Goal: Task Accomplishment & Management: Manage account settings

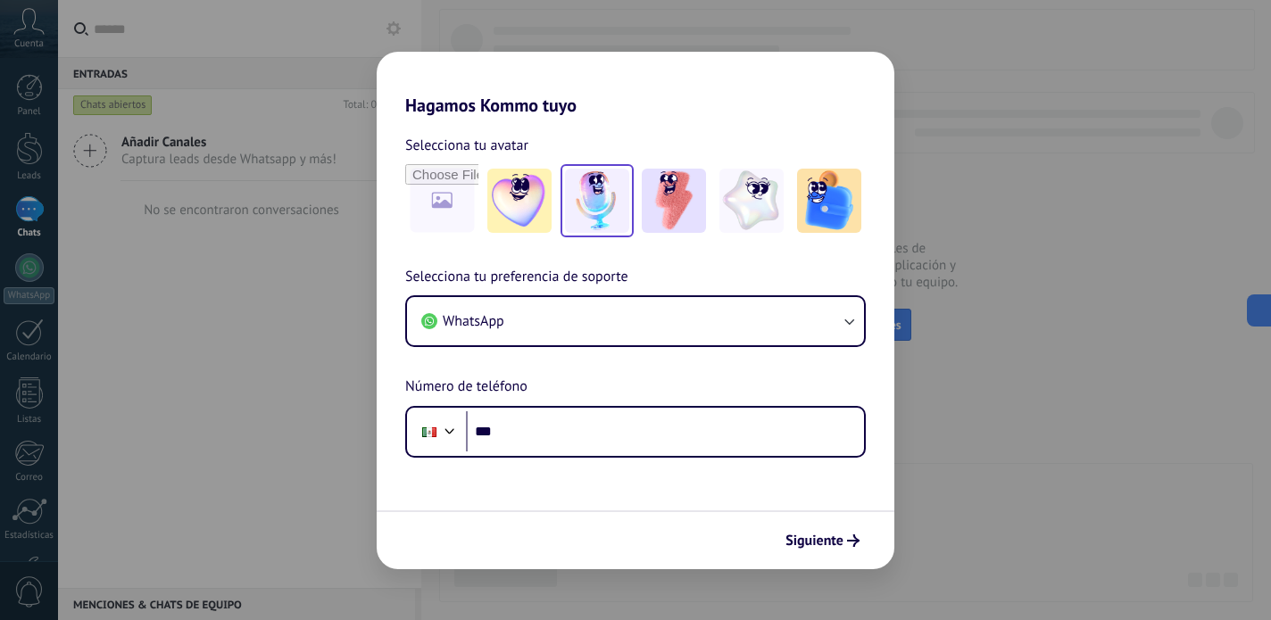
click at [584, 211] on img at bounding box center [597, 201] width 64 height 64
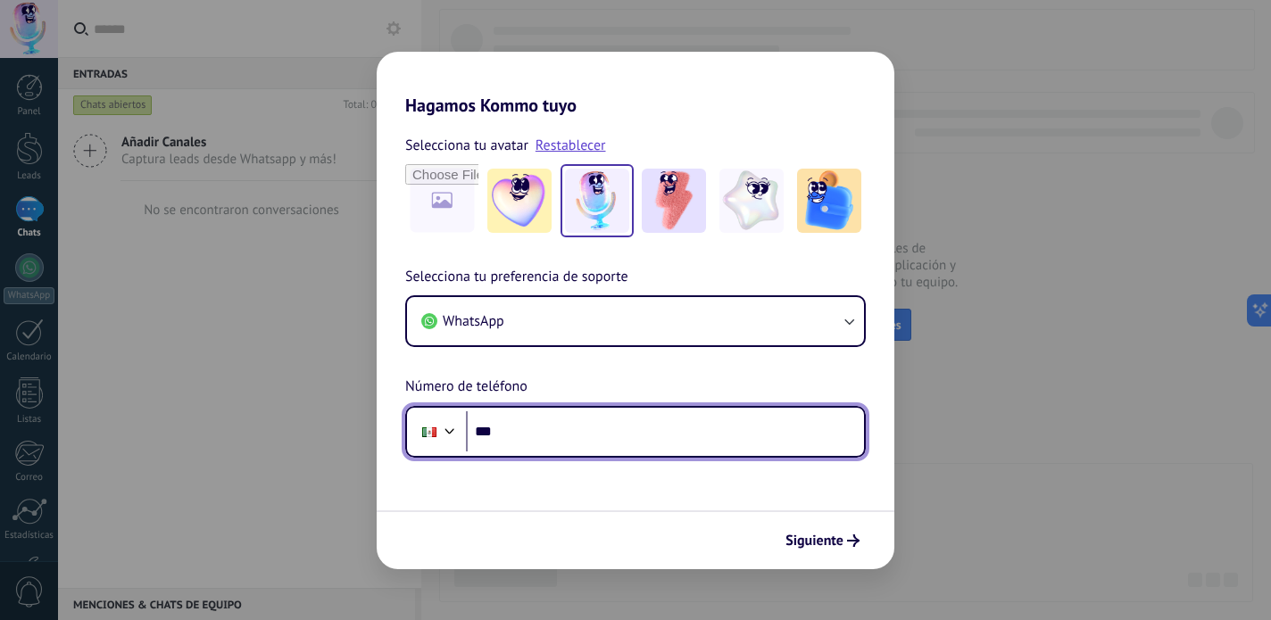
click at [565, 433] on input "***" at bounding box center [665, 431] width 398 height 41
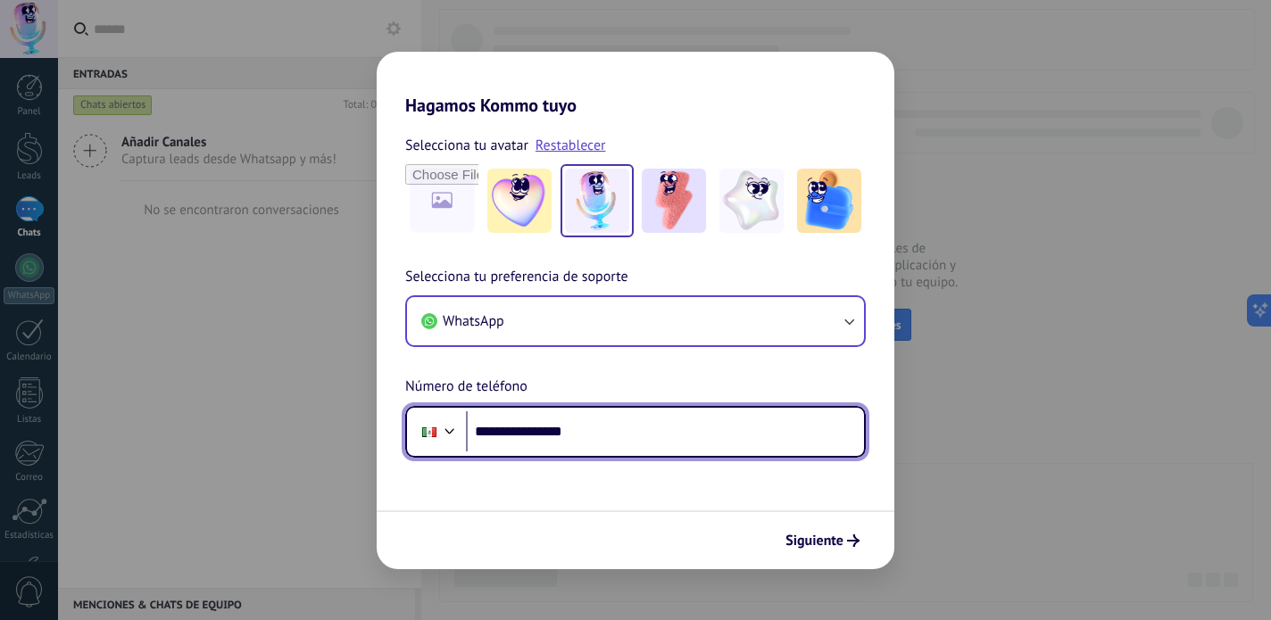
type input "**********"
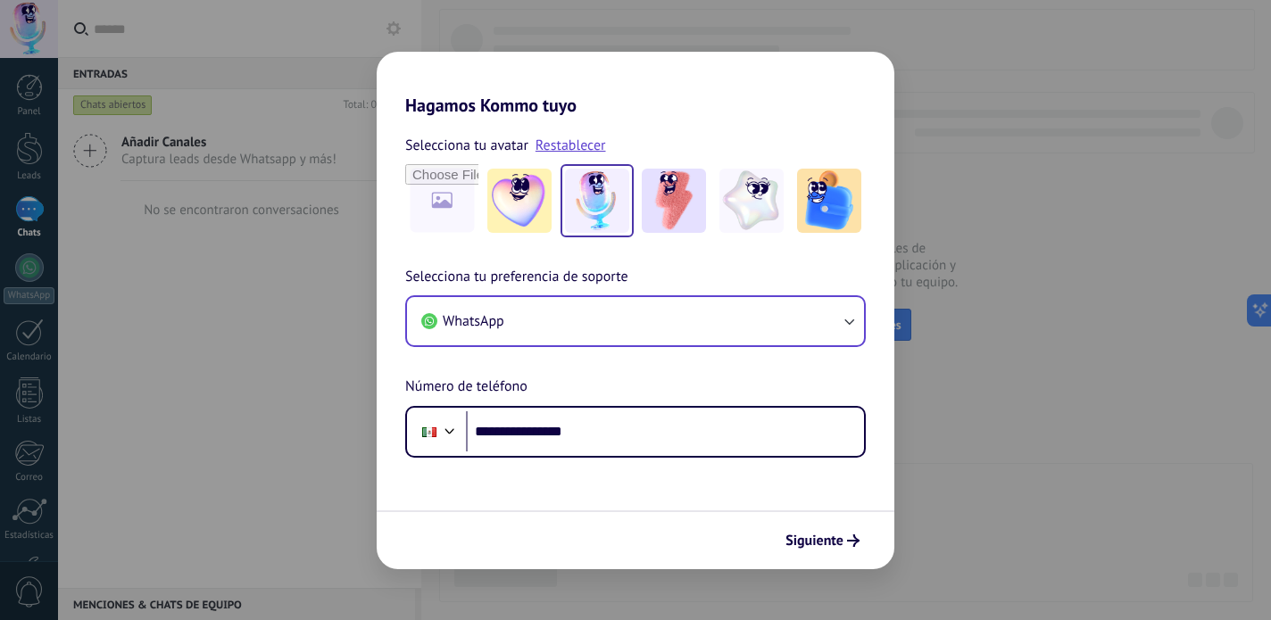
click at [808, 311] on button "WhatsApp" at bounding box center [635, 321] width 457 height 48
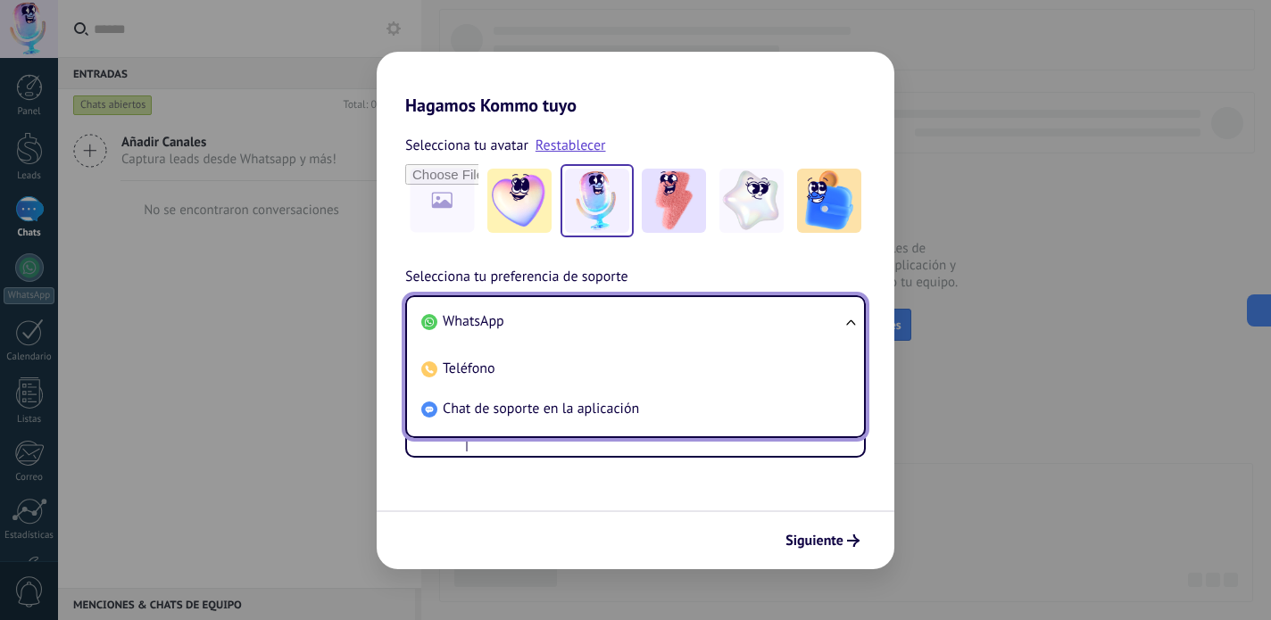
click at [808, 311] on li "WhatsApp" at bounding box center [631, 322] width 435 height 40
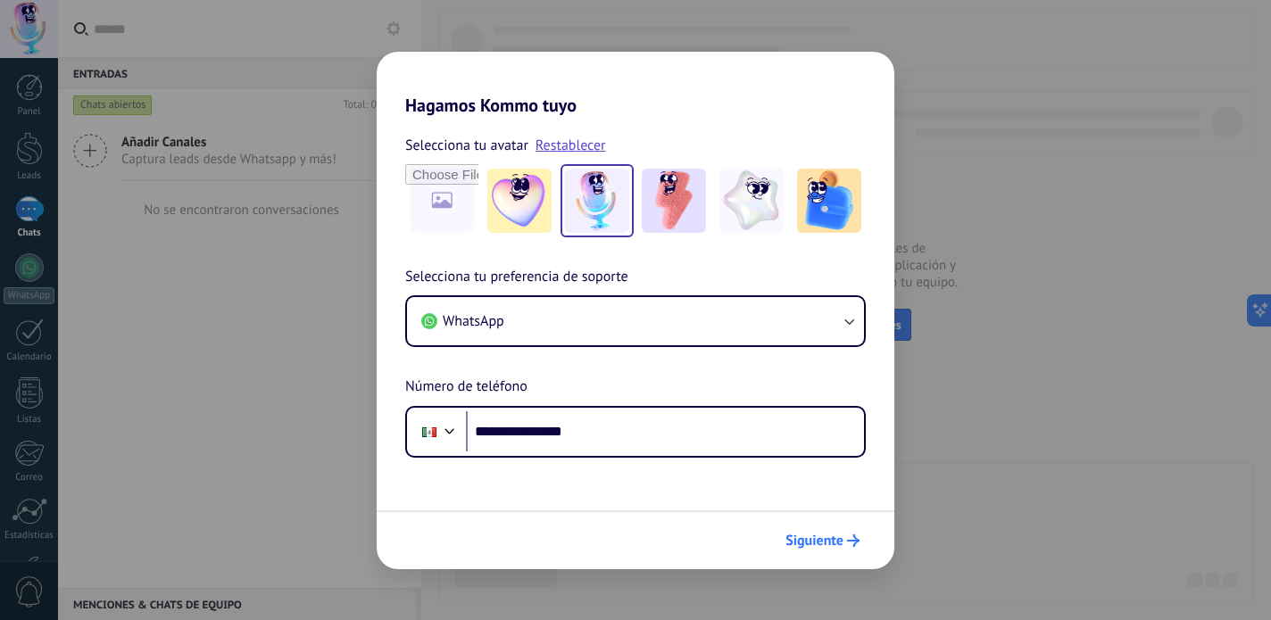
click at [826, 535] on span "Siguiente" at bounding box center [814, 541] width 58 height 12
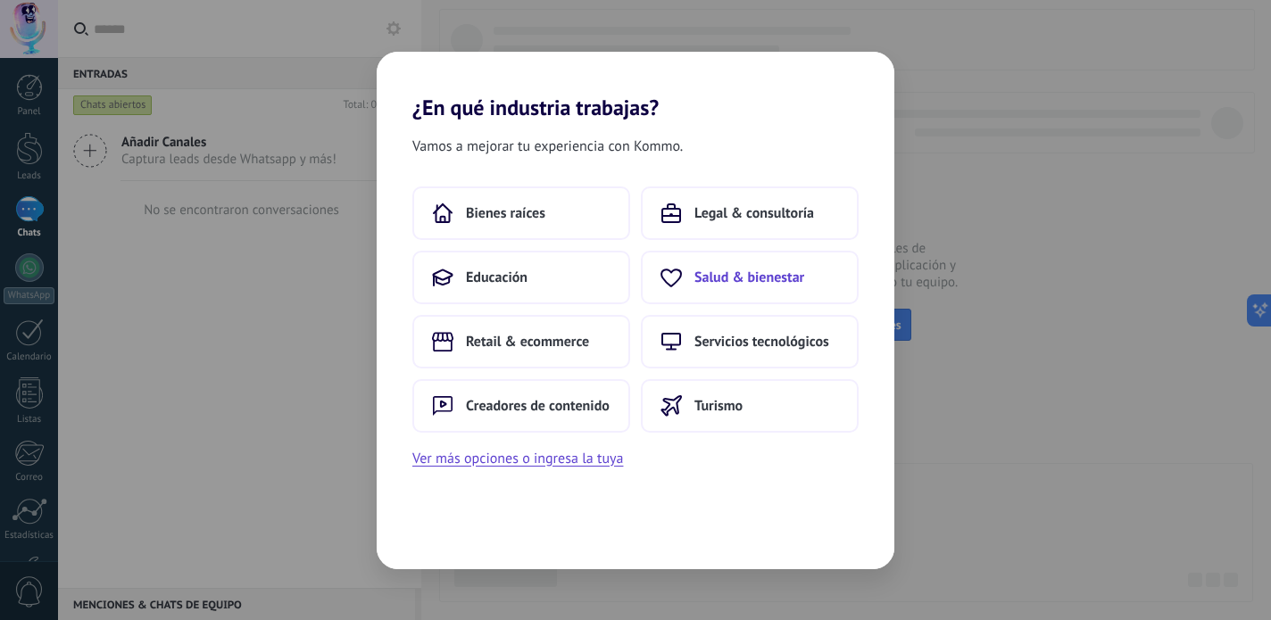
click at [754, 293] on button "Salud & bienestar" at bounding box center [750, 278] width 218 height 54
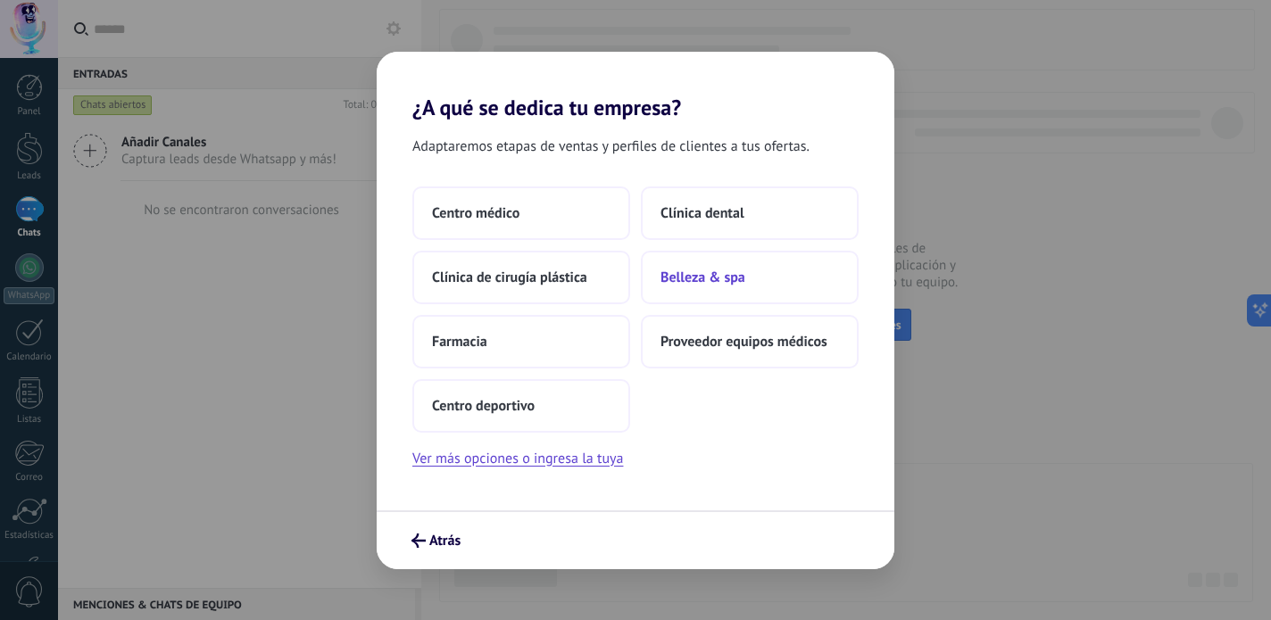
click at [751, 286] on button "Belleza & spa" at bounding box center [750, 278] width 218 height 54
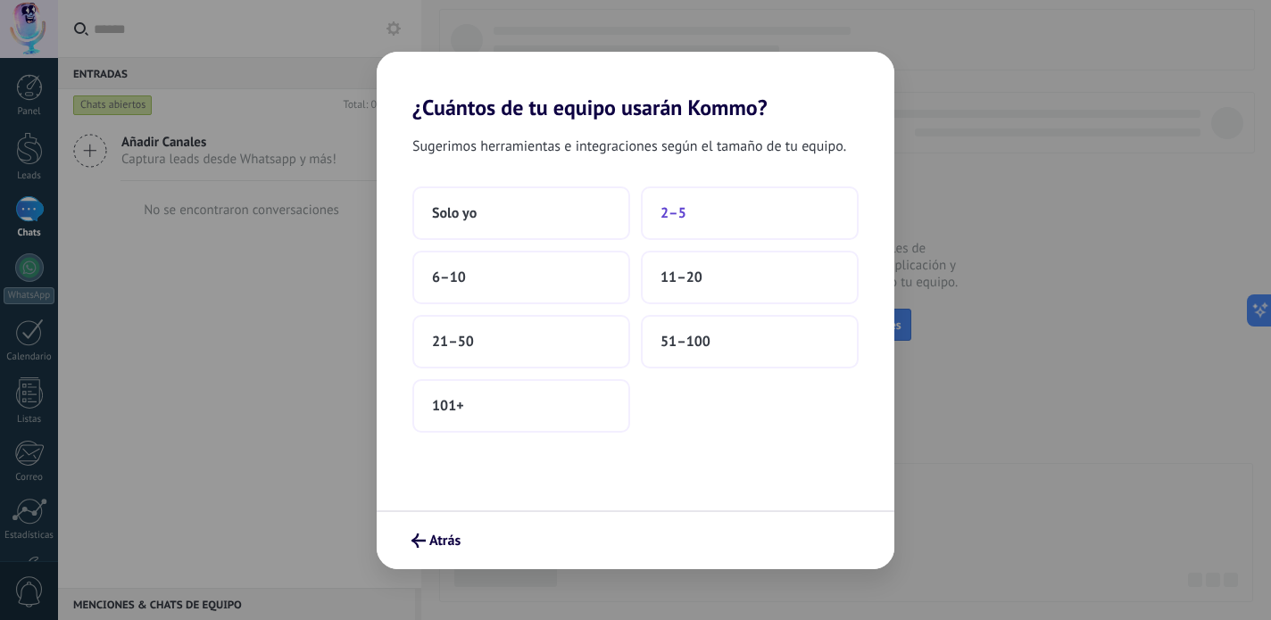
click at [745, 220] on button "2–5" at bounding box center [750, 213] width 218 height 54
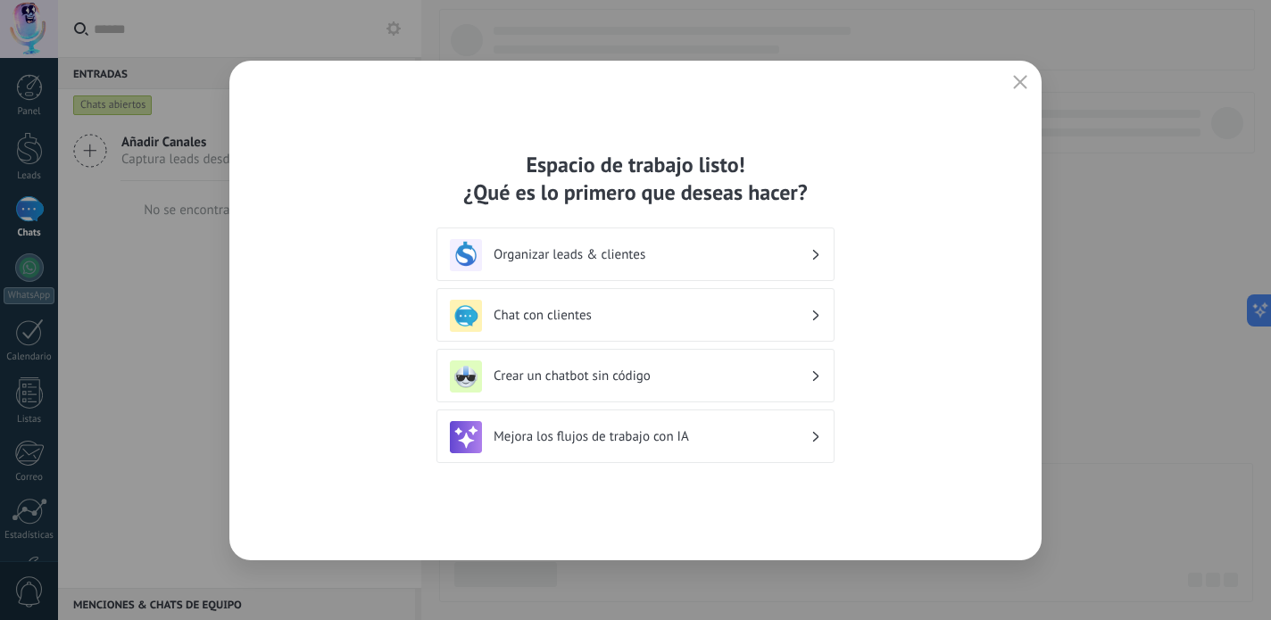
click at [763, 258] on h3 "Organizar leads & clientes" at bounding box center [651, 254] width 317 height 17
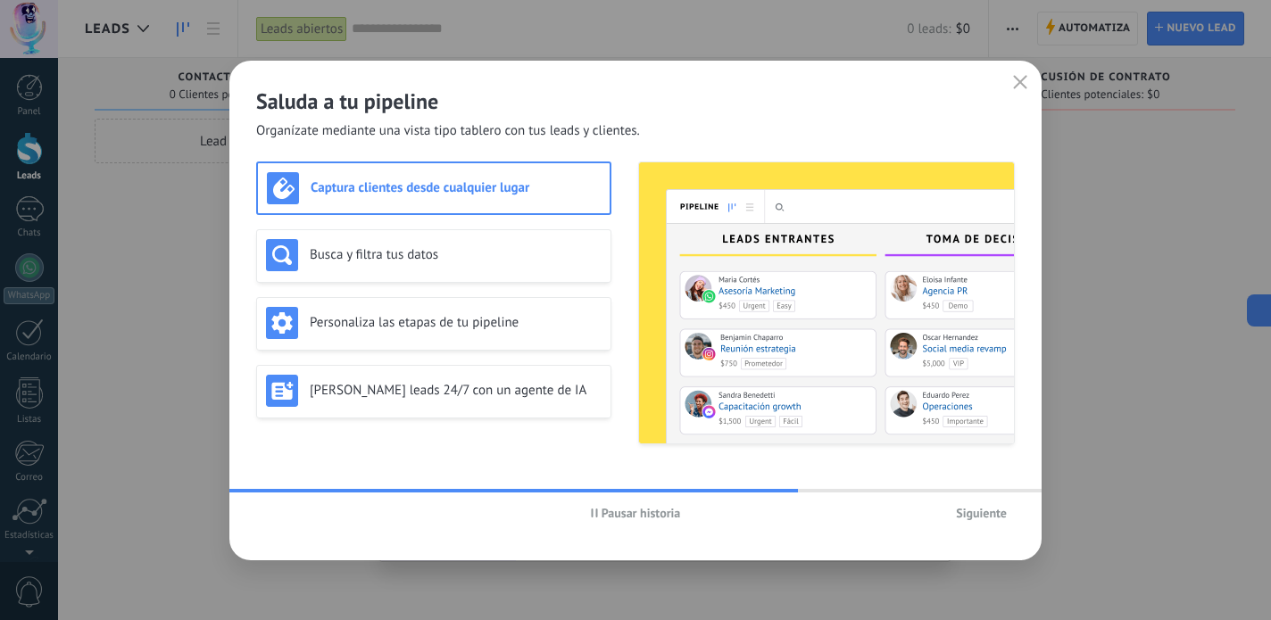
click at [988, 514] on span "Siguiente" at bounding box center [981, 513] width 51 height 12
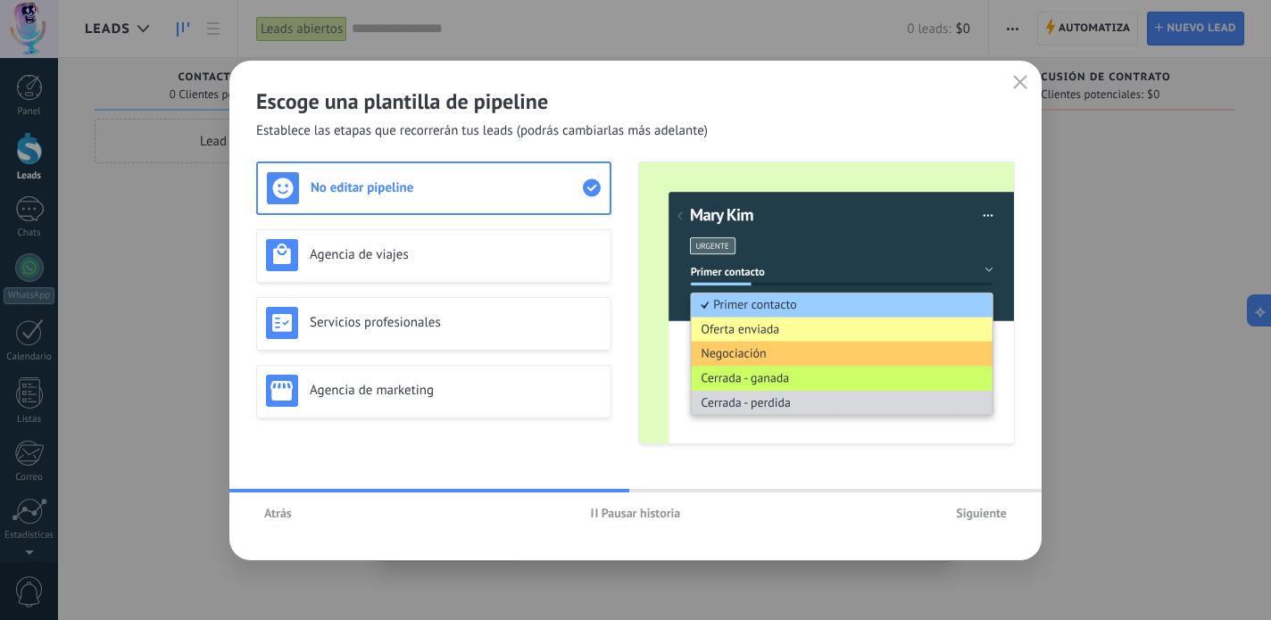
click at [988, 514] on span "Siguiente" at bounding box center [981, 513] width 51 height 12
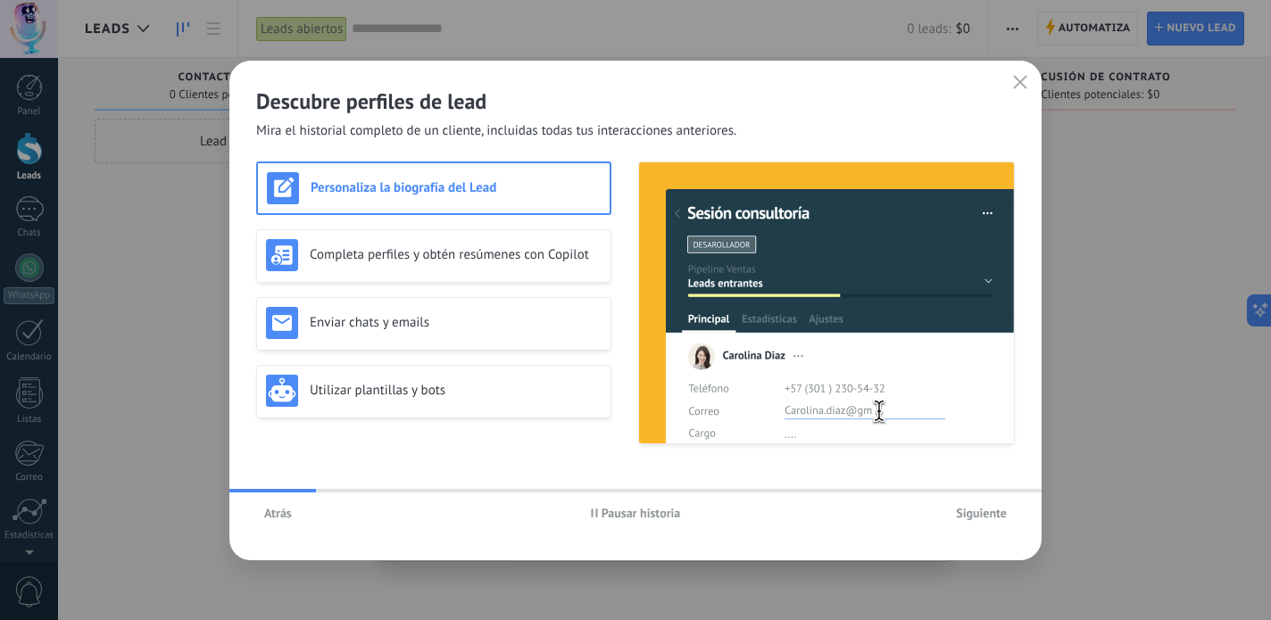
click at [988, 514] on span "Siguiente" at bounding box center [981, 513] width 51 height 12
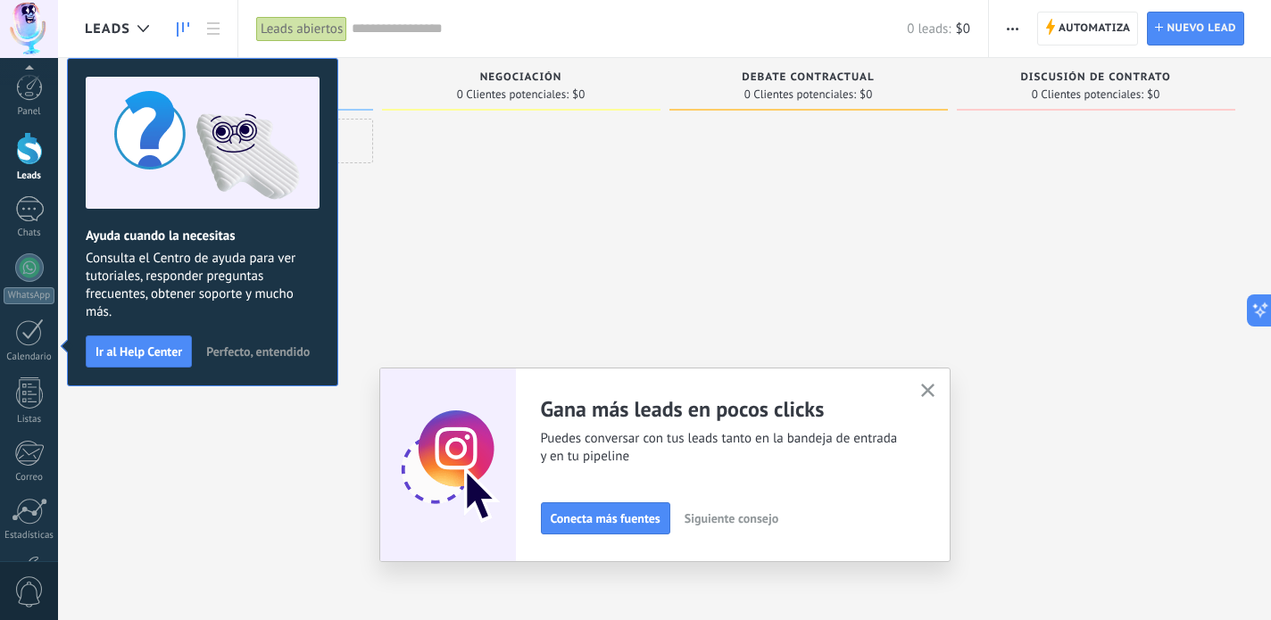
scroll to position [122, 0]
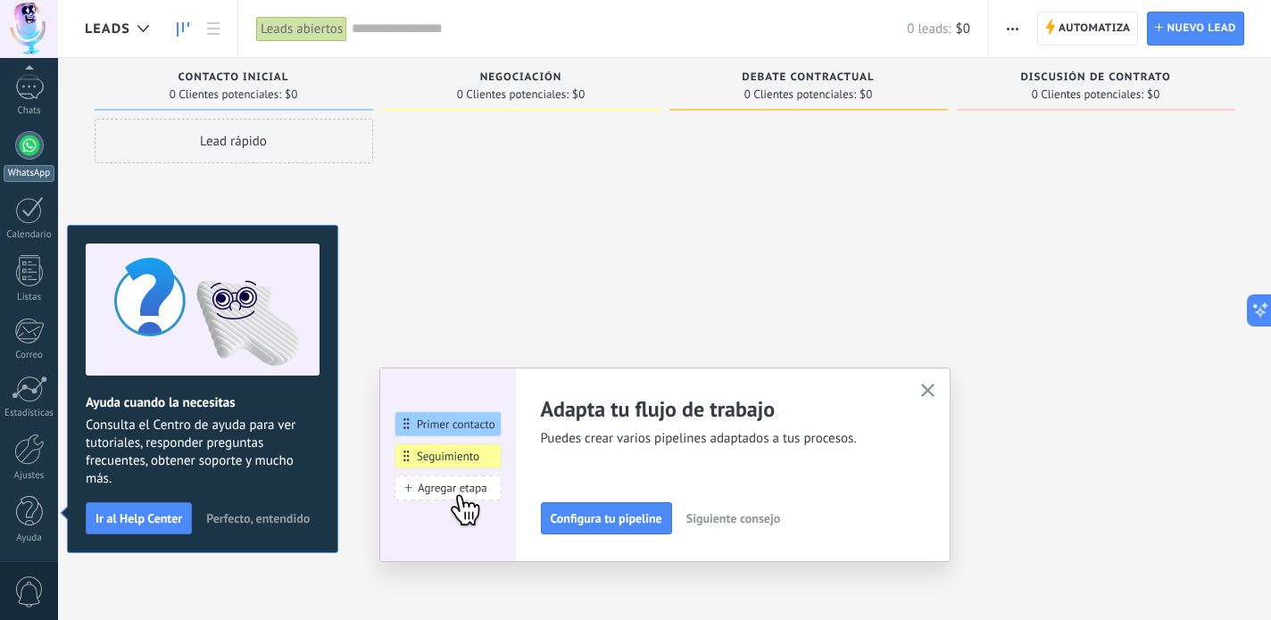
click at [32, 153] on div at bounding box center [29, 145] width 29 height 29
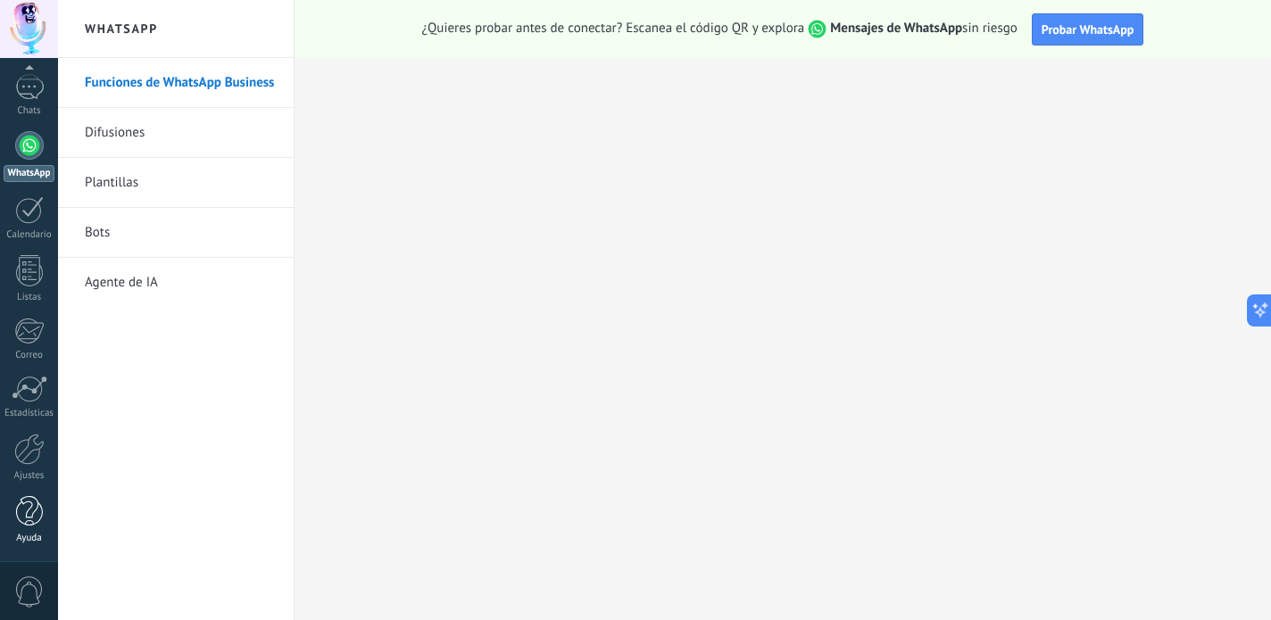
click at [35, 529] on link "Ayuda" at bounding box center [29, 520] width 58 height 48
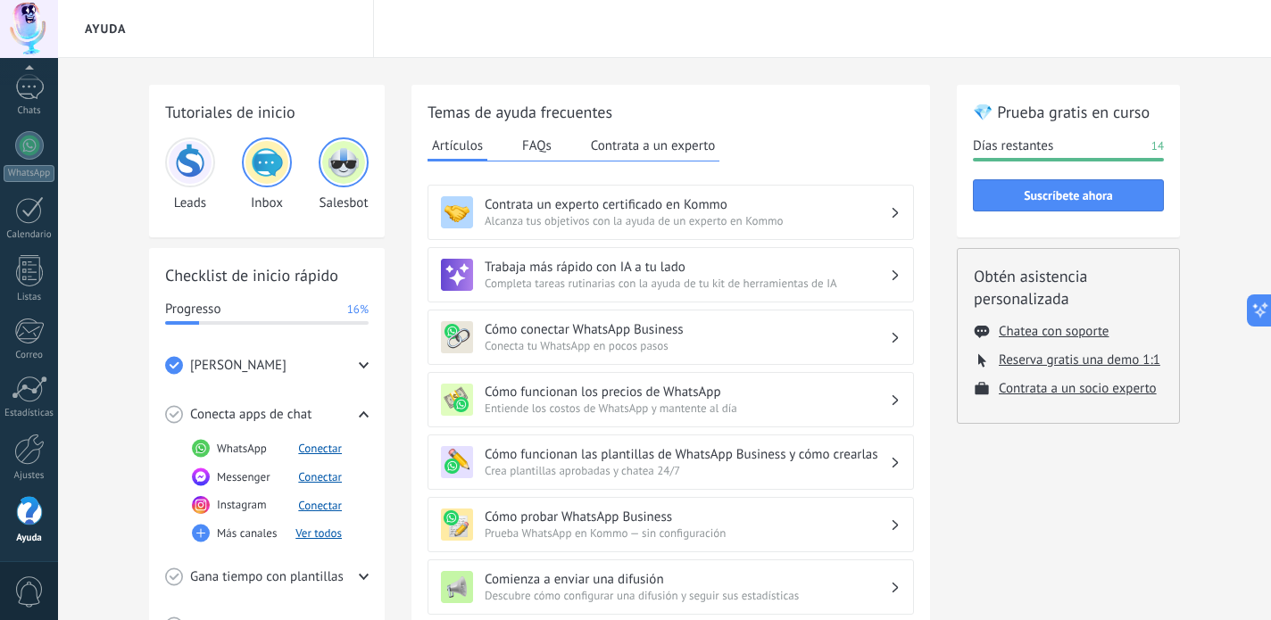
click at [623, 332] on h3 "Cómo conectar WhatsApp Business" at bounding box center [687, 329] width 405 height 17
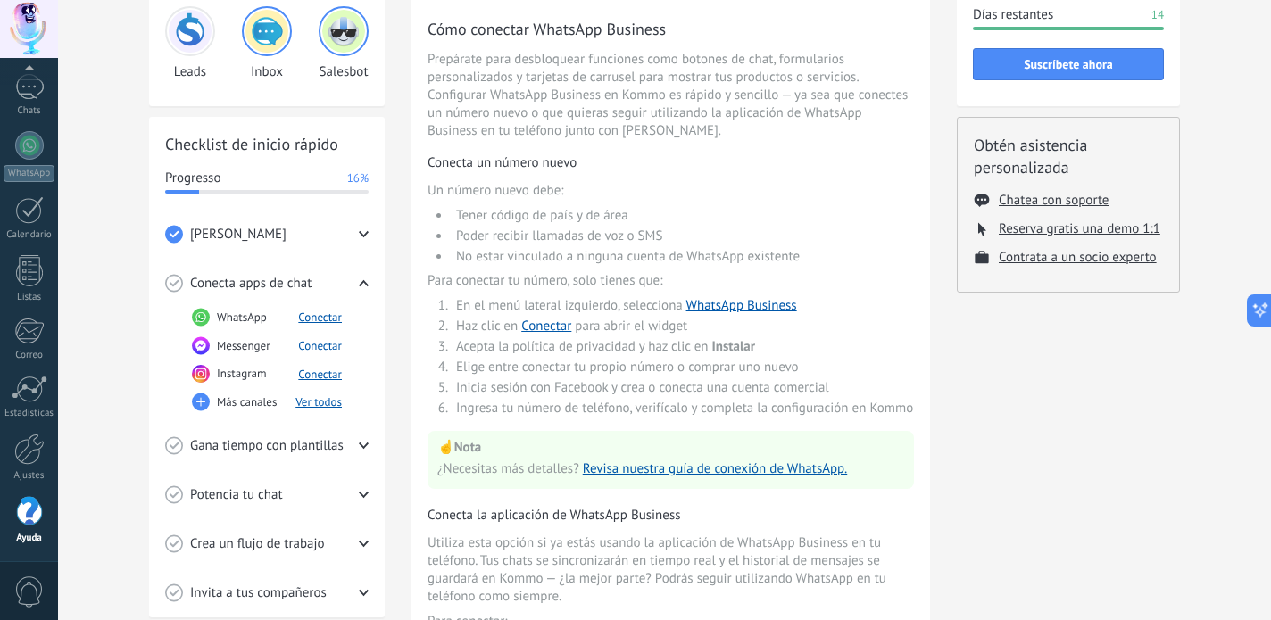
scroll to position [137, 0]
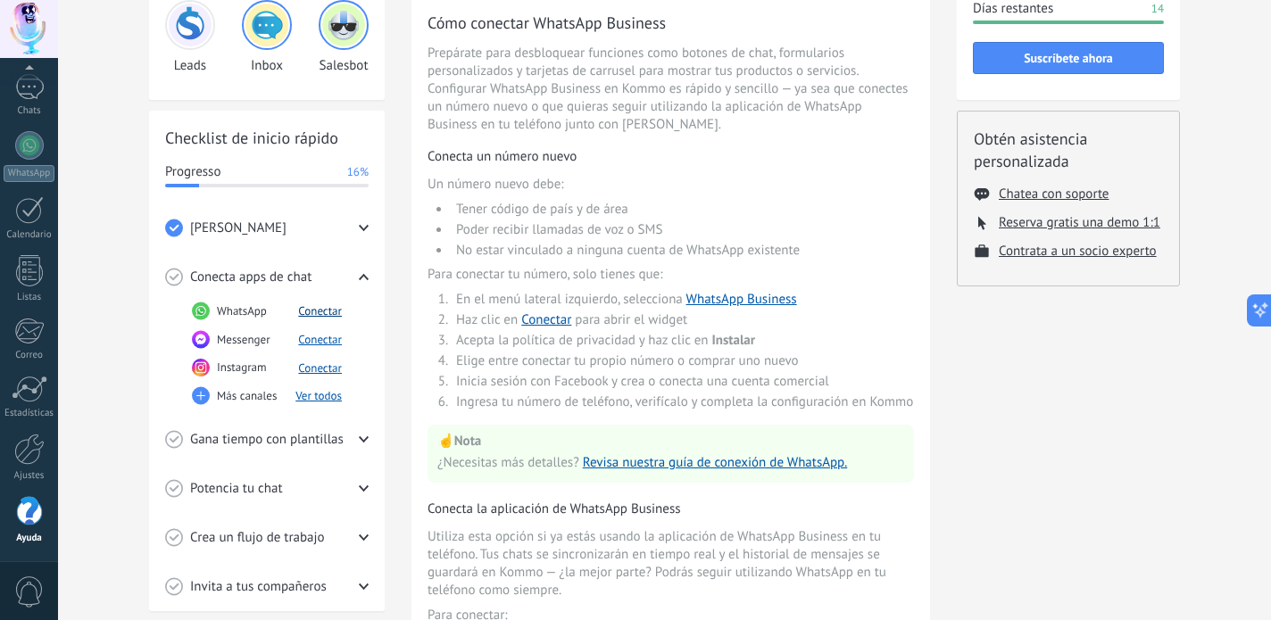
click at [328, 316] on button "Conectar" at bounding box center [320, 310] width 44 height 15
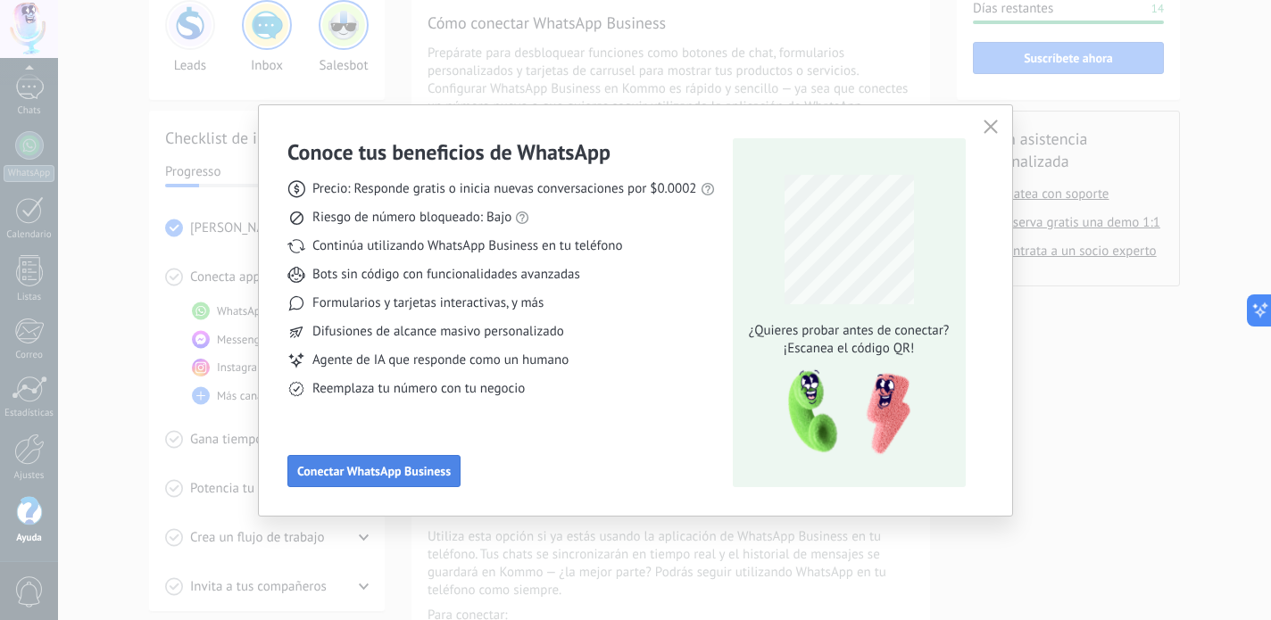
click at [369, 462] on button "Conectar WhatsApp Business" at bounding box center [373, 471] width 173 height 32
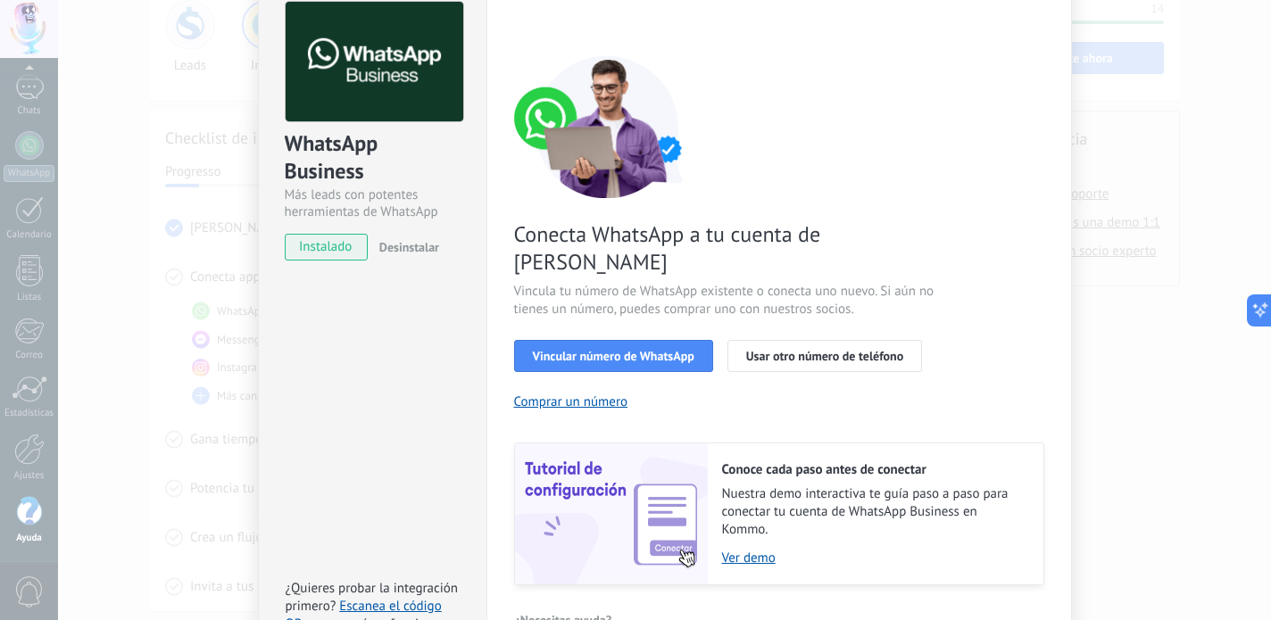
scroll to position [85, 0]
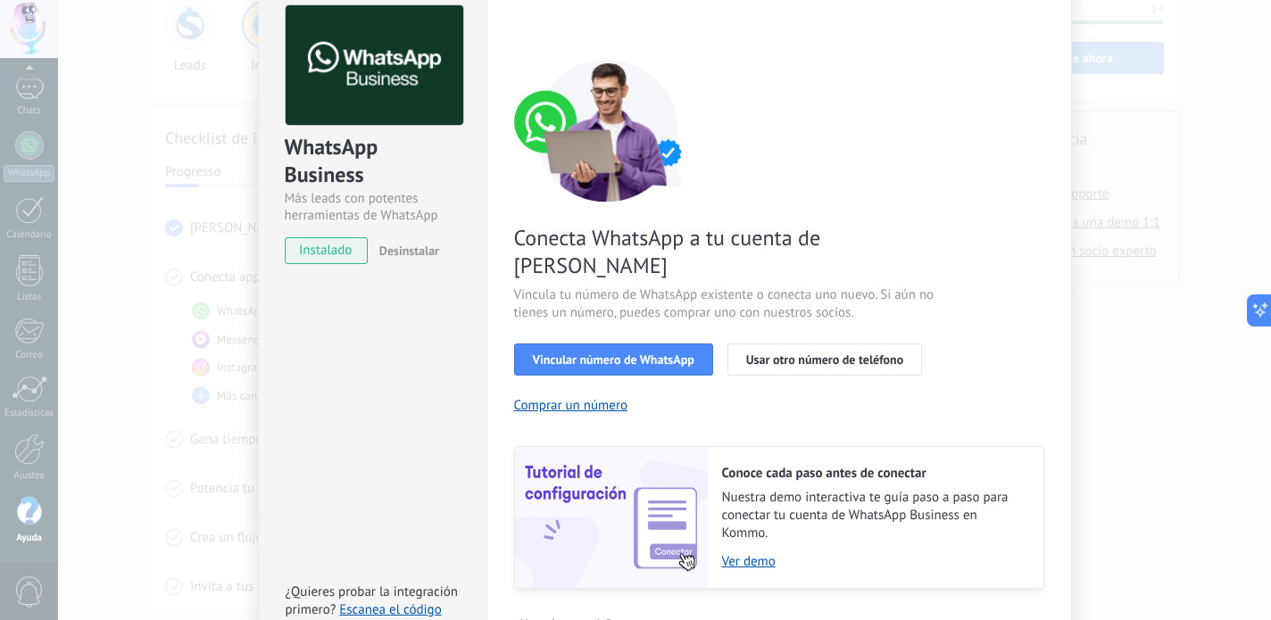
click at [218, 279] on div "WhatsApp Business Más leads con potentes herramientas de WhatsApp instalado Des…" at bounding box center [664, 310] width 1213 height 620
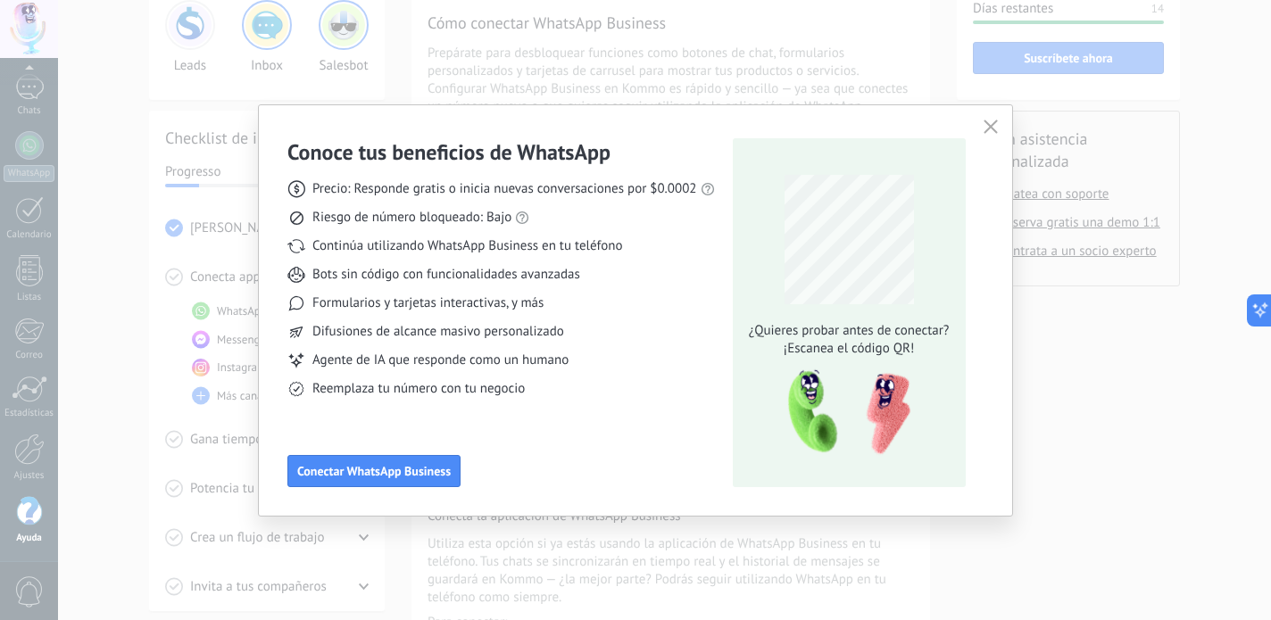
scroll to position [0, 0]
click at [989, 124] on icon "button" at bounding box center [990, 127] width 14 height 14
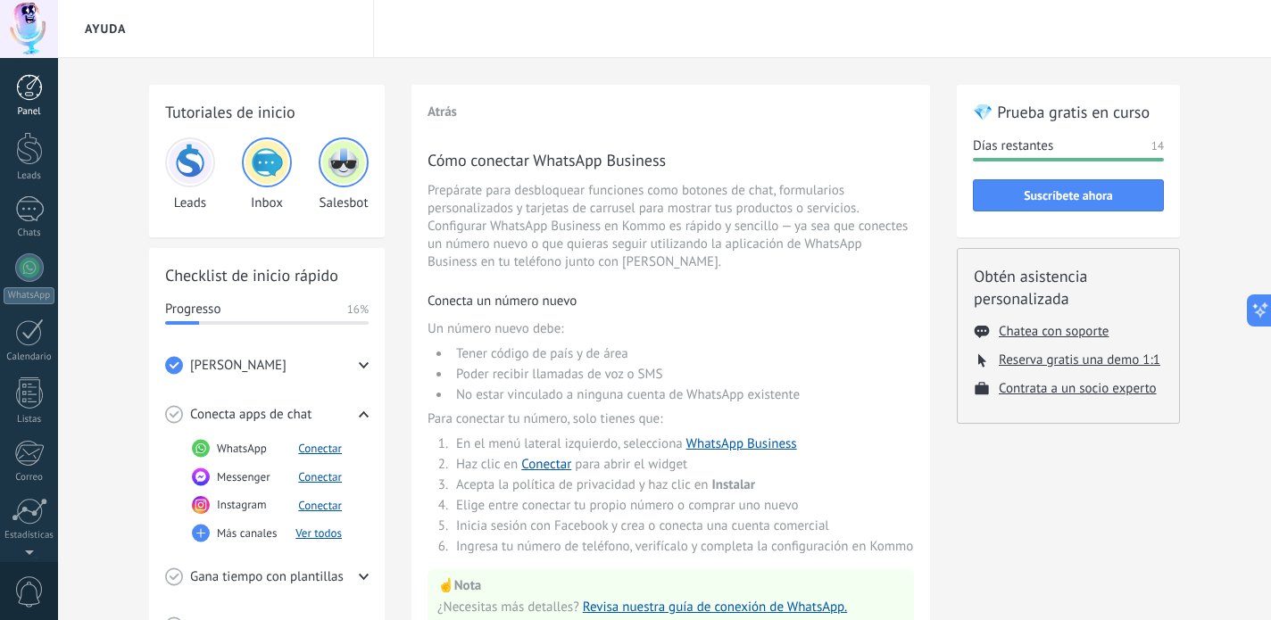
click at [31, 95] on div at bounding box center [29, 87] width 27 height 27
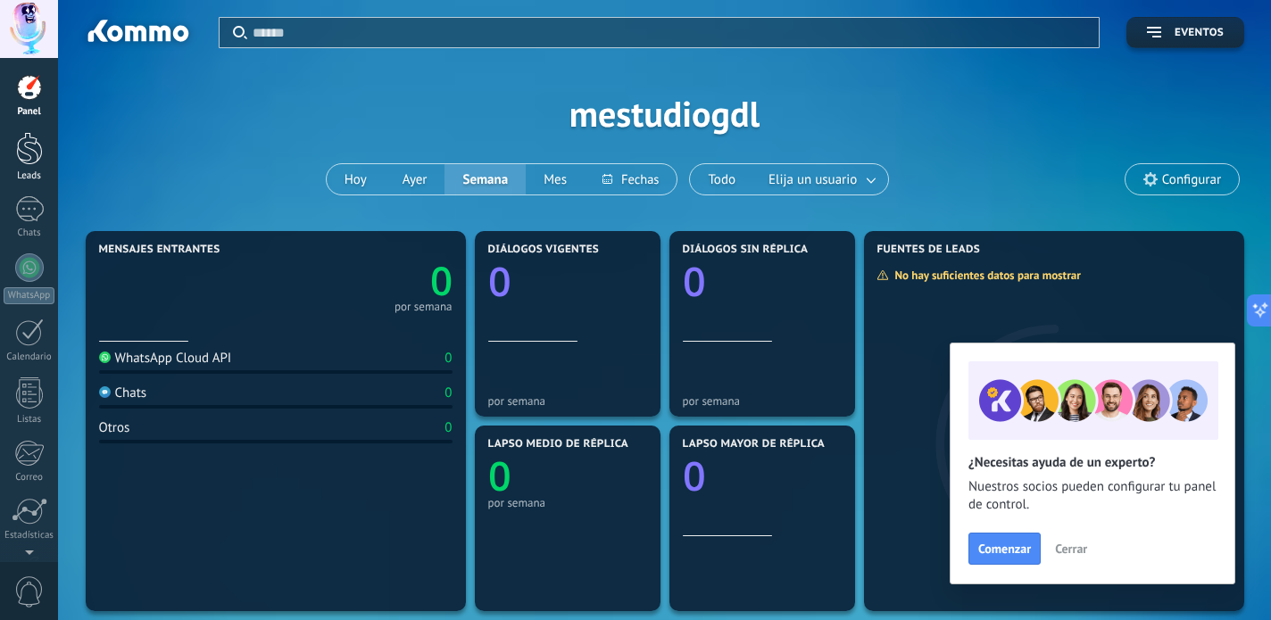
click at [26, 154] on div at bounding box center [29, 148] width 27 height 33
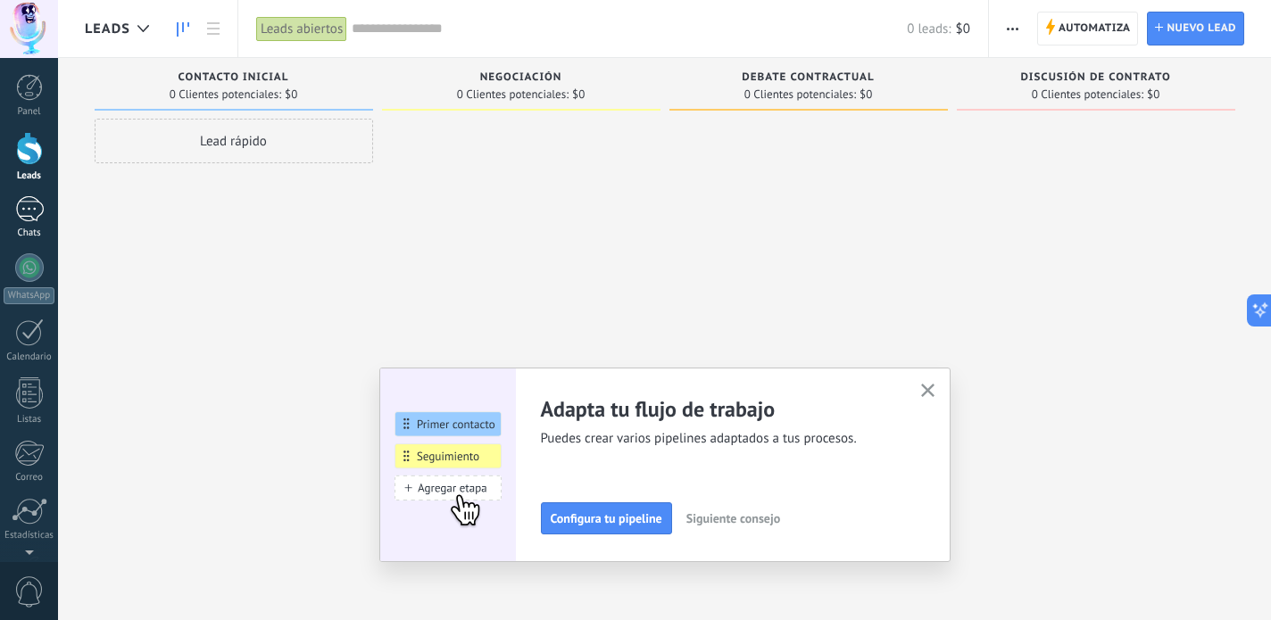
click at [32, 206] on div at bounding box center [29, 209] width 29 height 26
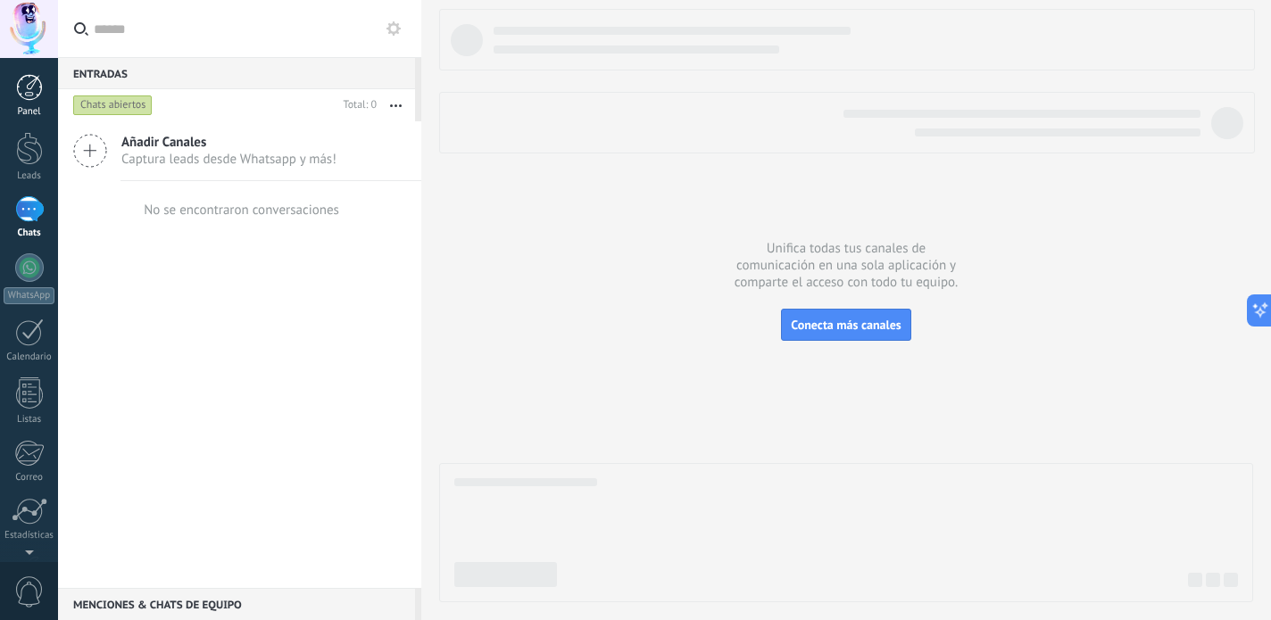
click at [33, 99] on div at bounding box center [29, 87] width 27 height 27
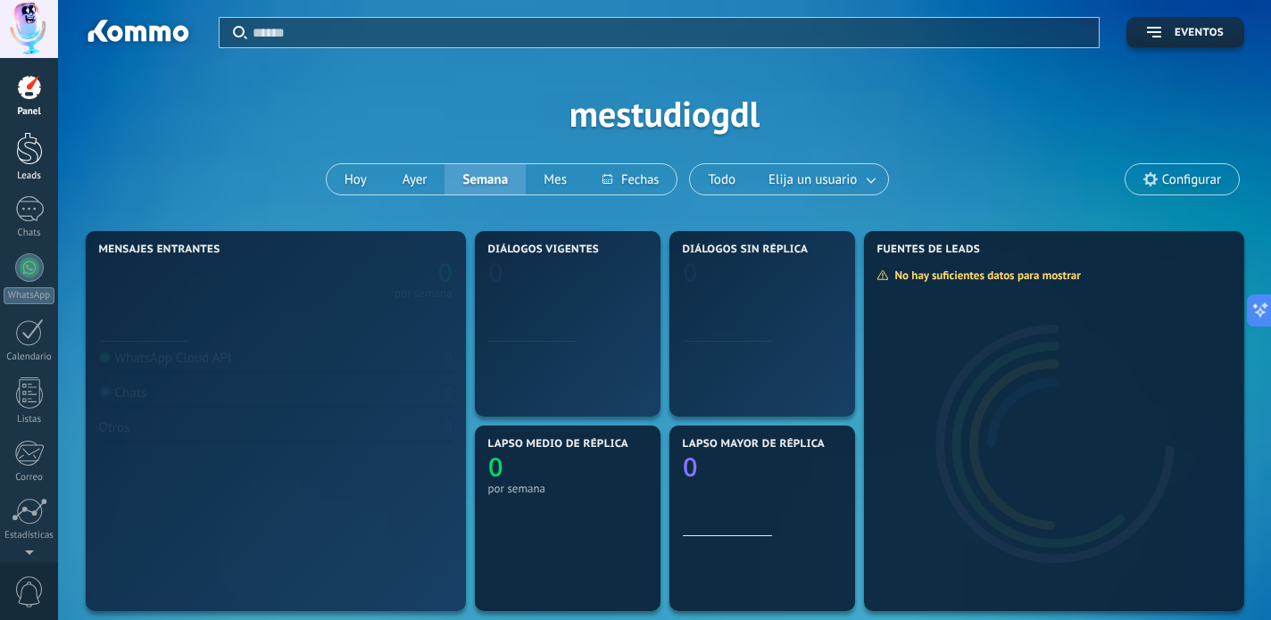
click at [33, 144] on div at bounding box center [29, 148] width 27 height 33
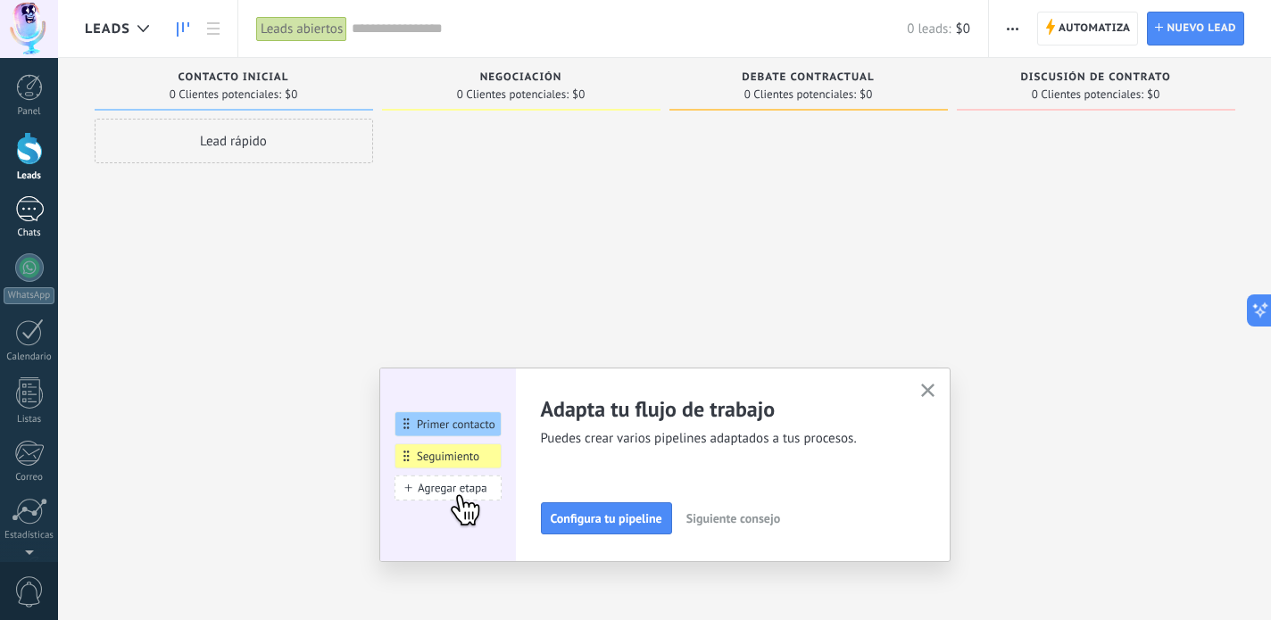
click at [35, 212] on div at bounding box center [29, 209] width 29 height 26
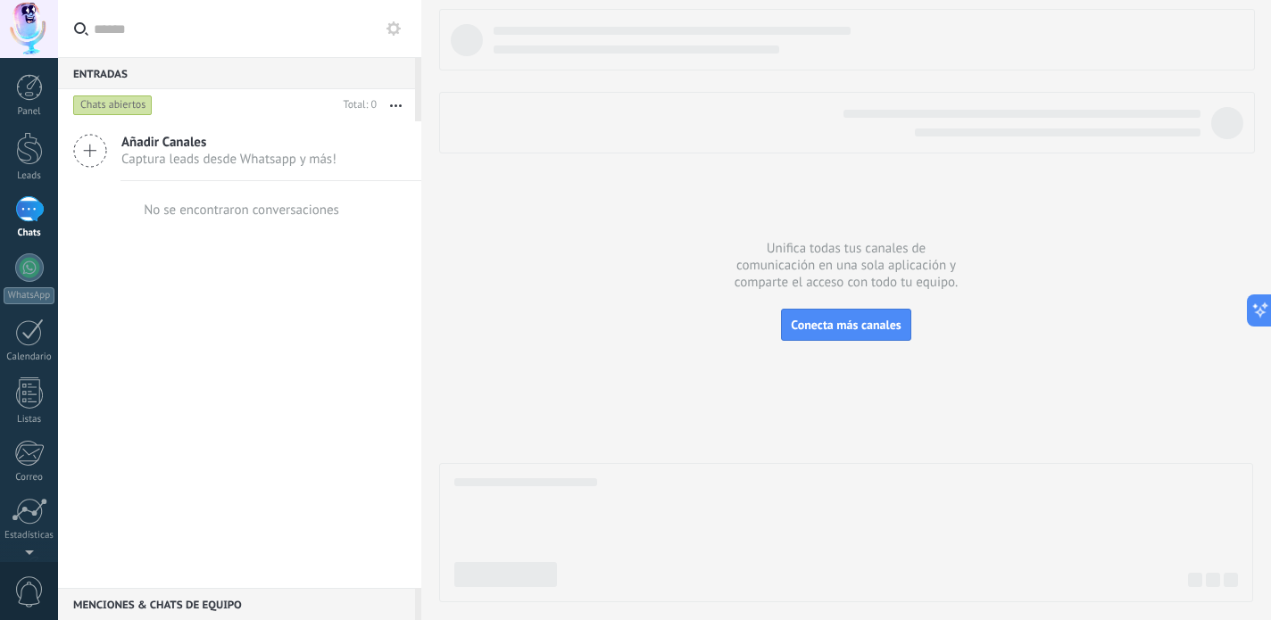
click at [209, 151] on span "Captura leads desde Whatsapp y más!" at bounding box center [228, 159] width 215 height 17
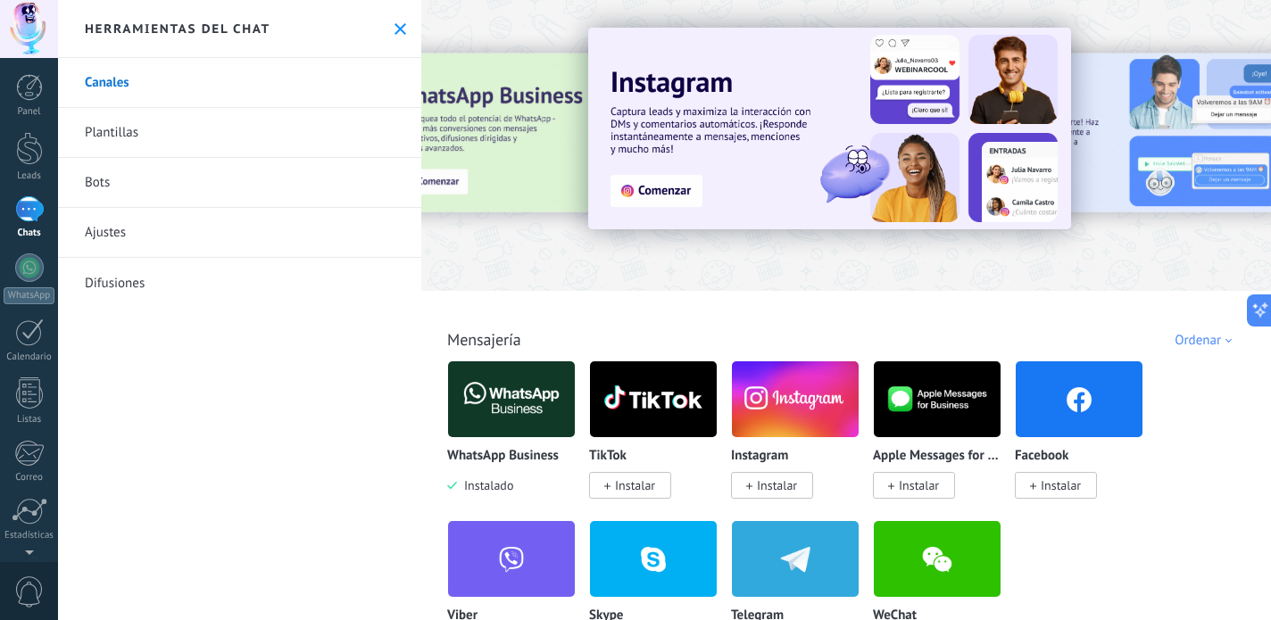
click at [395, 28] on use at bounding box center [400, 29] width 12 height 12
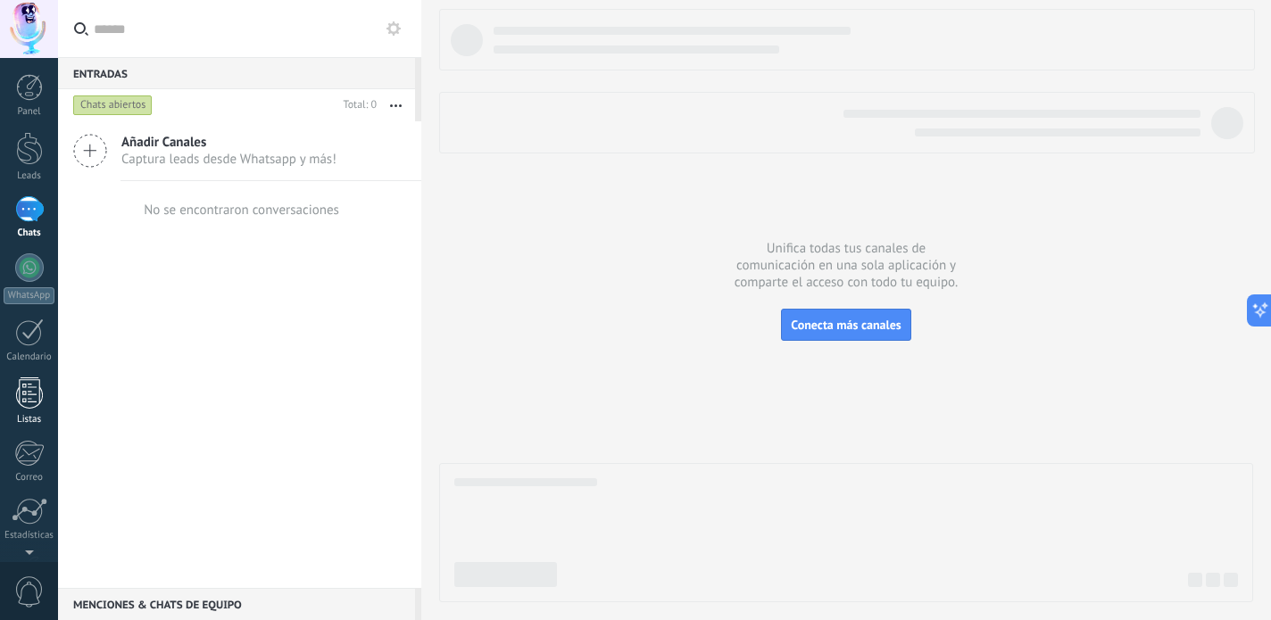
click at [29, 399] on div at bounding box center [29, 392] width 27 height 31
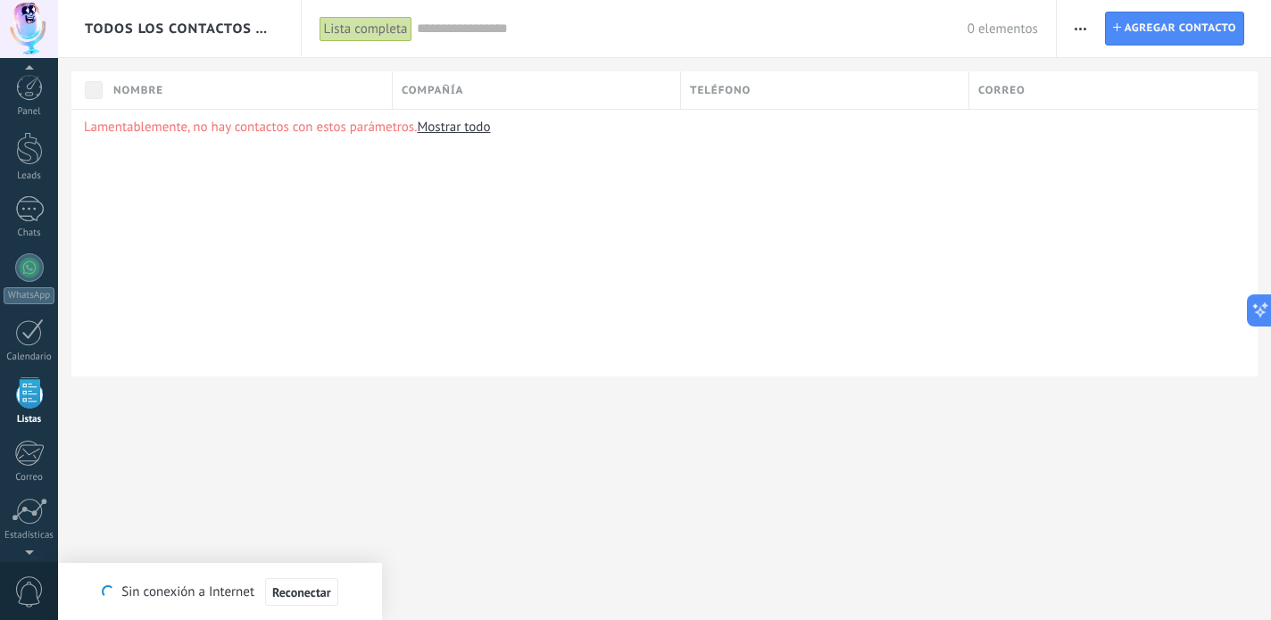
scroll to position [111, 0]
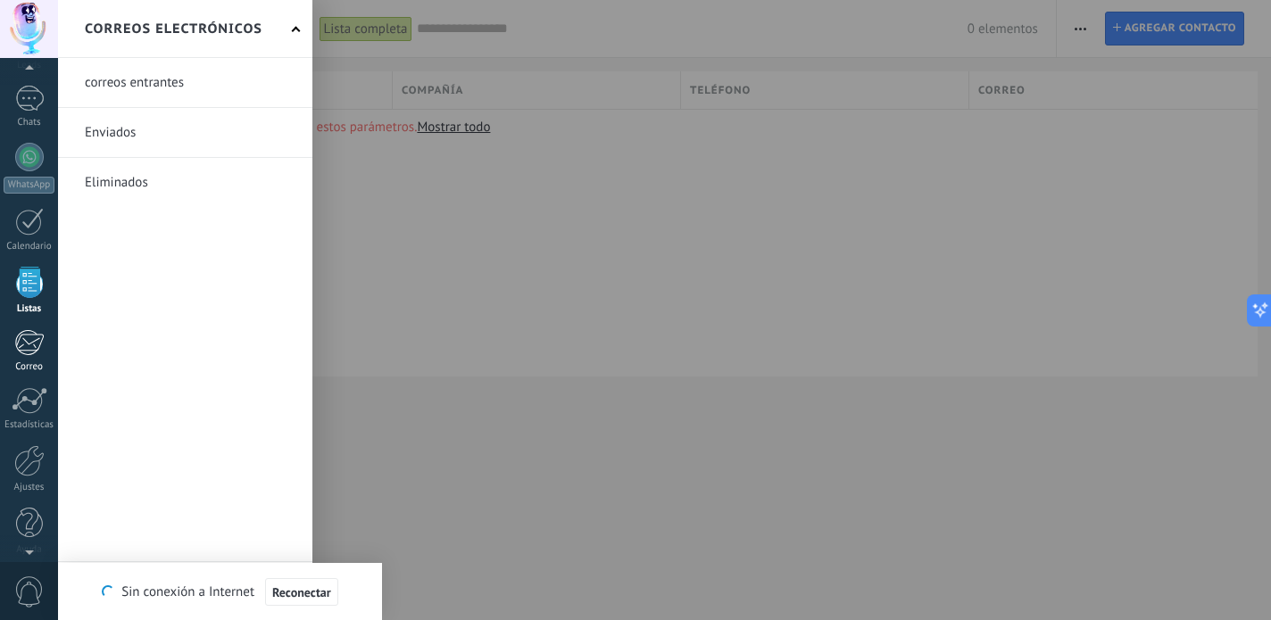
click at [28, 343] on div at bounding box center [28, 342] width 29 height 27
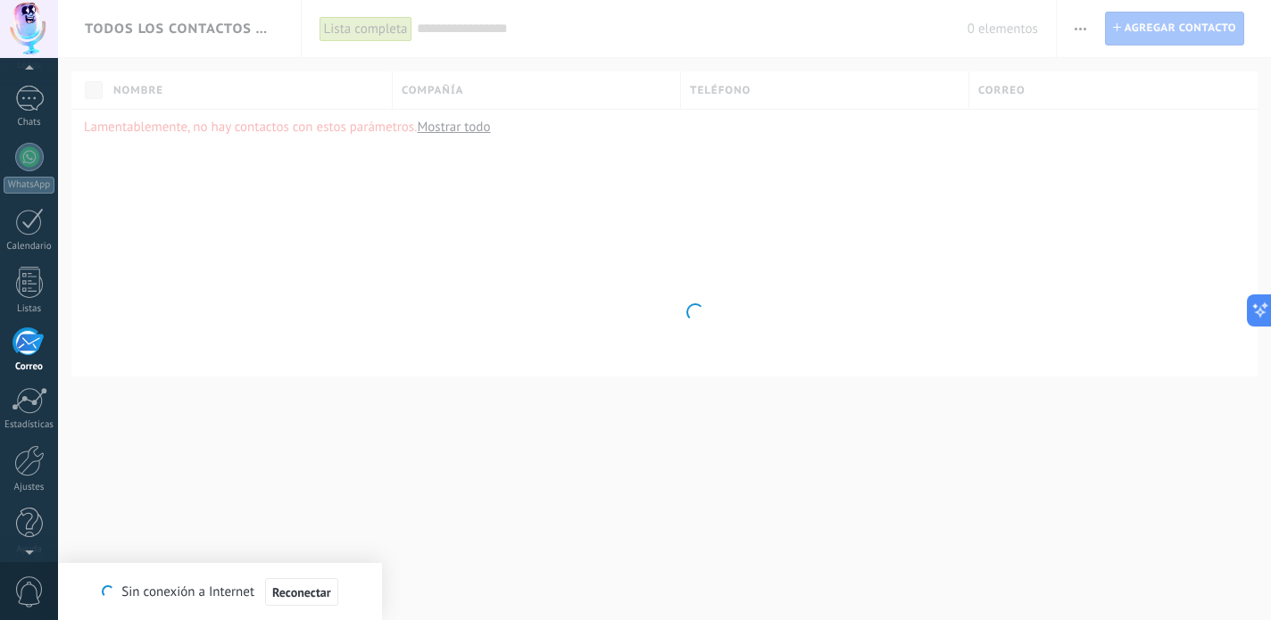
scroll to position [122, 0]
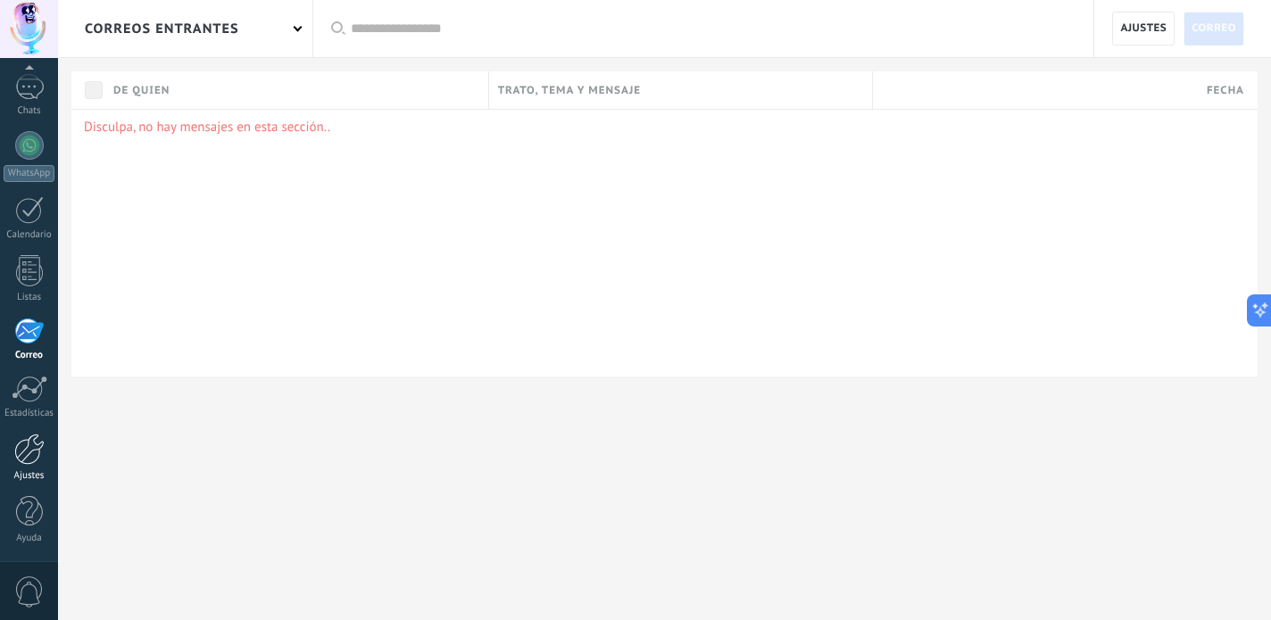
click at [31, 460] on div at bounding box center [29, 449] width 30 height 31
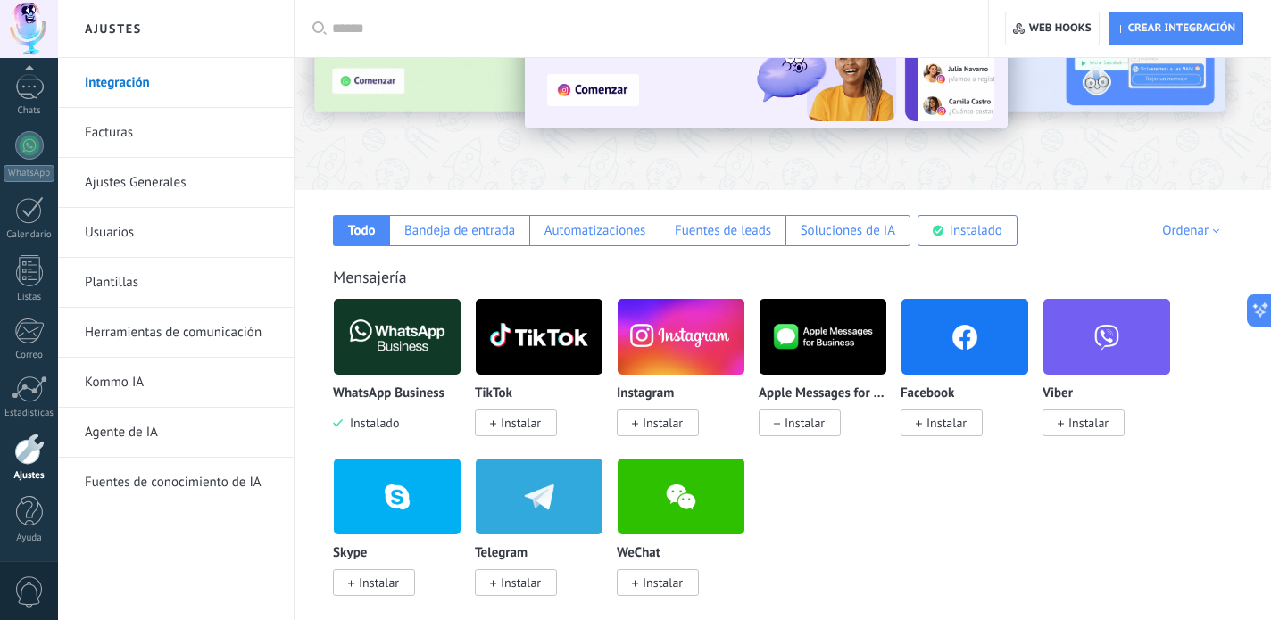
scroll to position [158, 0]
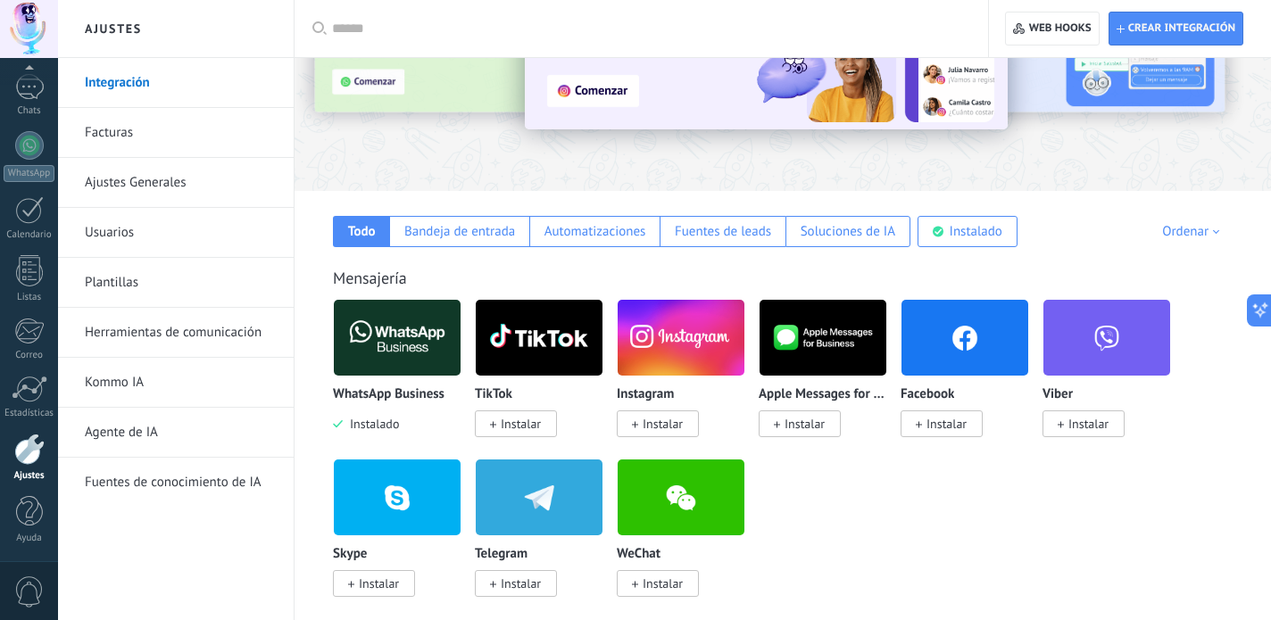
click at [390, 320] on img at bounding box center [397, 337] width 127 height 87
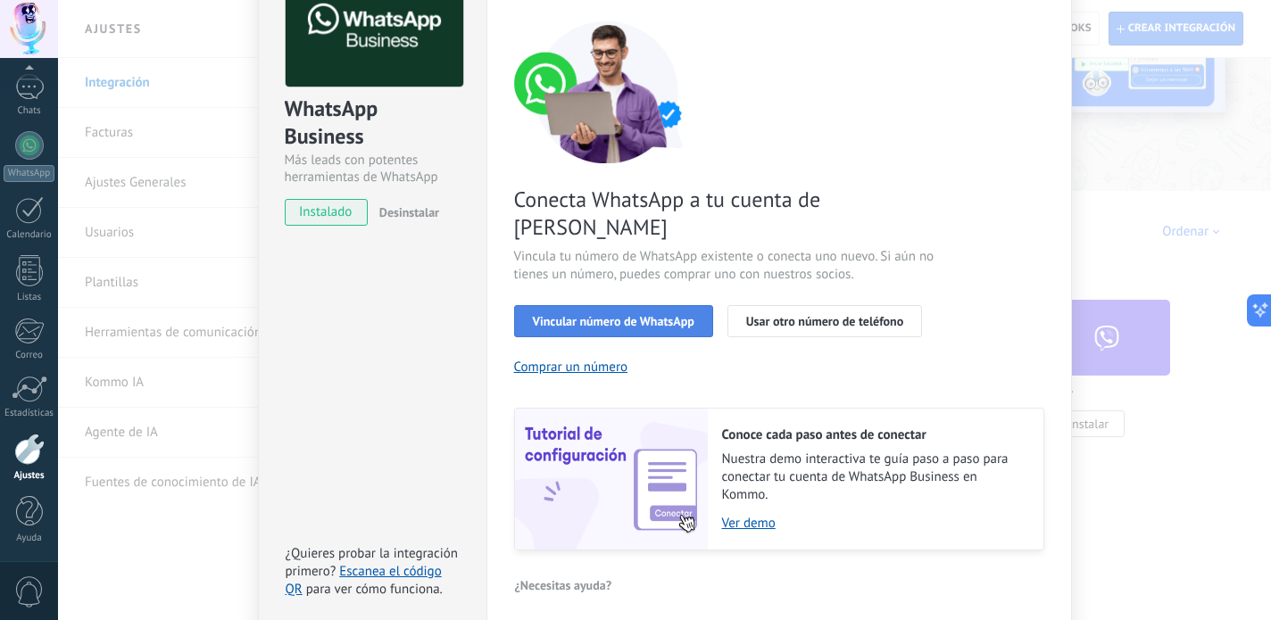
scroll to position [137, 0]
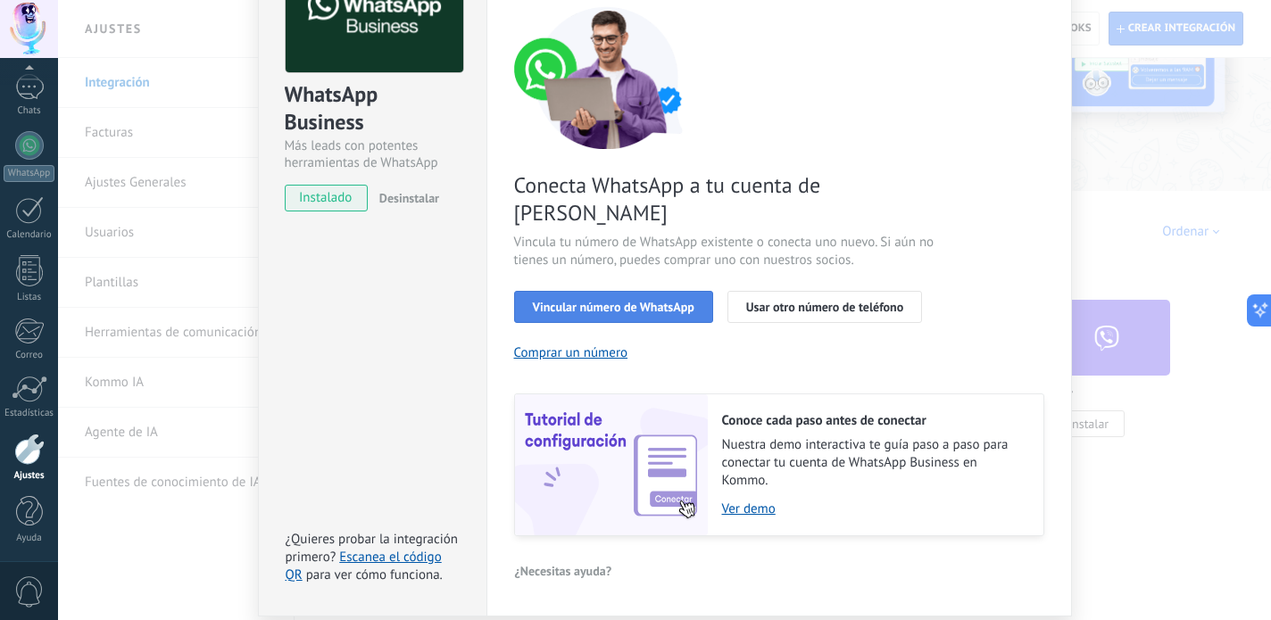
click at [609, 301] on span "Vincular número de WhatsApp" at bounding box center [614, 307] width 162 height 12
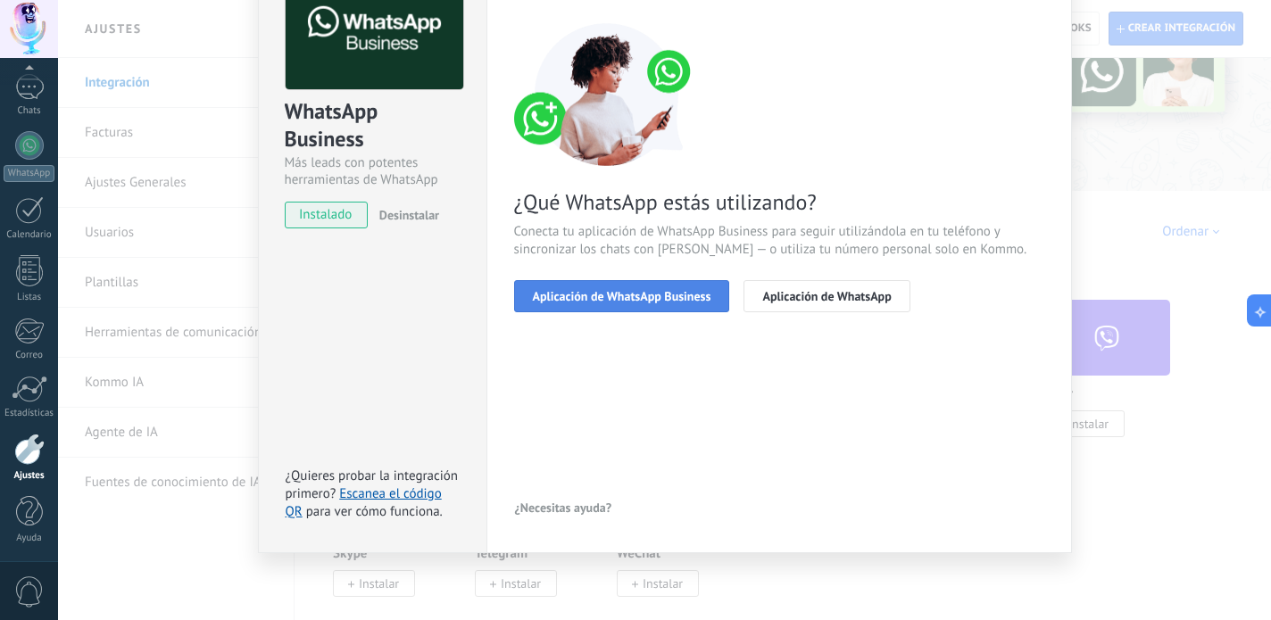
click at [621, 296] on span "Aplicación de WhatsApp Business" at bounding box center [622, 296] width 178 height 12
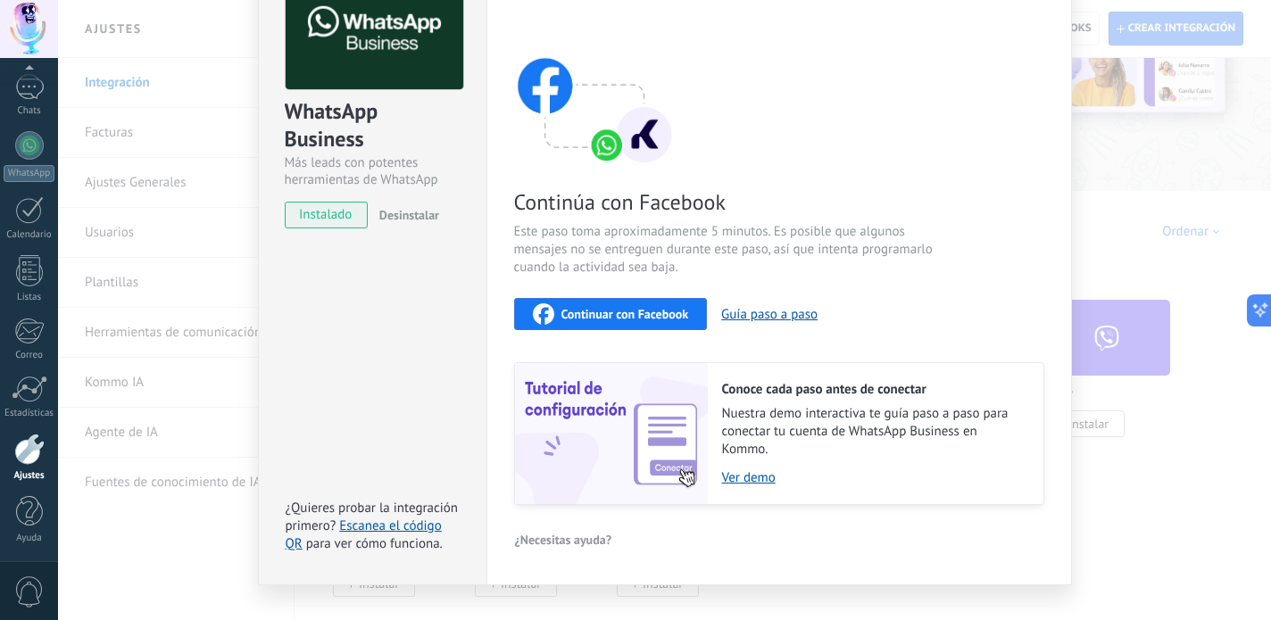
click at [622, 314] on span "Continuar con Facebook" at bounding box center [625, 314] width 128 height 12
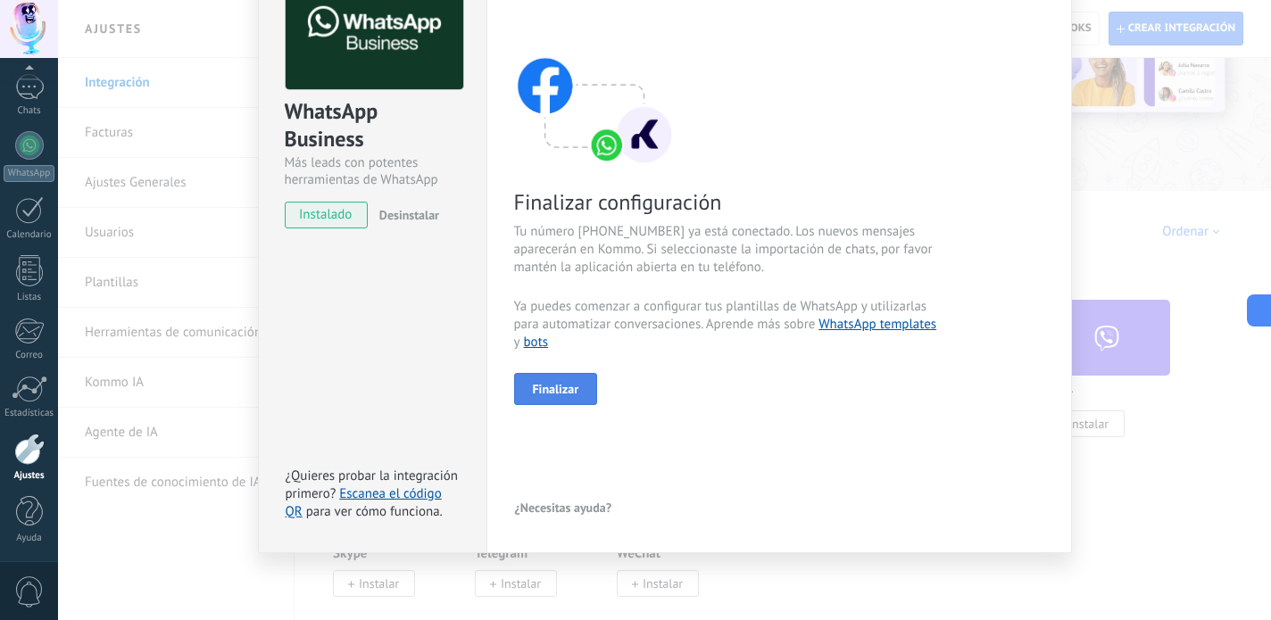
click at [573, 385] on span "Finalizar" at bounding box center [556, 389] width 46 height 12
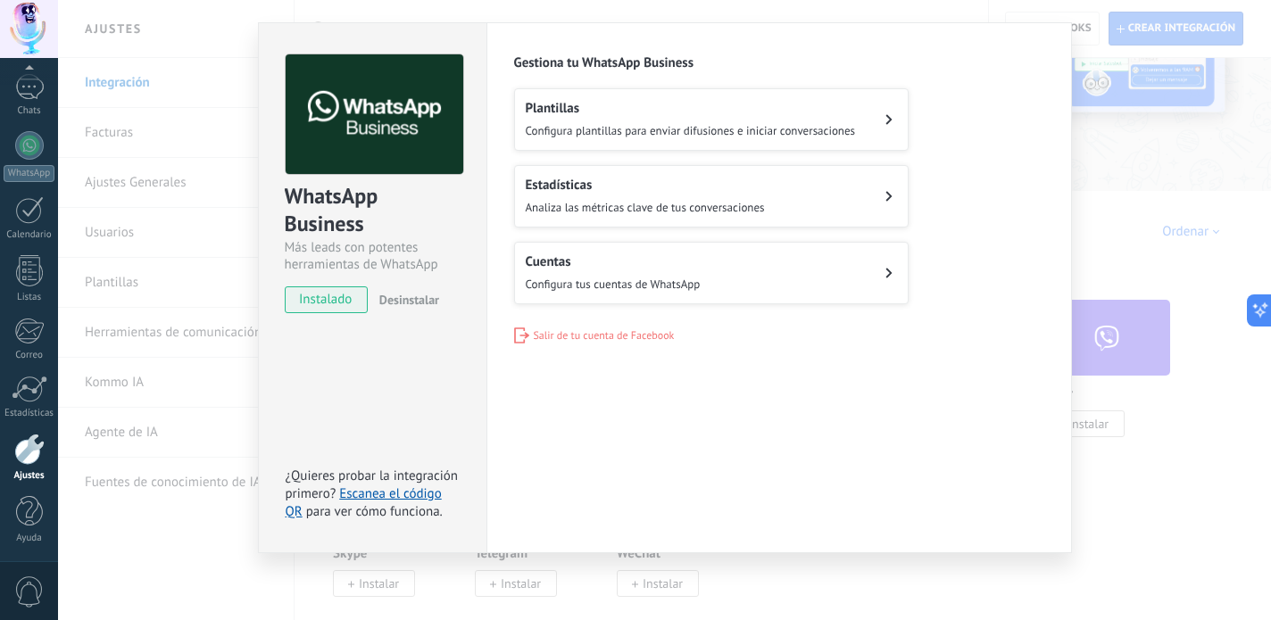
scroll to position [36, 0]
click at [843, 119] on div "Plantillas Configura plantillas para enviar difusiones e iniciar conversaciones" at bounding box center [691, 119] width 330 height 39
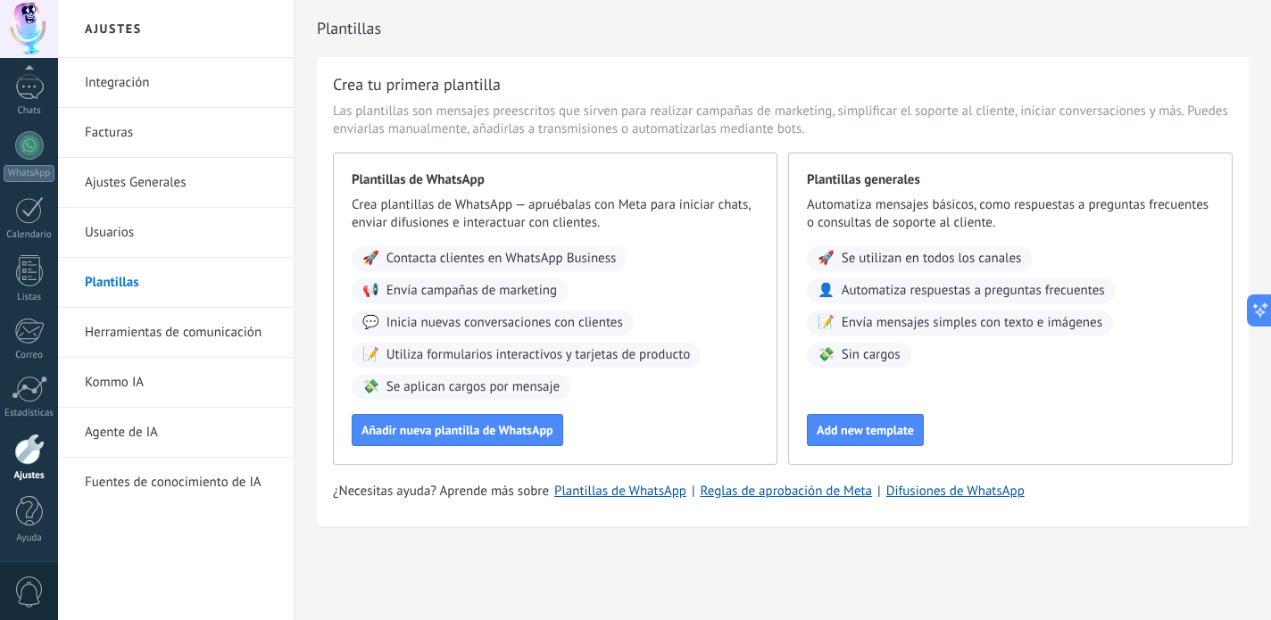
click at [111, 91] on link "Integración" at bounding box center [180, 83] width 191 height 50
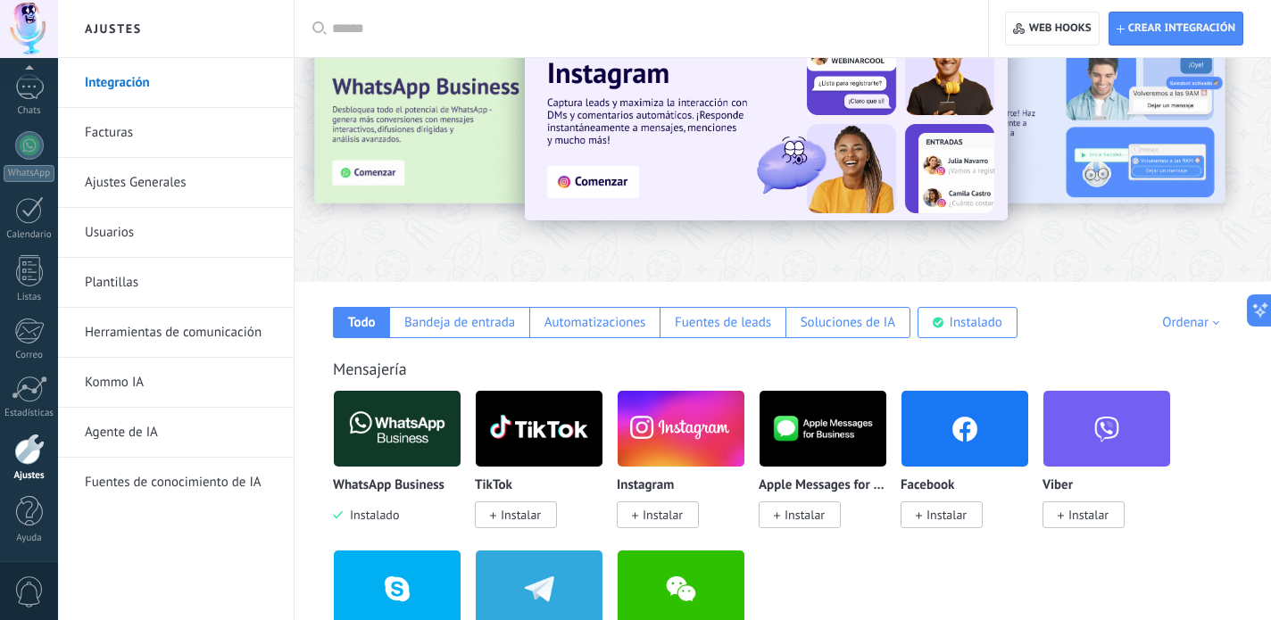
scroll to position [34, 0]
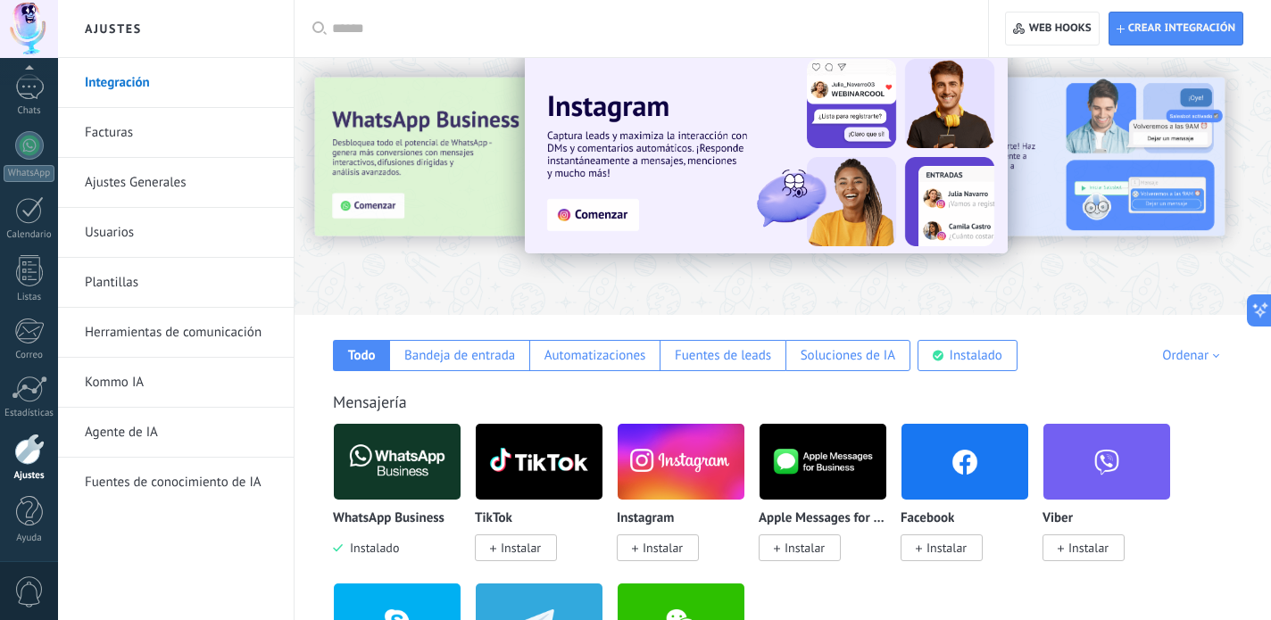
click at [145, 132] on link "Facturas" at bounding box center [180, 133] width 191 height 50
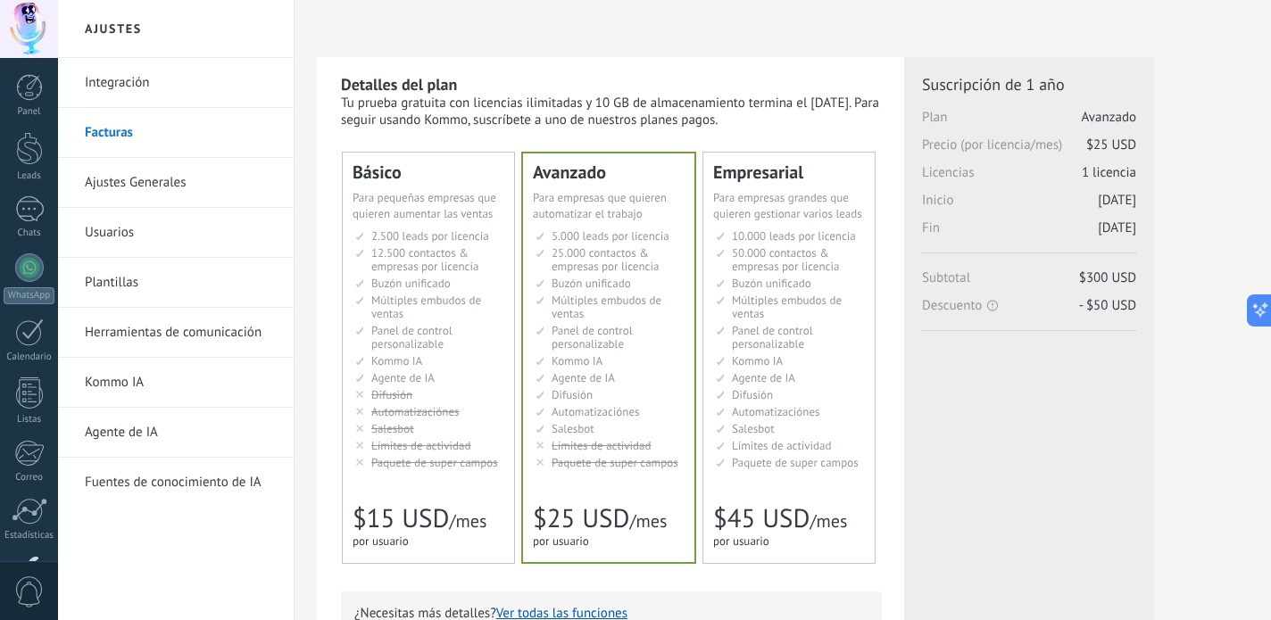
click at [147, 173] on link "Ajustes Generales" at bounding box center [180, 183] width 191 height 50
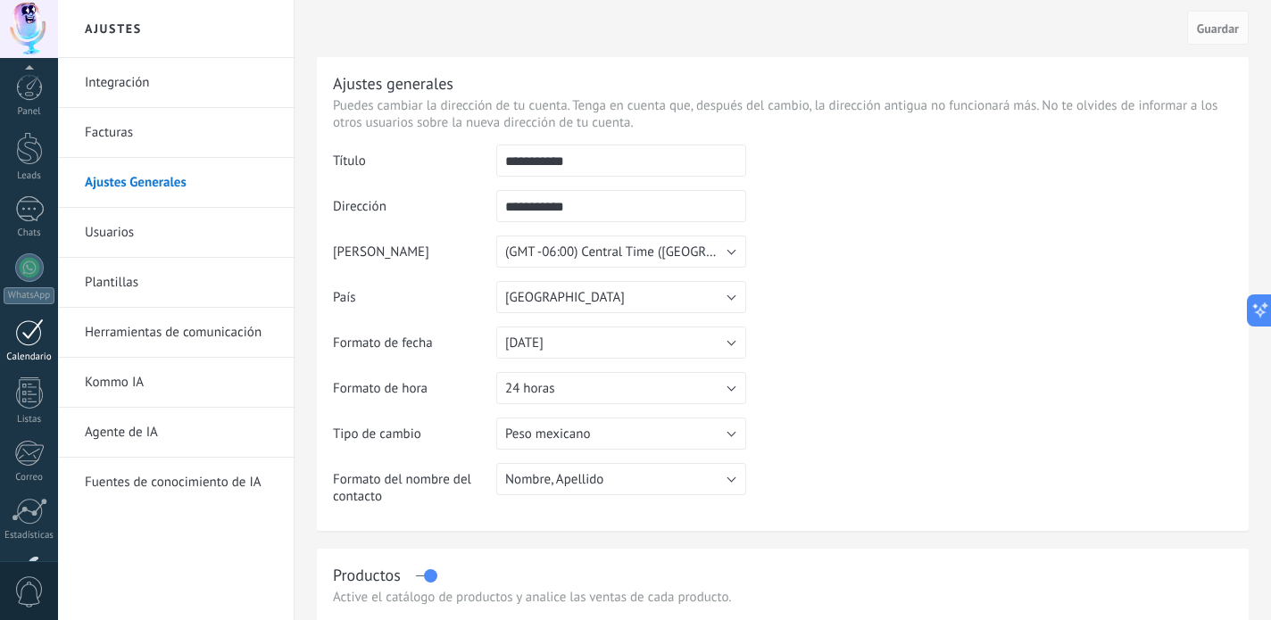
scroll to position [122, 0]
click at [23, 208] on div at bounding box center [29, 210] width 29 height 28
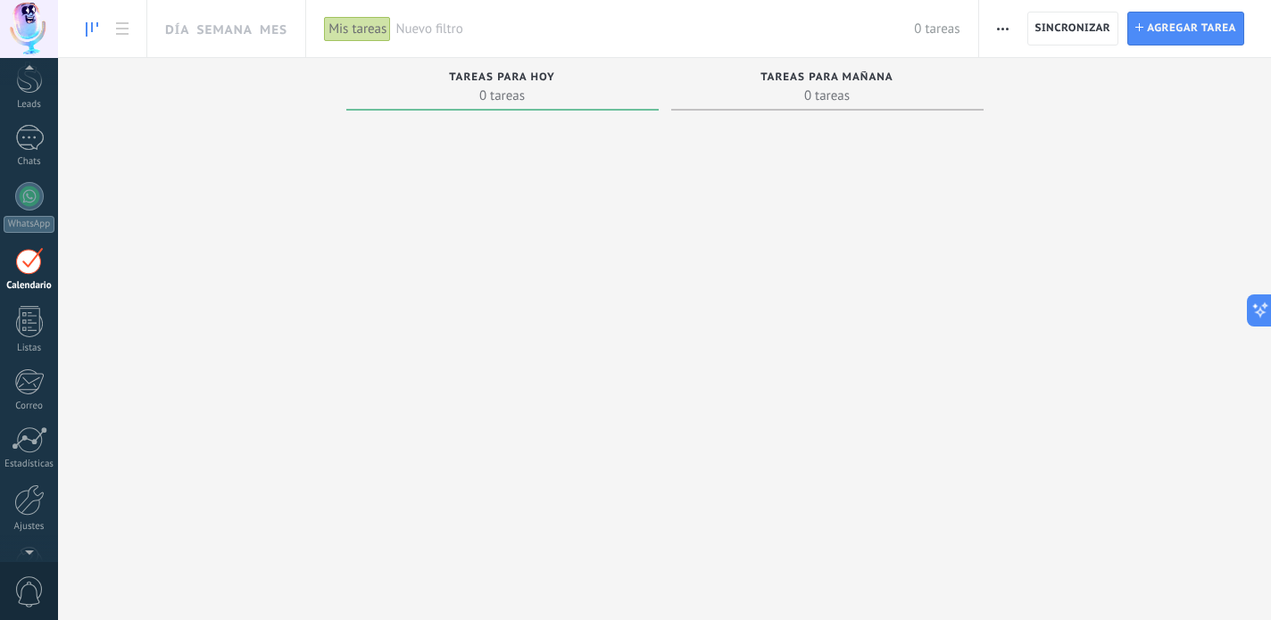
scroll to position [58, 0]
click at [28, 153] on div at bounding box center [29, 151] width 29 height 26
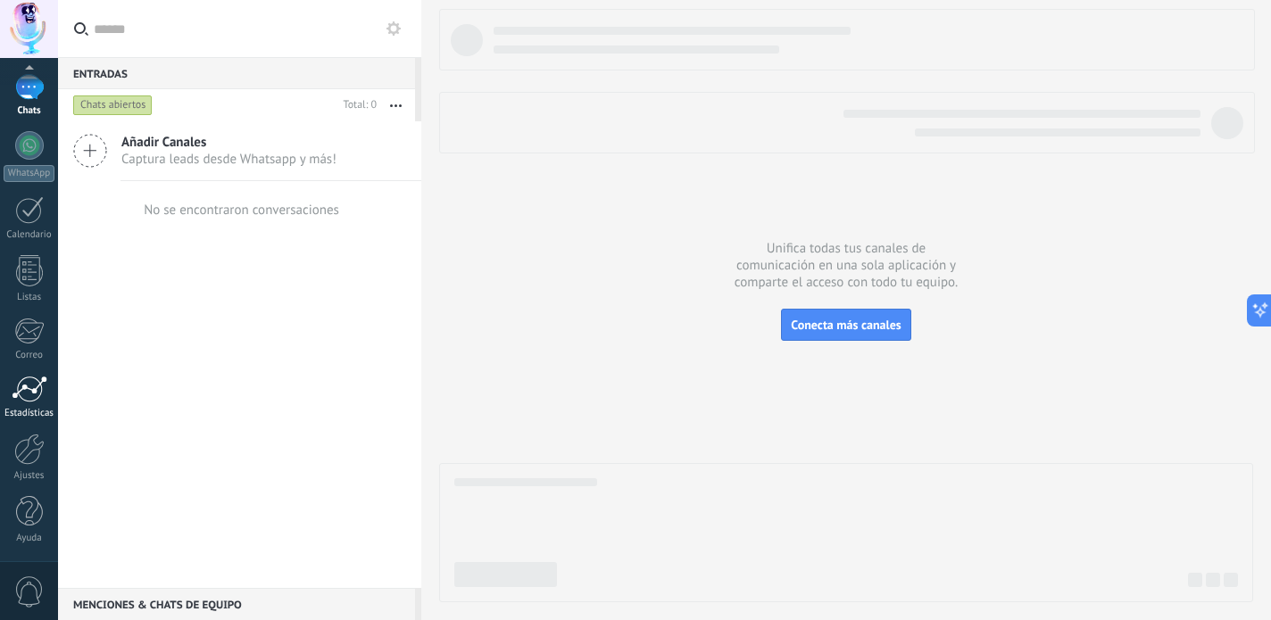
scroll to position [122, 0]
click at [28, 516] on div at bounding box center [29, 511] width 27 height 31
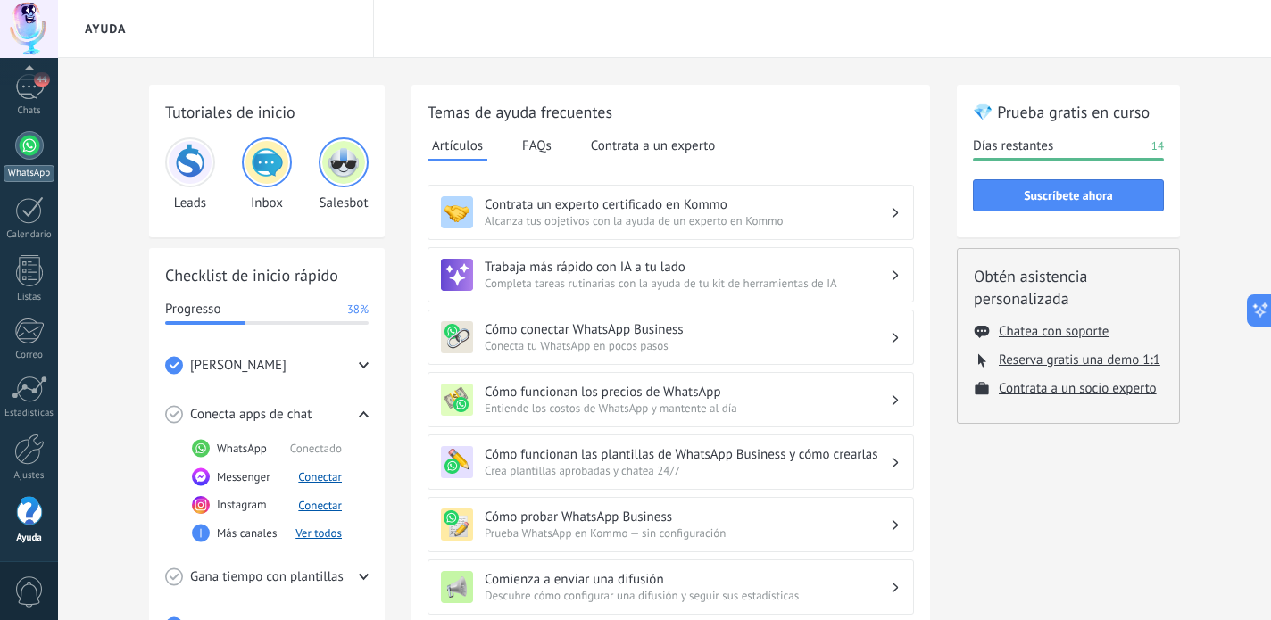
click at [27, 158] on div at bounding box center [29, 145] width 29 height 29
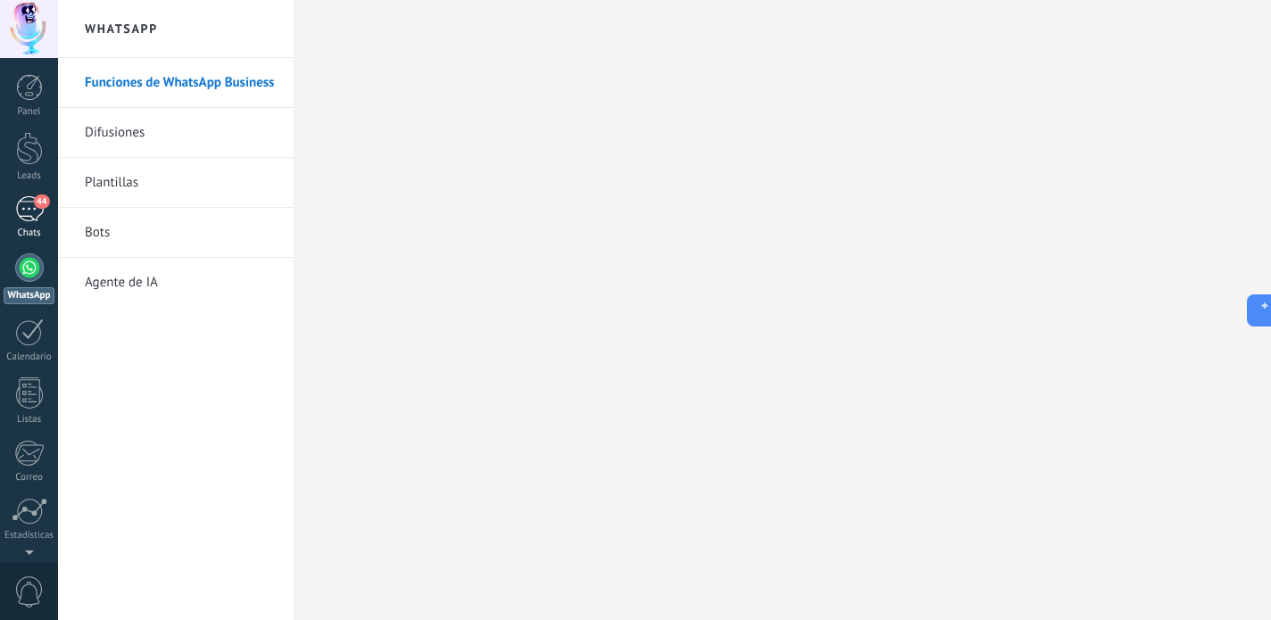
click at [41, 212] on div "44" at bounding box center [29, 209] width 29 height 26
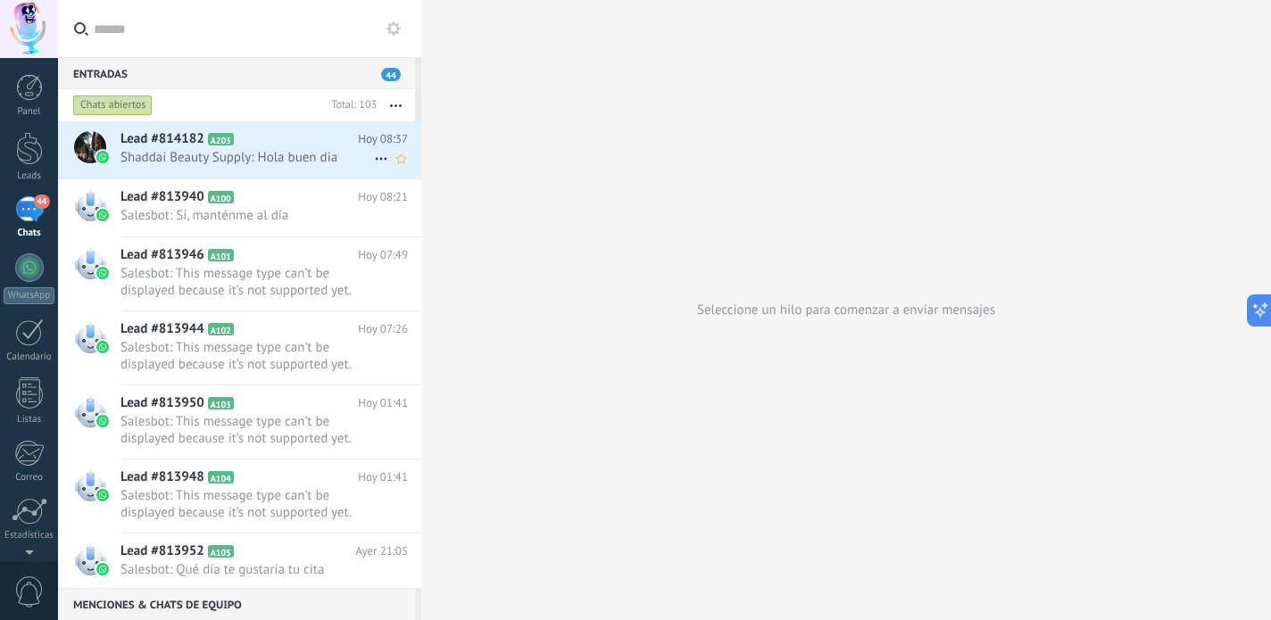
click at [270, 150] on span "Shaddai Beauty Supply: Hola buen dia" at bounding box center [246, 157] width 253 height 17
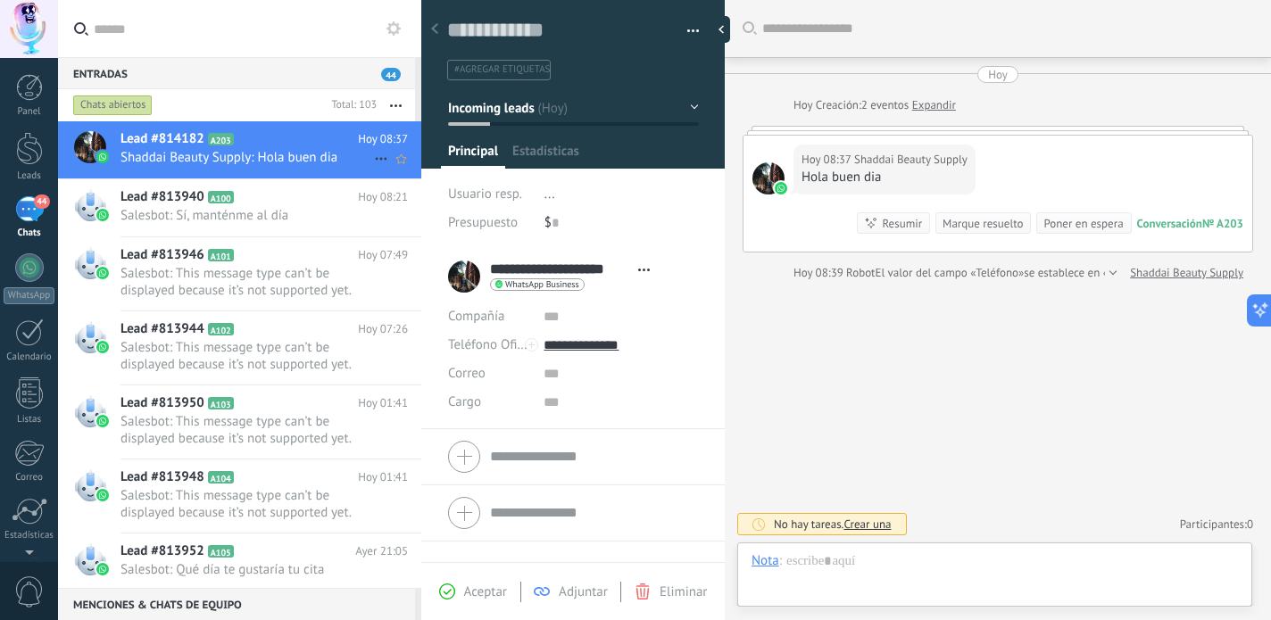
scroll to position [27, 0]
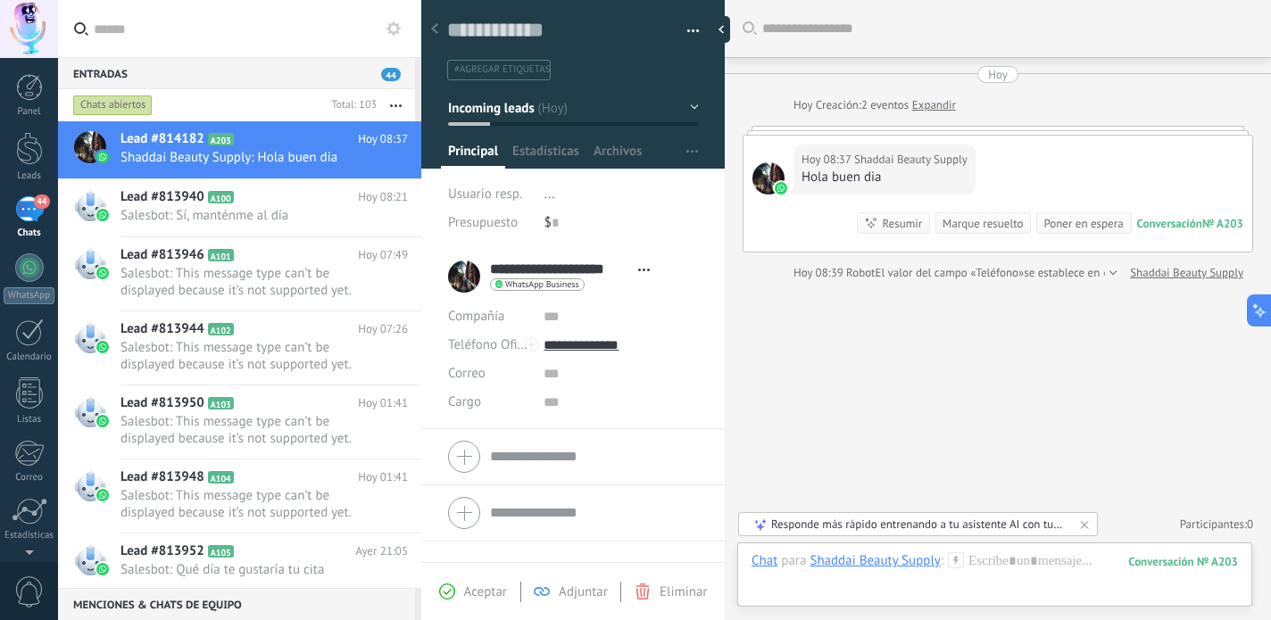
click at [937, 109] on link "Expandir" at bounding box center [934, 105] width 44 height 18
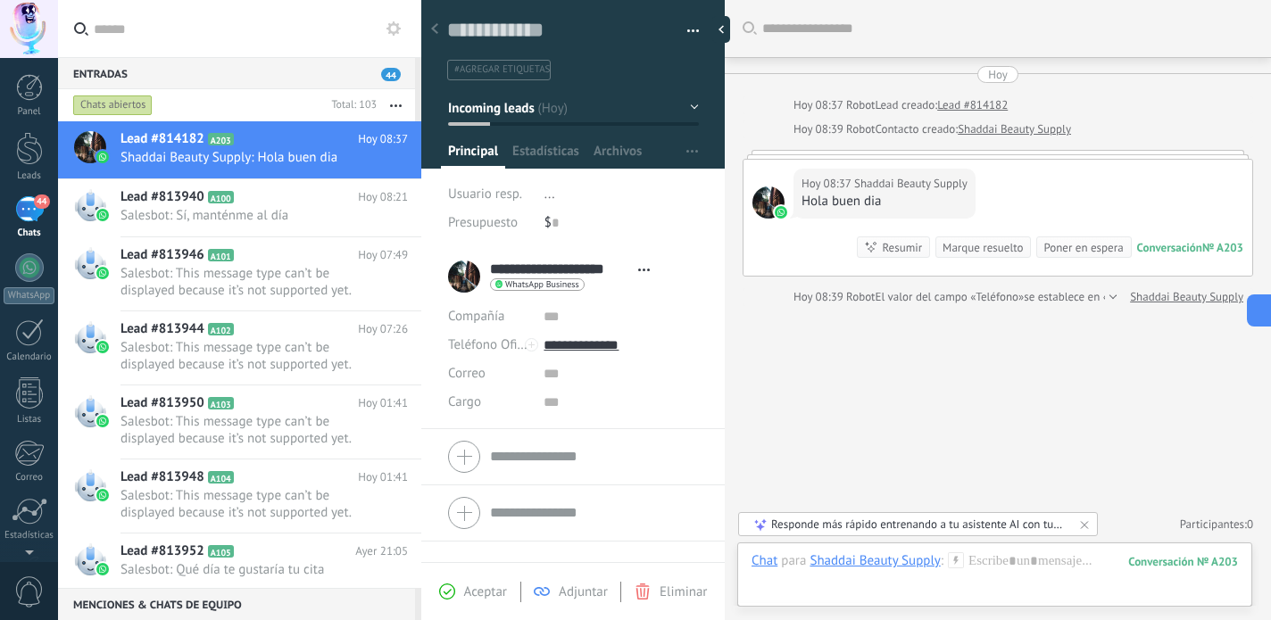
scroll to position [0, 0]
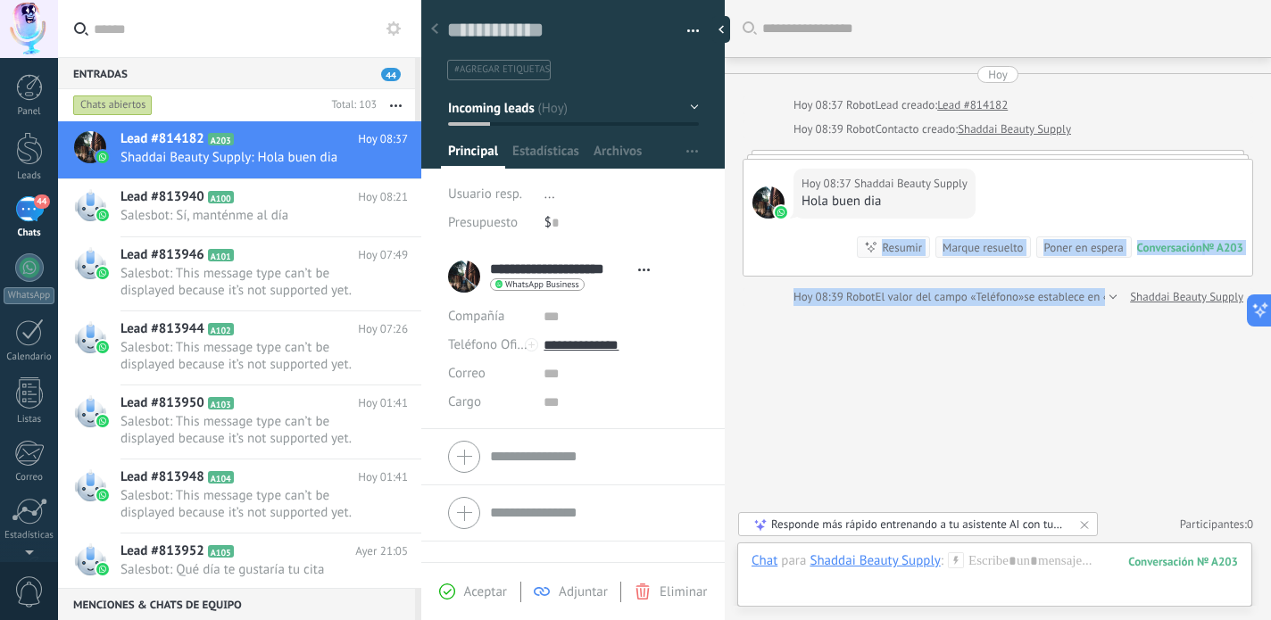
drag, startPoint x: 1012, startPoint y: 192, endPoint x: 1002, endPoint y: 344, distance: 152.9
click at [1002, 346] on div "Buscar Carga más [PERSON_NAME] 08:37 Robot Lead creado: Lead #814182 Hoy 08:39 …" at bounding box center [998, 310] width 546 height 620
click at [1002, 344] on div "Buscar Carga más [PERSON_NAME] 08:37 Robot Lead creado: Lead #814182 Hoy 08:39 …" at bounding box center [998, 310] width 546 height 620
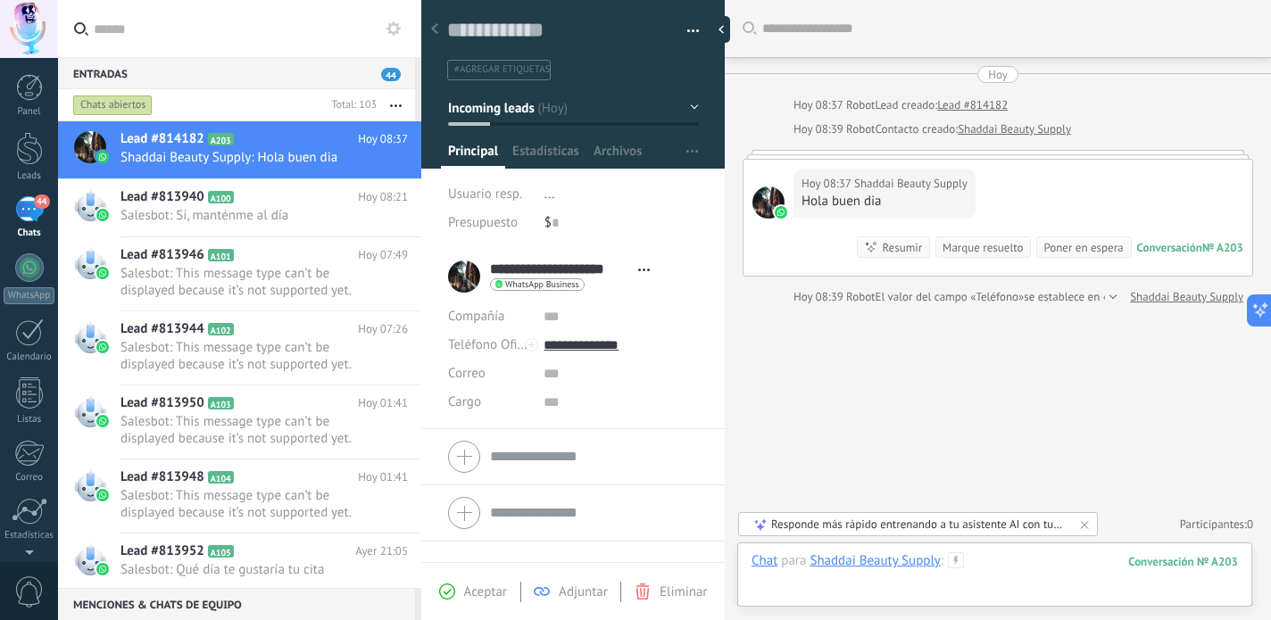
click at [988, 567] on div at bounding box center [994, 579] width 486 height 54
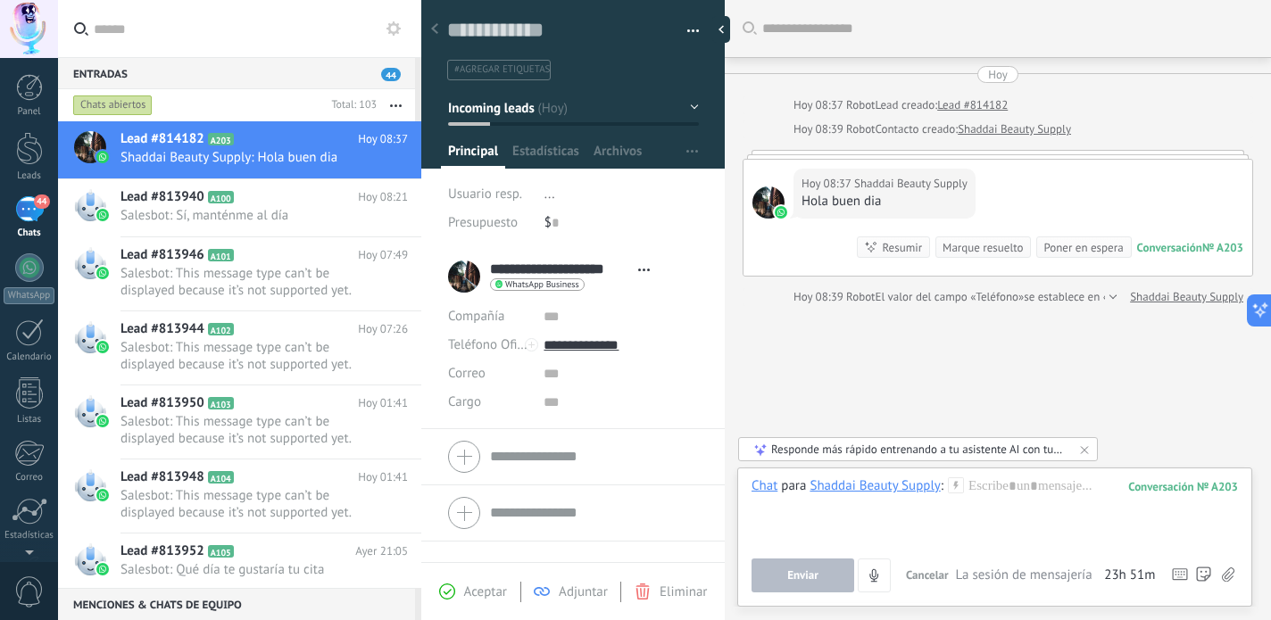
click at [942, 372] on div "Buscar Carga más [PERSON_NAME] 08:37 Robot Lead creado: Lead #814182 Hoy 08:39 …" at bounding box center [998, 310] width 546 height 620
click at [907, 203] on div "Hola buen dia" at bounding box center [884, 202] width 166 height 18
click at [777, 153] on div at bounding box center [997, 154] width 510 height 9
click at [213, 209] on span "Salesbot: Sí, manténme al día" at bounding box center [246, 215] width 253 height 17
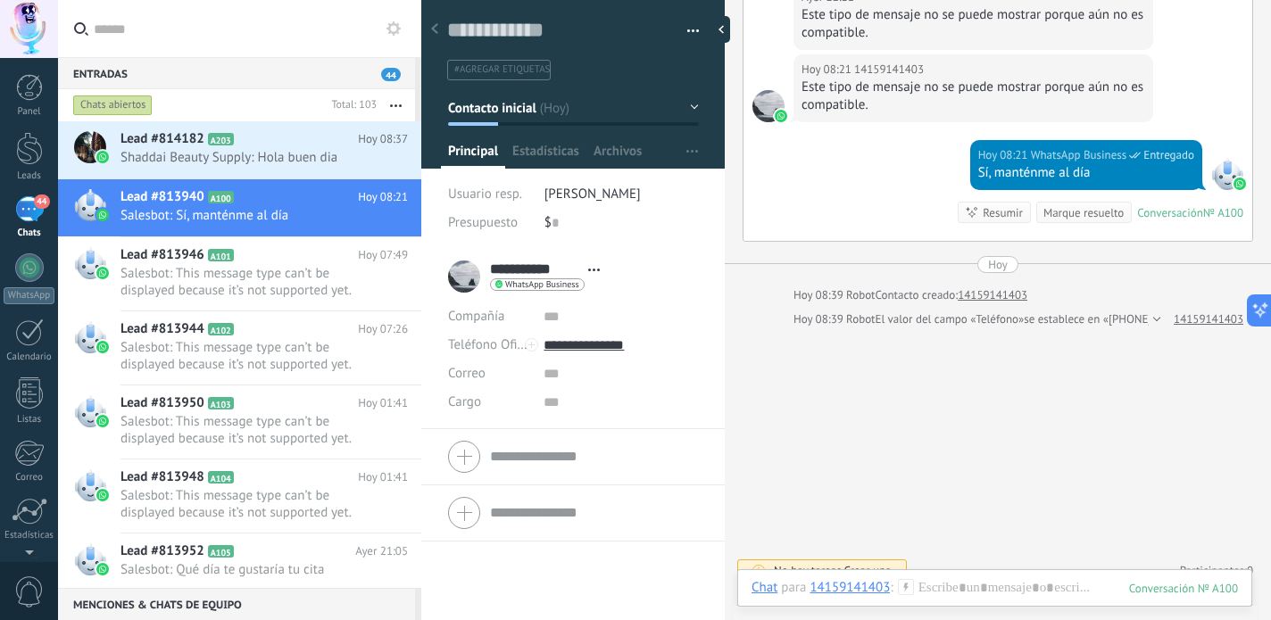
click at [261, 102] on div "Chats abiertos" at bounding box center [197, 105] width 254 height 32
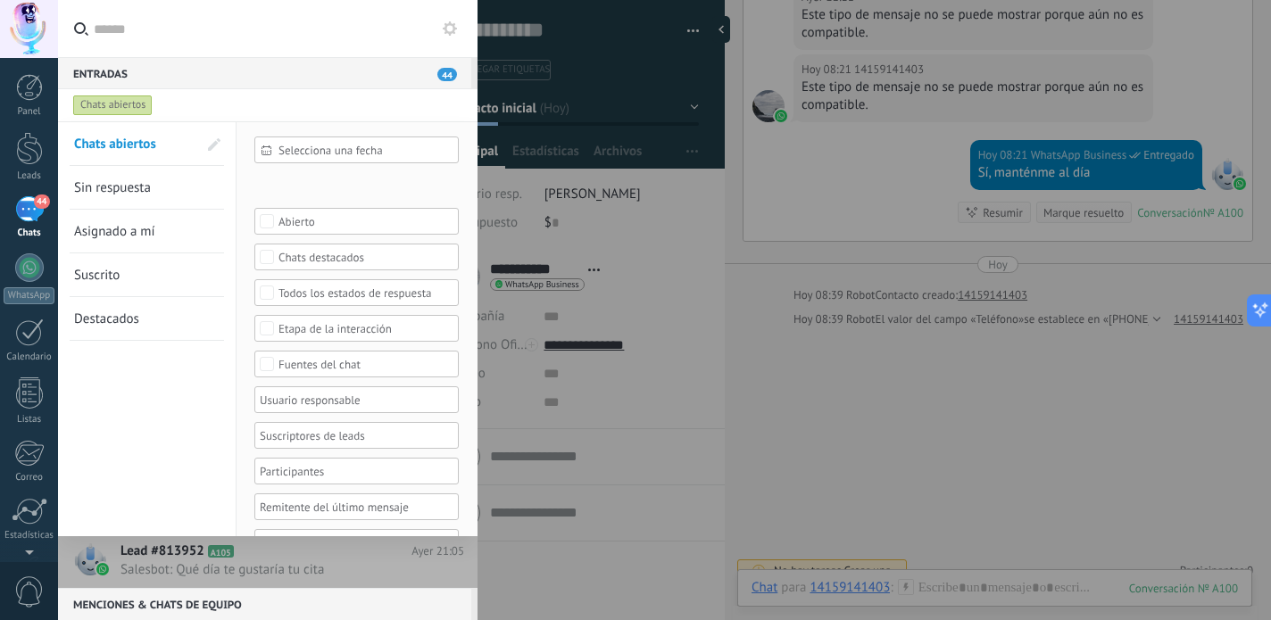
click at [115, 107] on div "Chats abiertos" at bounding box center [112, 105] width 79 height 21
click at [12, 204] on link "44 Chats" at bounding box center [29, 217] width 58 height 43
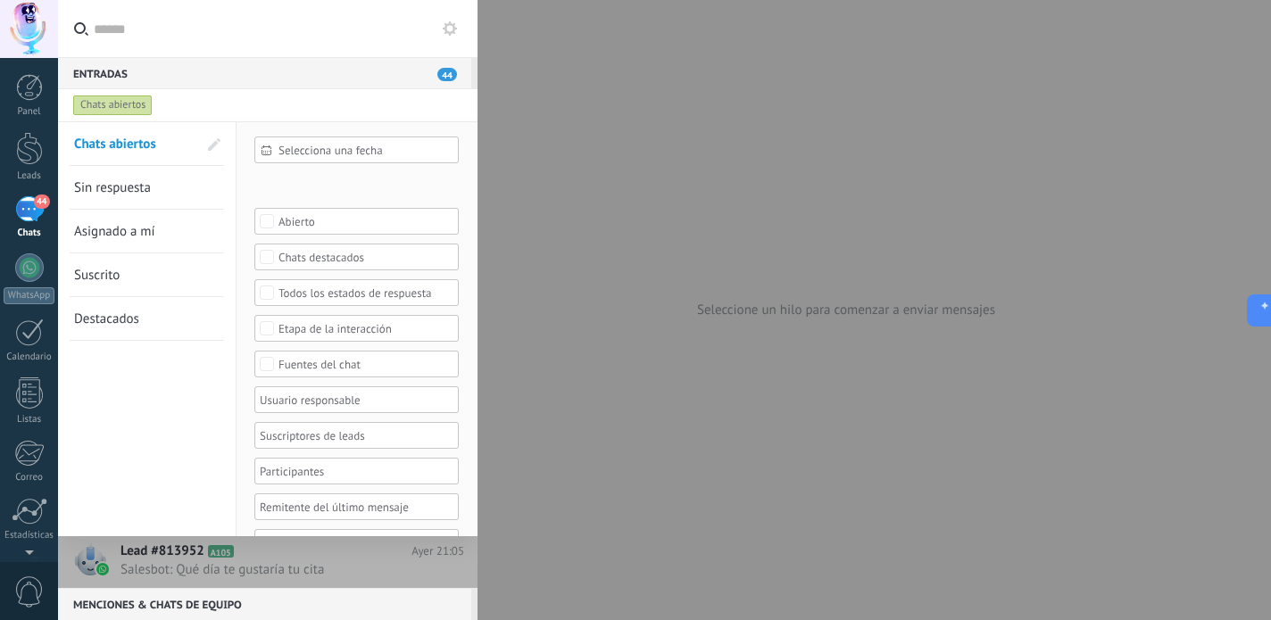
click at [29, 207] on div "44" at bounding box center [29, 209] width 29 height 26
click at [439, 70] on span "44" at bounding box center [447, 74] width 20 height 13
click at [111, 82] on div "Entradas 44" at bounding box center [264, 73] width 413 height 32
click at [22, 155] on div at bounding box center [29, 148] width 27 height 33
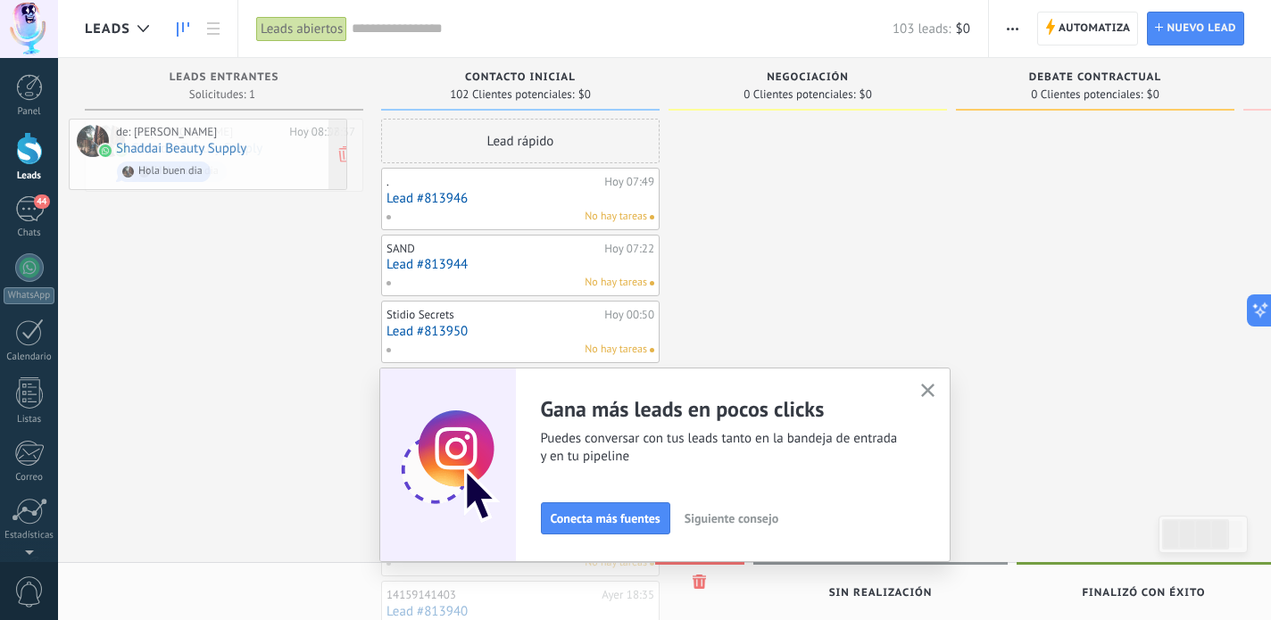
drag, startPoint x: 260, startPoint y: 168, endPoint x: 244, endPoint y: 168, distance: 15.2
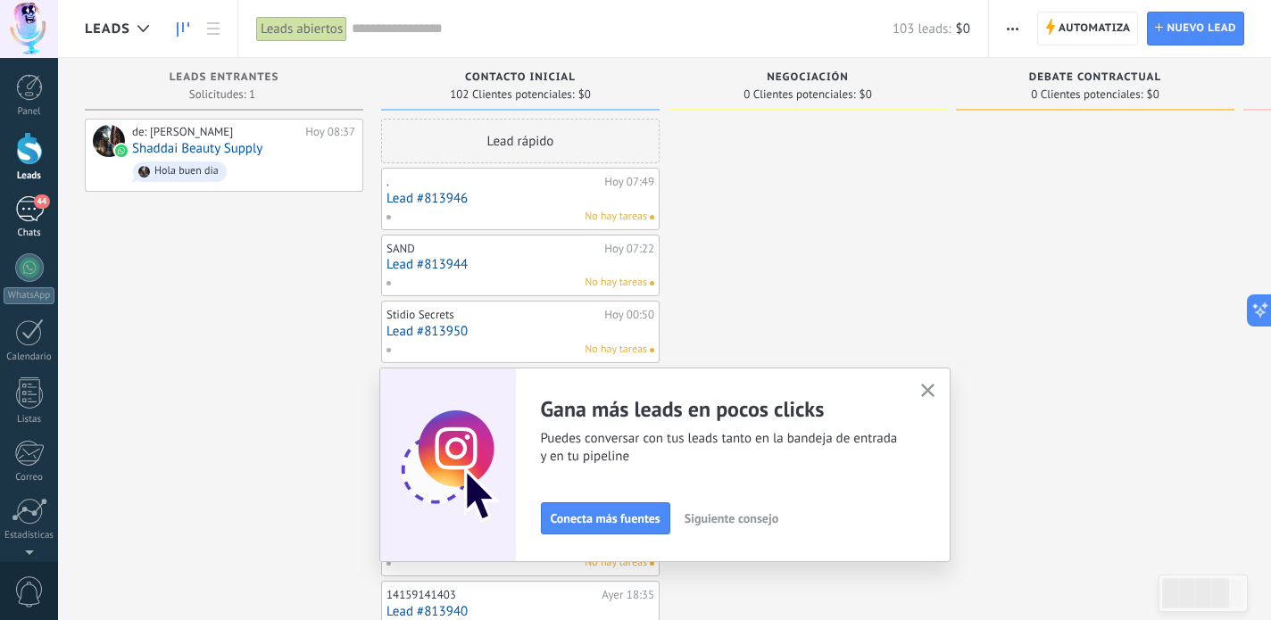
click at [44, 215] on link "44 Chats" at bounding box center [29, 217] width 58 height 43
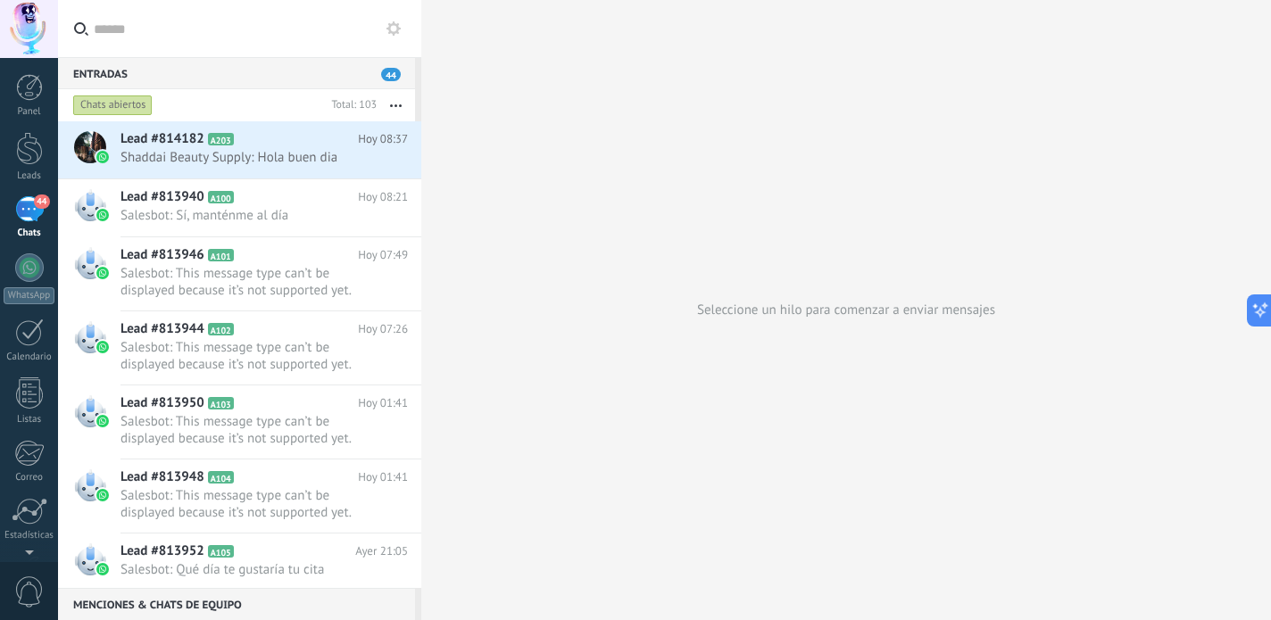
click at [22, 210] on div "44" at bounding box center [29, 209] width 29 height 26
click at [26, 153] on div at bounding box center [29, 148] width 27 height 33
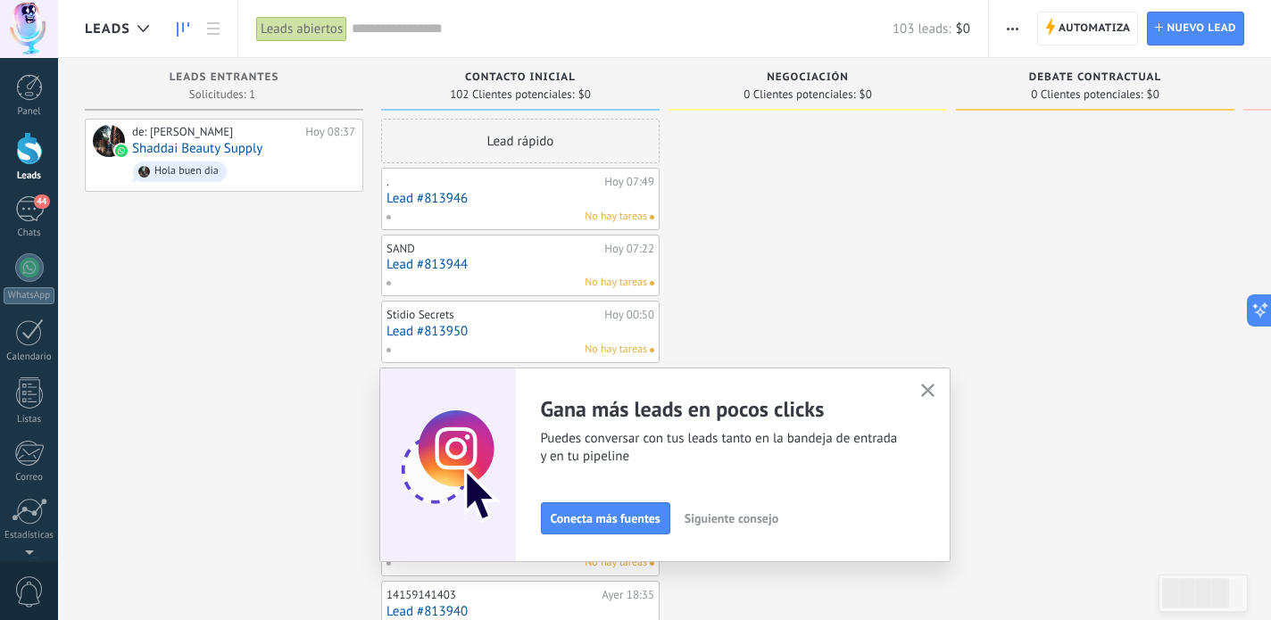
click at [933, 382] on button "button" at bounding box center [927, 391] width 22 height 24
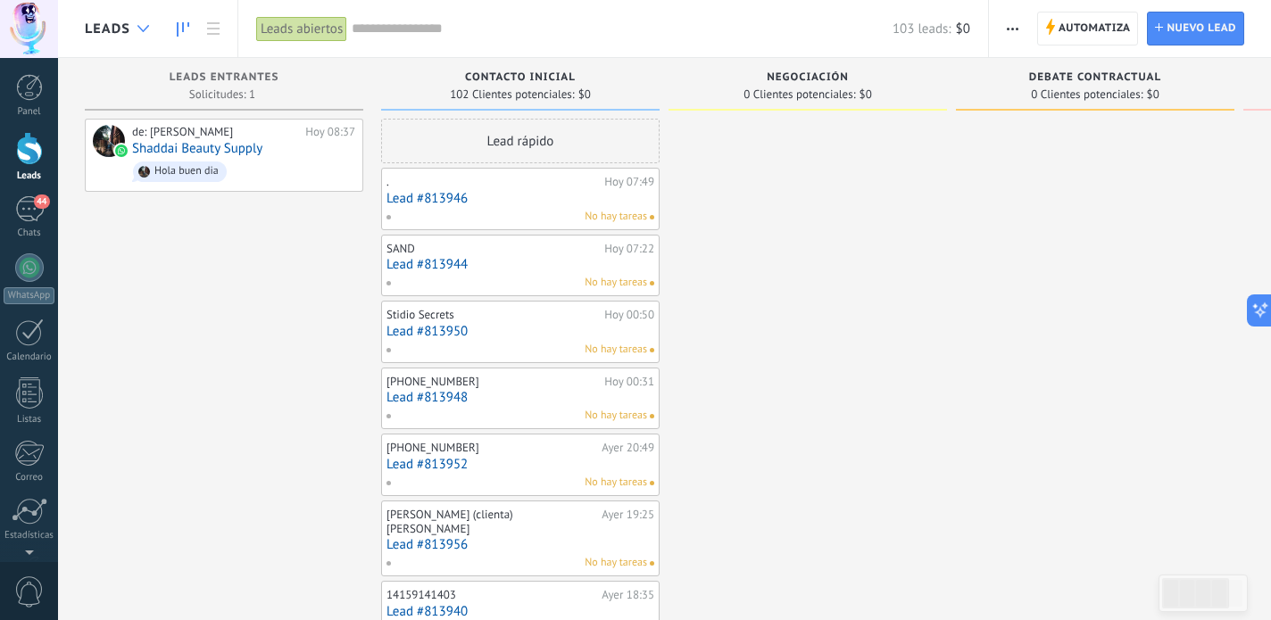
click at [144, 30] on use at bounding box center [143, 28] width 12 height 7
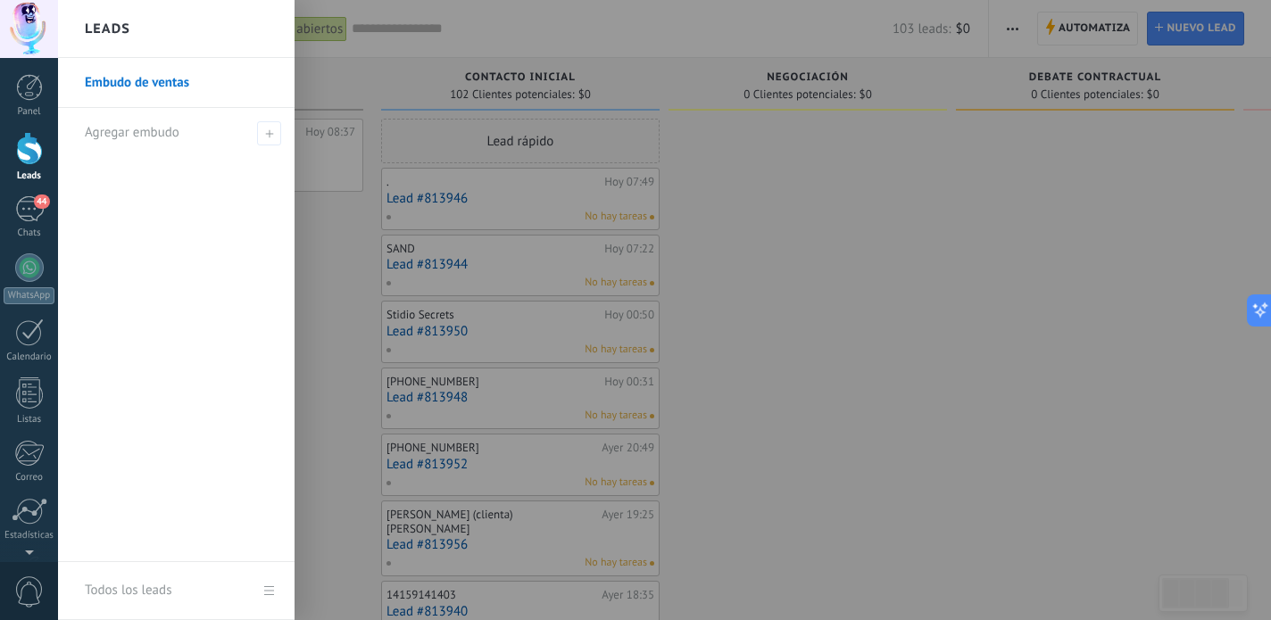
click at [144, 30] on div "Leads" at bounding box center [176, 29] width 236 height 58
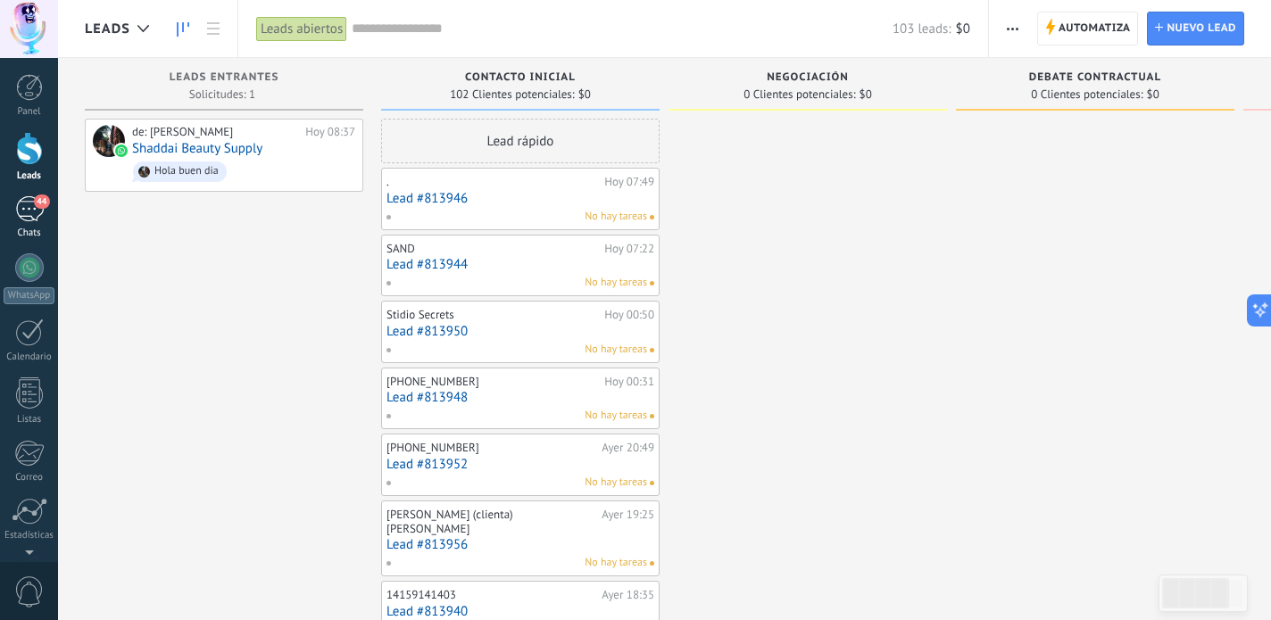
click at [28, 211] on div "44" at bounding box center [29, 209] width 29 height 26
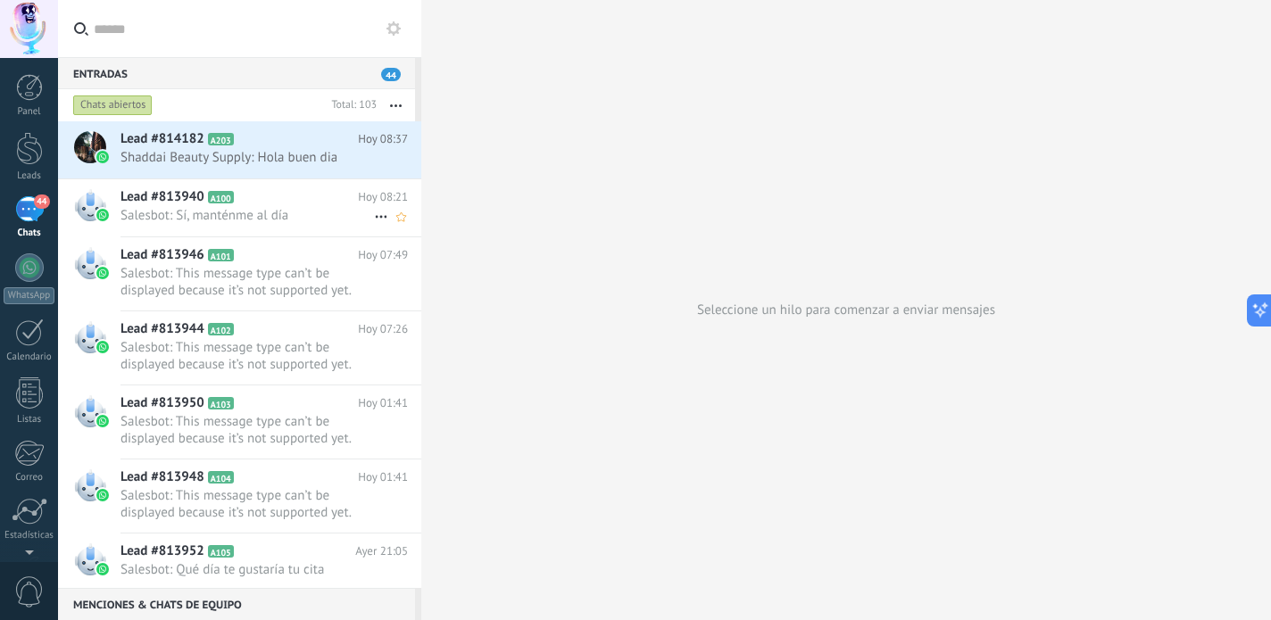
click at [233, 209] on span "Salesbot: Sí, manténme al día" at bounding box center [246, 215] width 253 height 17
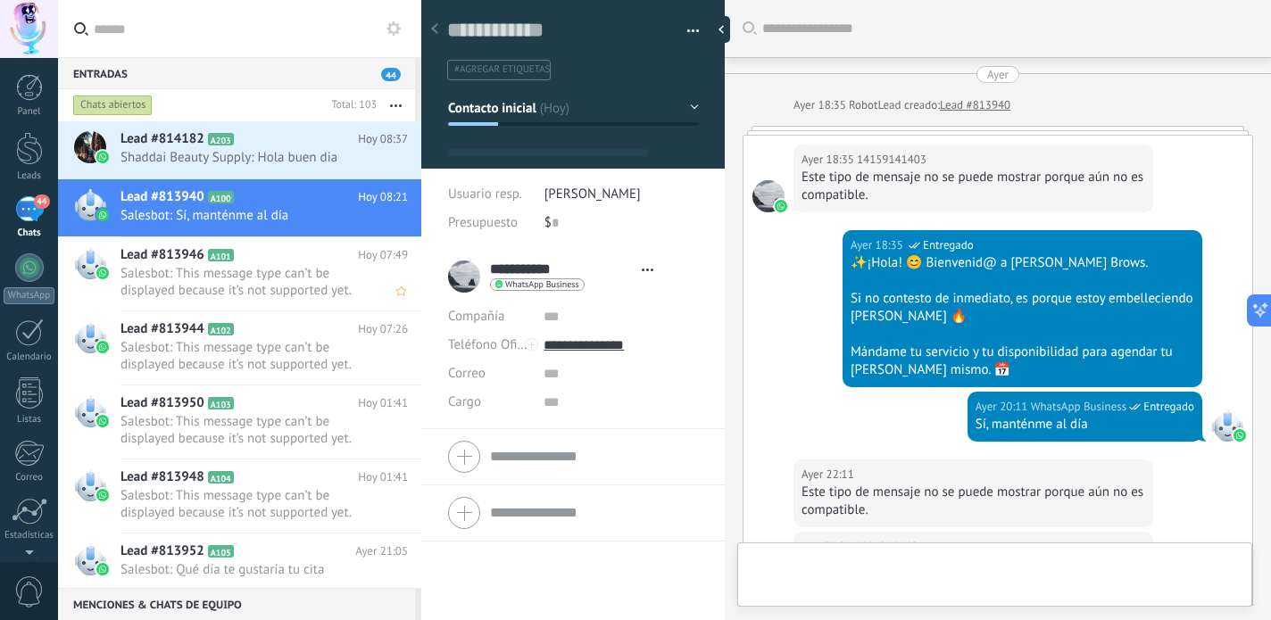
scroll to position [27, 0]
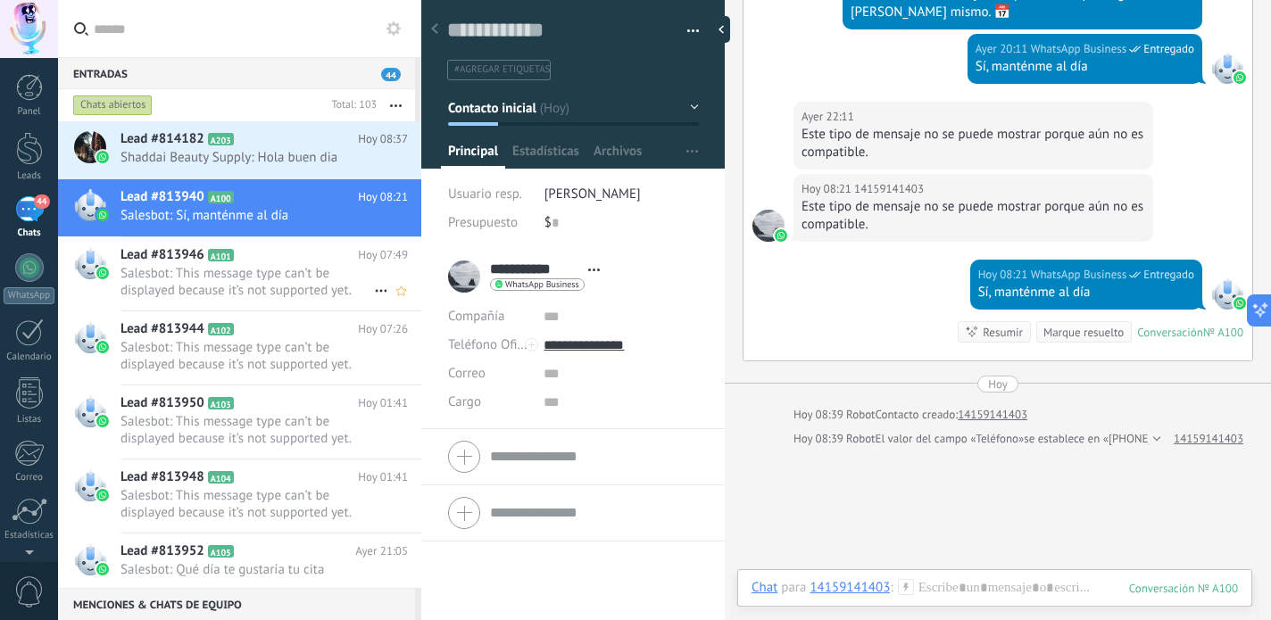
click at [189, 285] on span "Salesbot: This message type can’t be displayed because it’s not supported yet." at bounding box center [246, 282] width 253 height 34
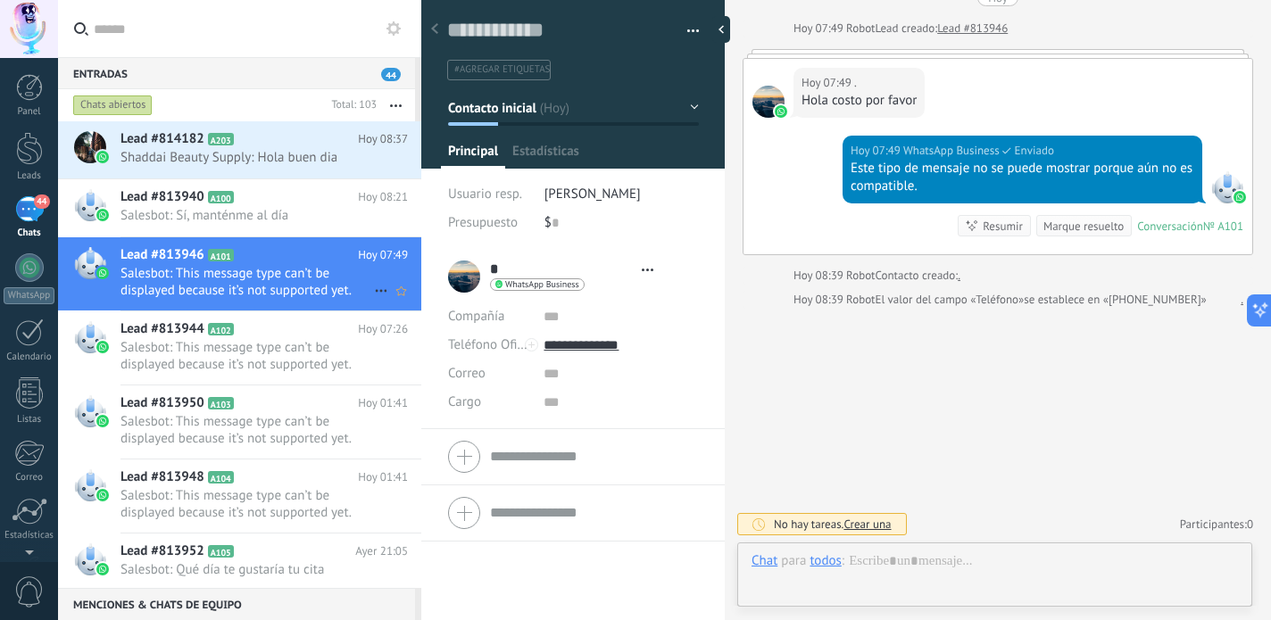
scroll to position [27, 0]
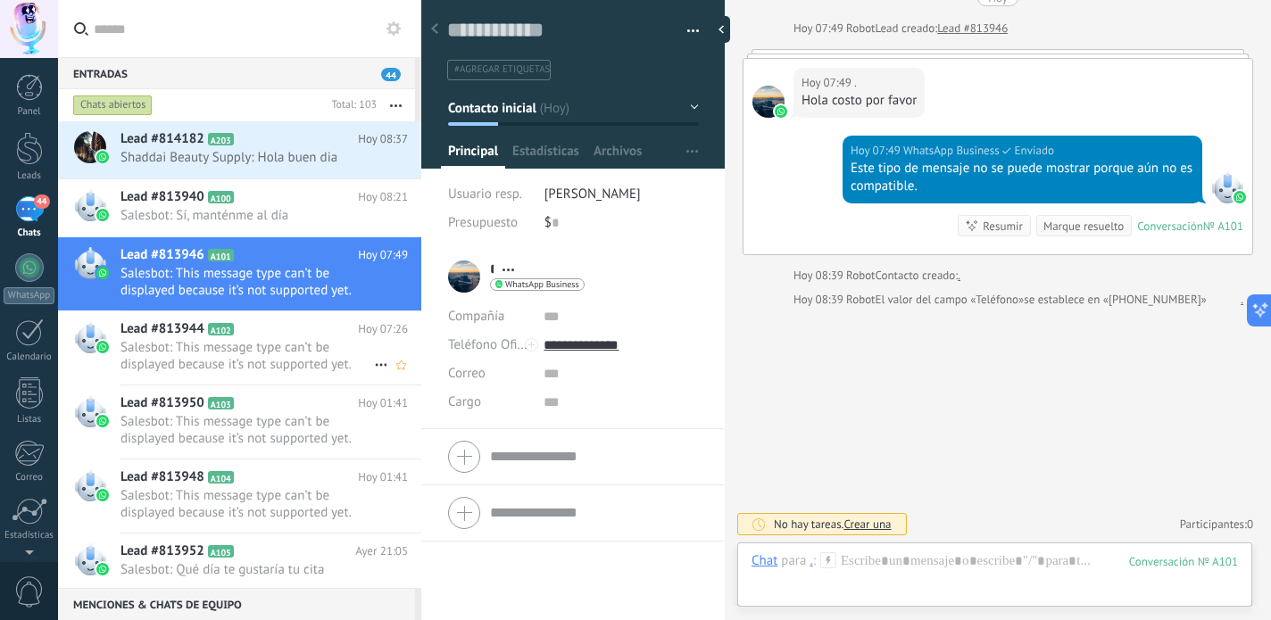
click at [185, 346] on span "Salesbot: This message type can’t be displayed because it’s not supported yet." at bounding box center [246, 356] width 253 height 34
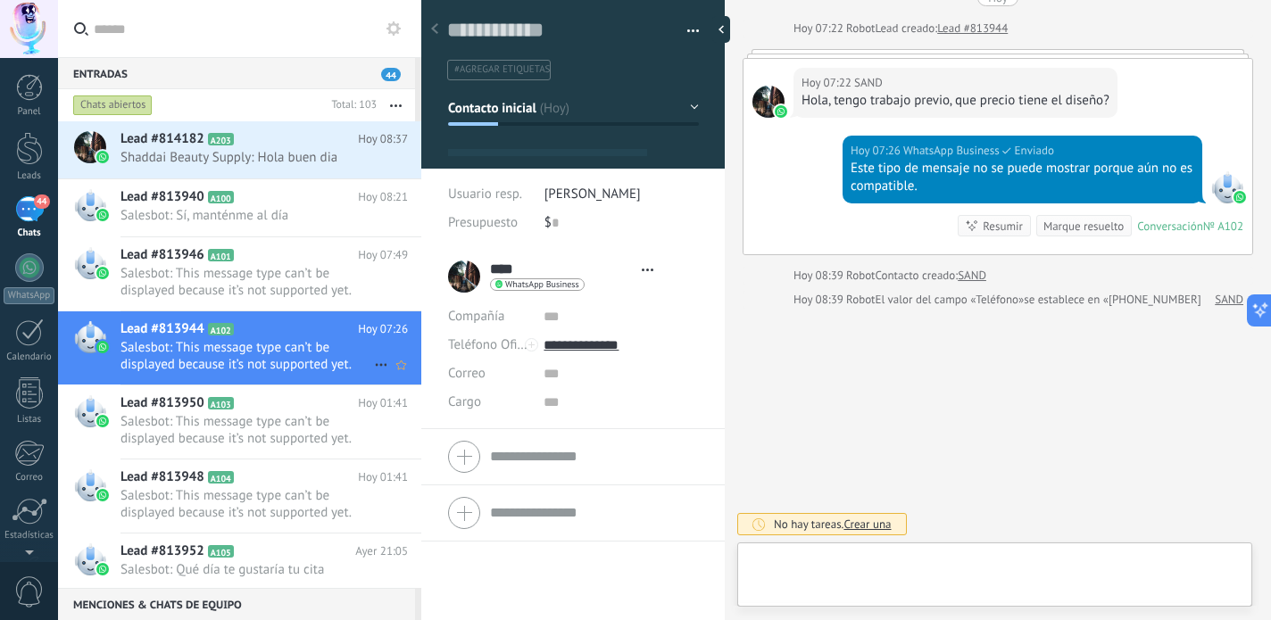
scroll to position [27, 0]
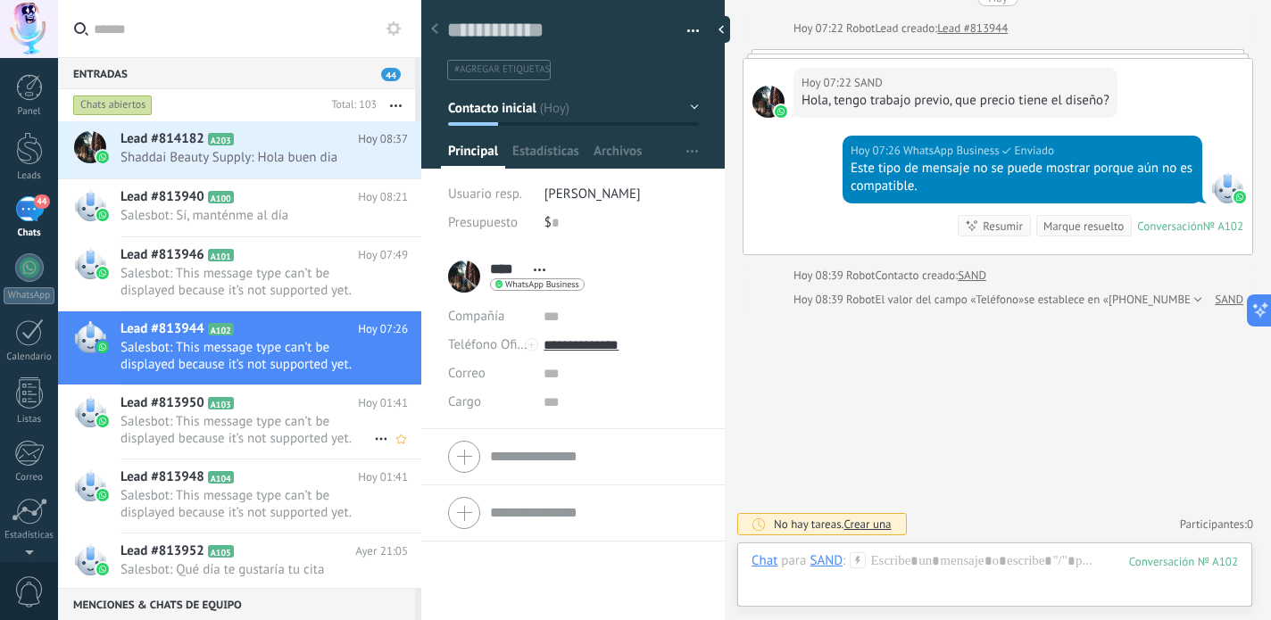
click at [186, 419] on span "Salesbot: This message type can’t be displayed because it’s not supported yet." at bounding box center [246, 430] width 253 height 34
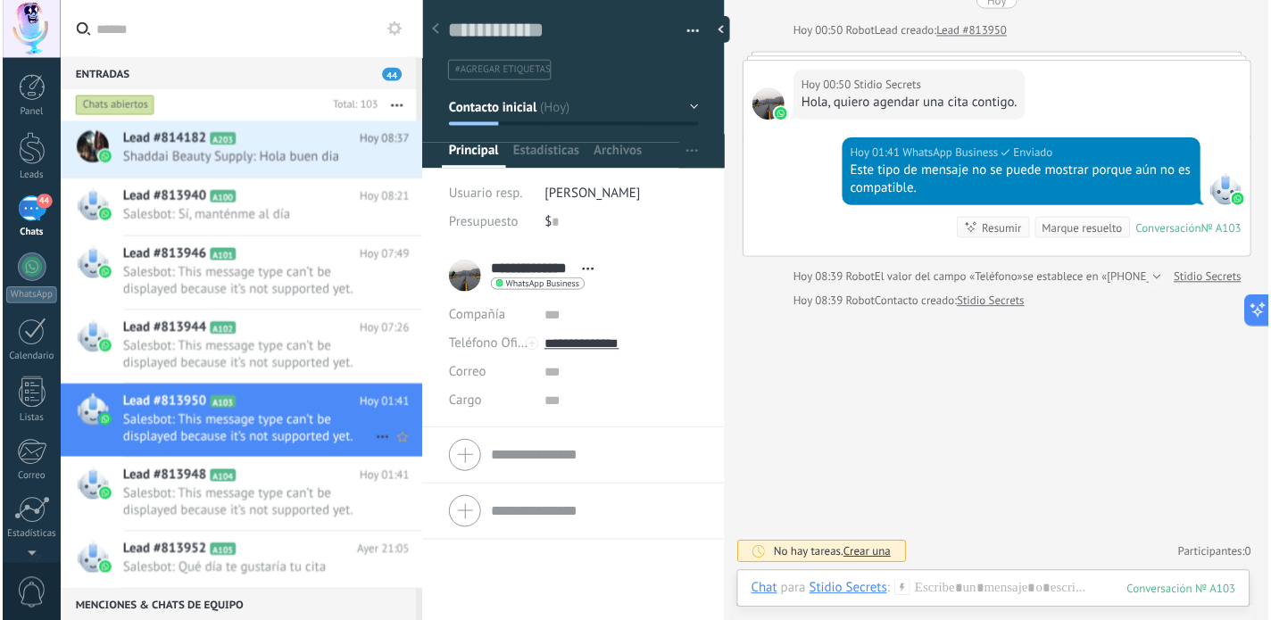
scroll to position [17, 0]
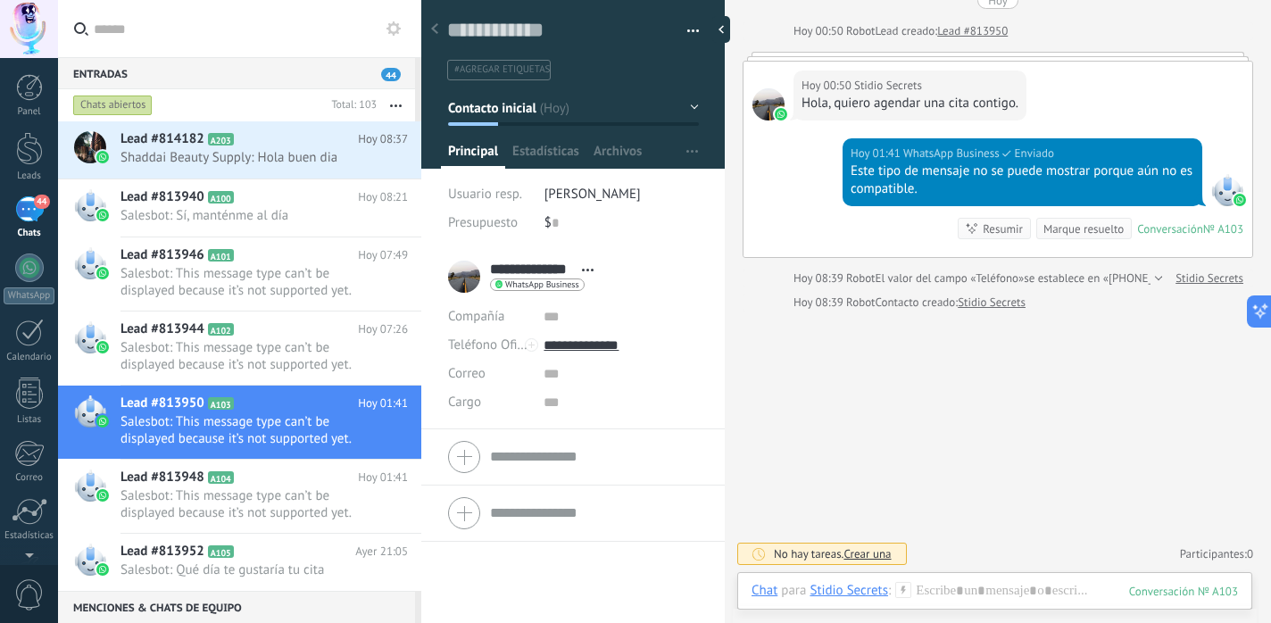
click at [26, 45] on div at bounding box center [29, 29] width 58 height 58
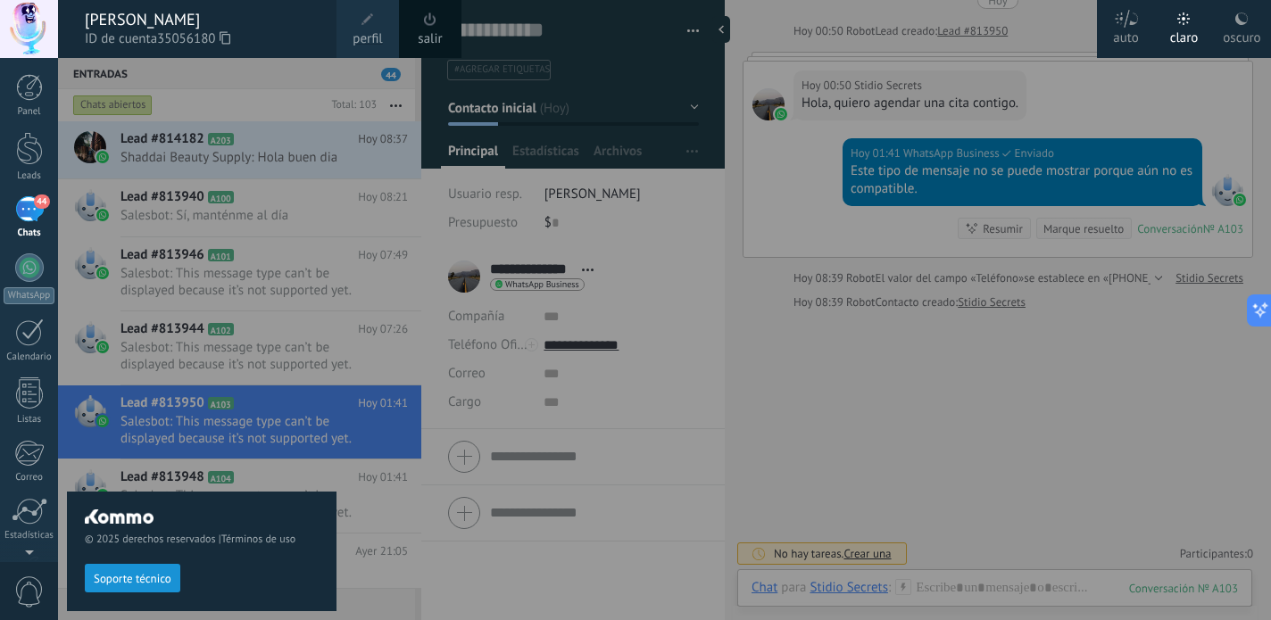
click at [4, 28] on div at bounding box center [29, 29] width 58 height 58
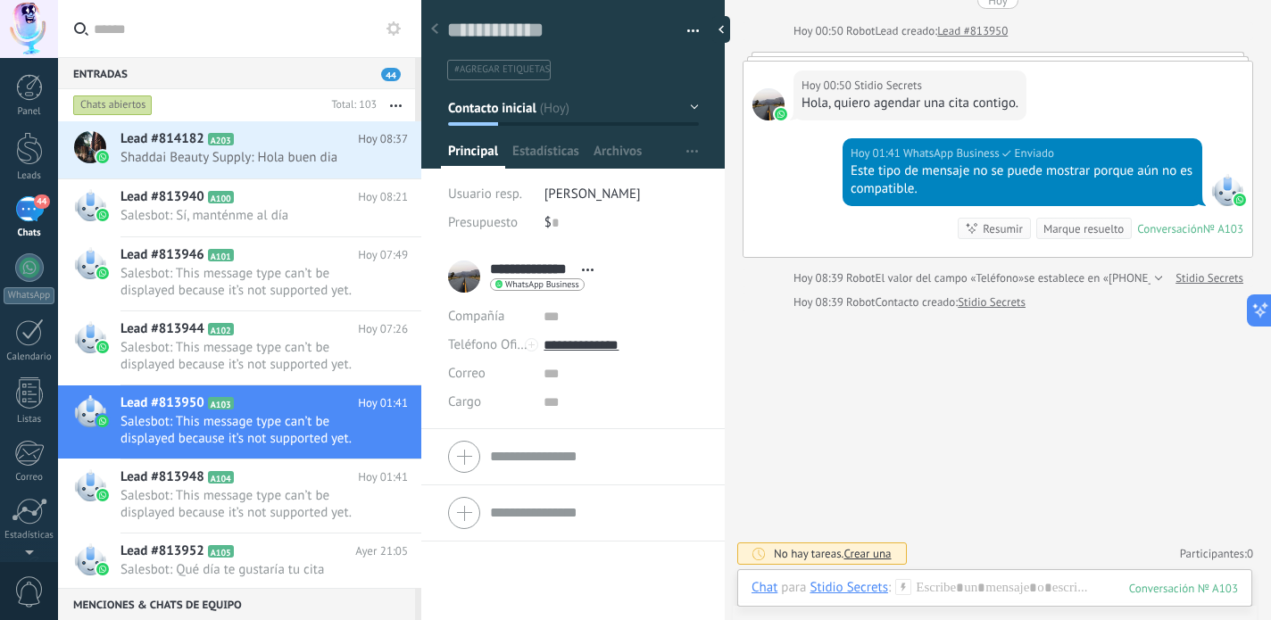
click at [36, 31] on div at bounding box center [29, 29] width 58 height 58
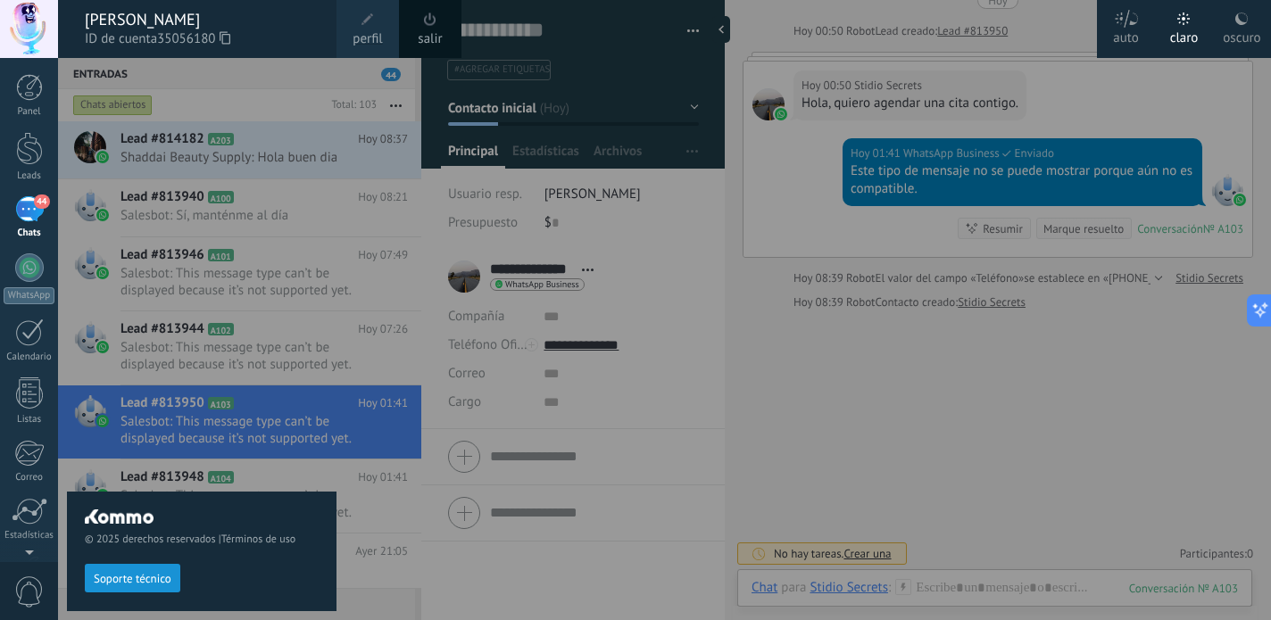
click at [36, 31] on div at bounding box center [29, 29] width 58 height 58
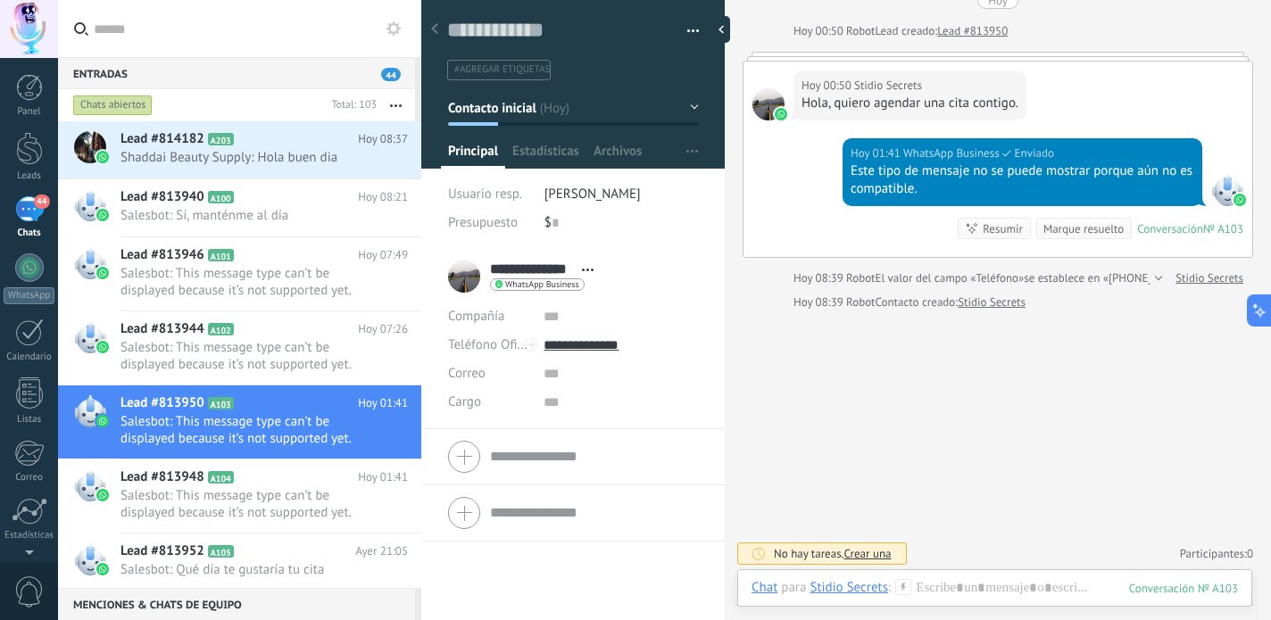
click at [31, 42] on div at bounding box center [29, 29] width 58 height 58
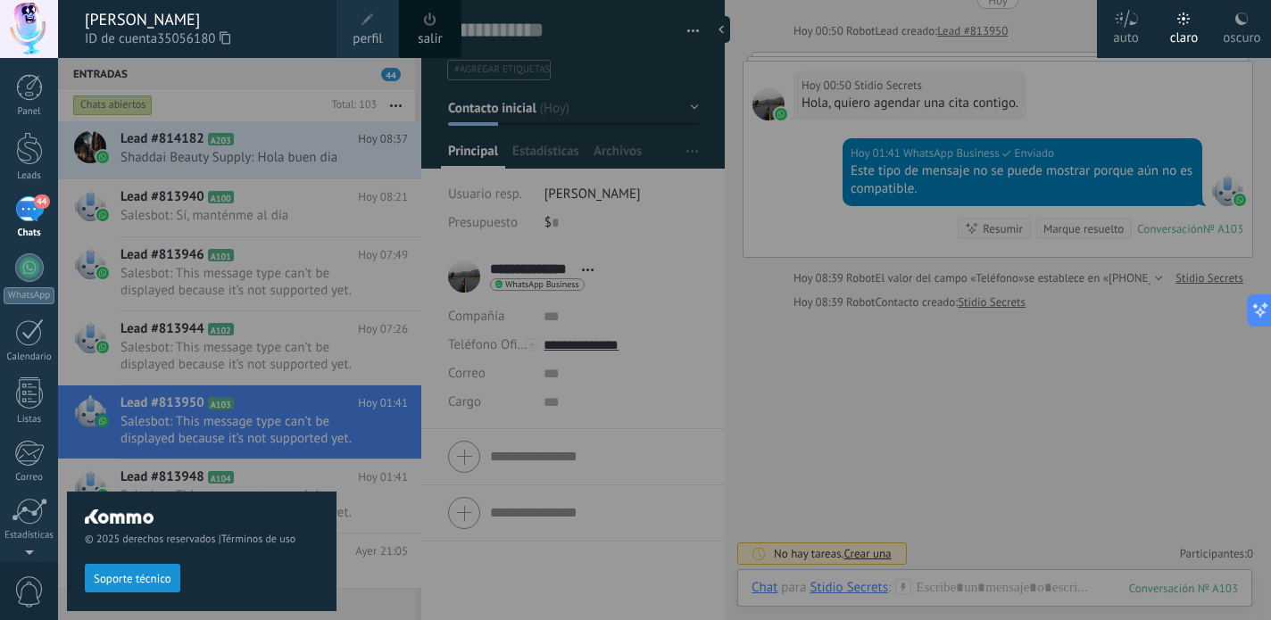
click at [1124, 32] on div "auto" at bounding box center [1126, 35] width 26 height 46
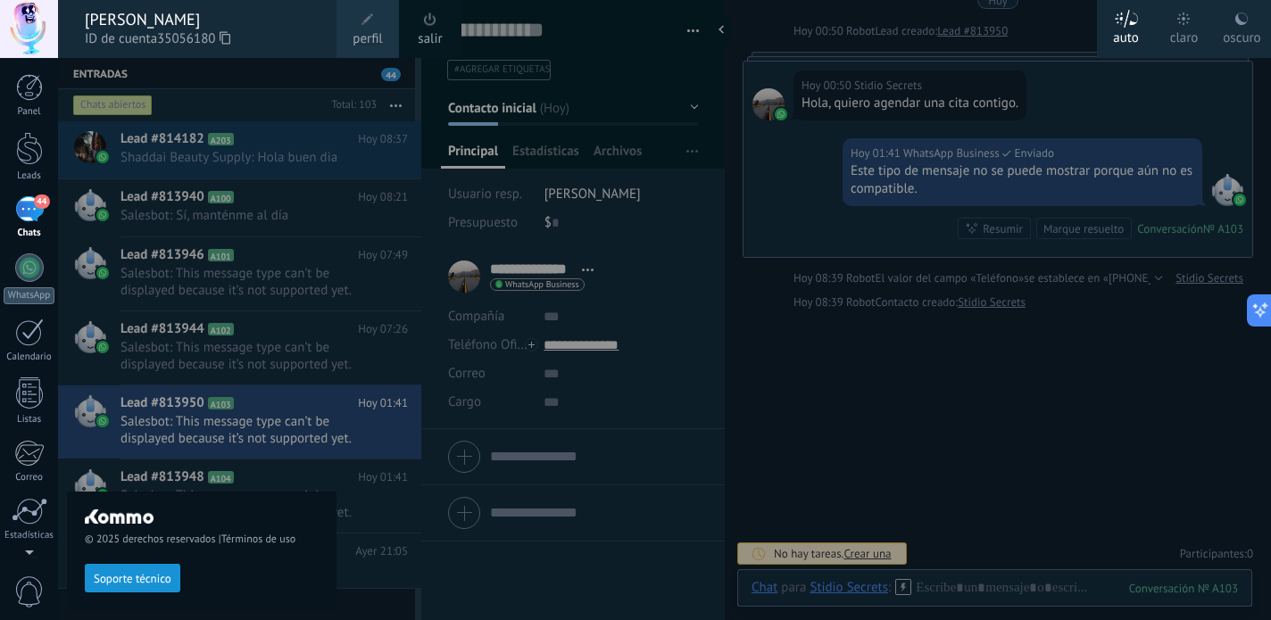
click at [36, 30] on div at bounding box center [29, 29] width 58 height 58
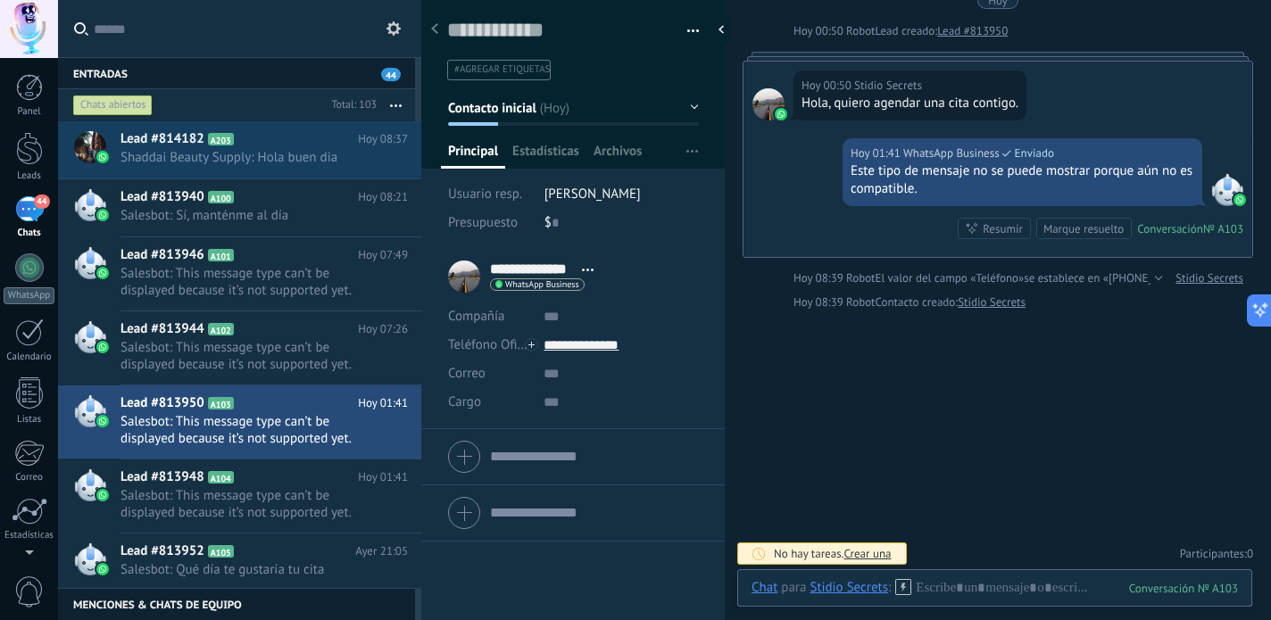
click at [434, 34] on icon at bounding box center [434, 28] width 7 height 11
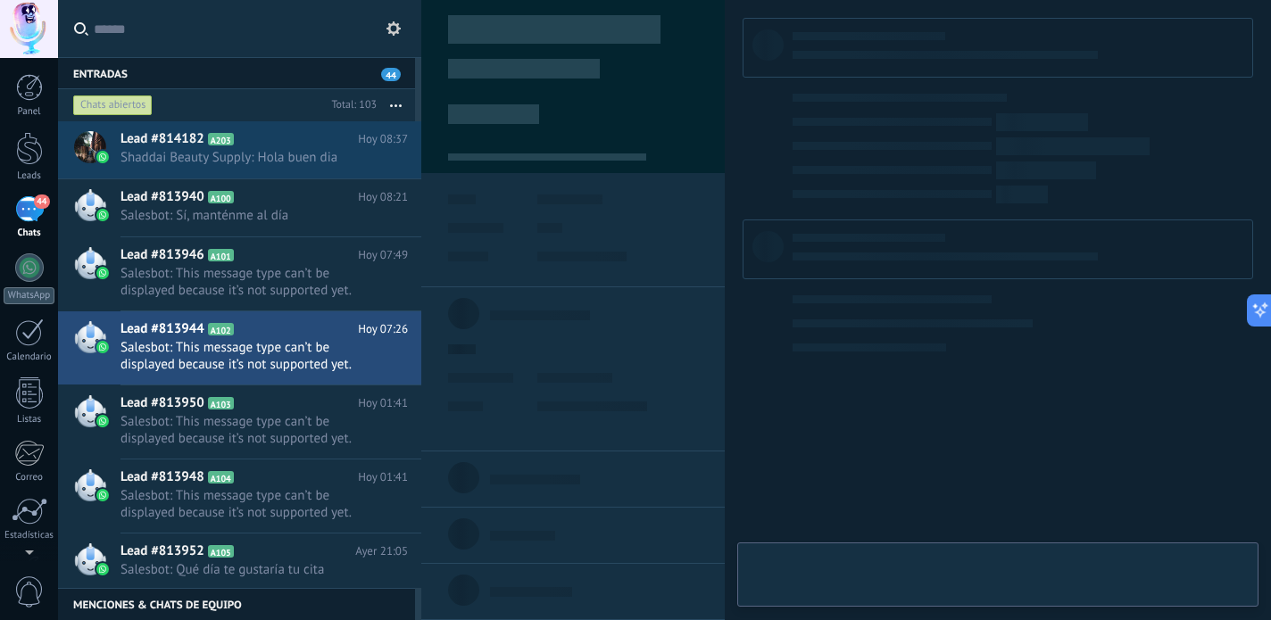
type textarea "**********"
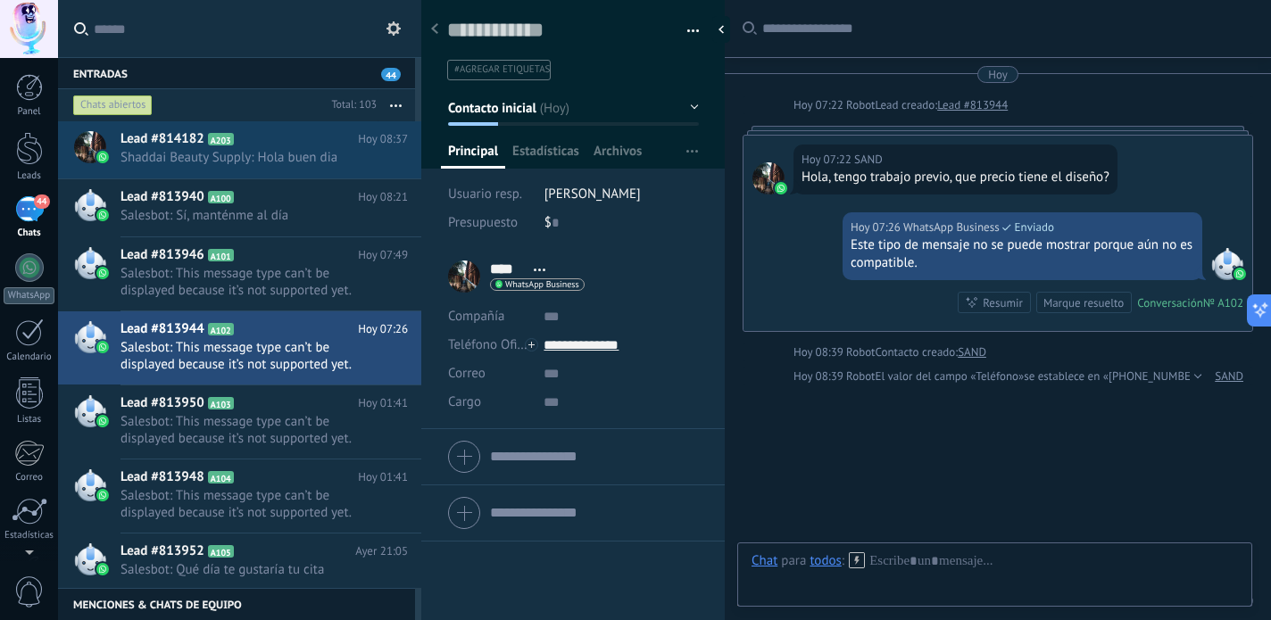
scroll to position [77, 0]
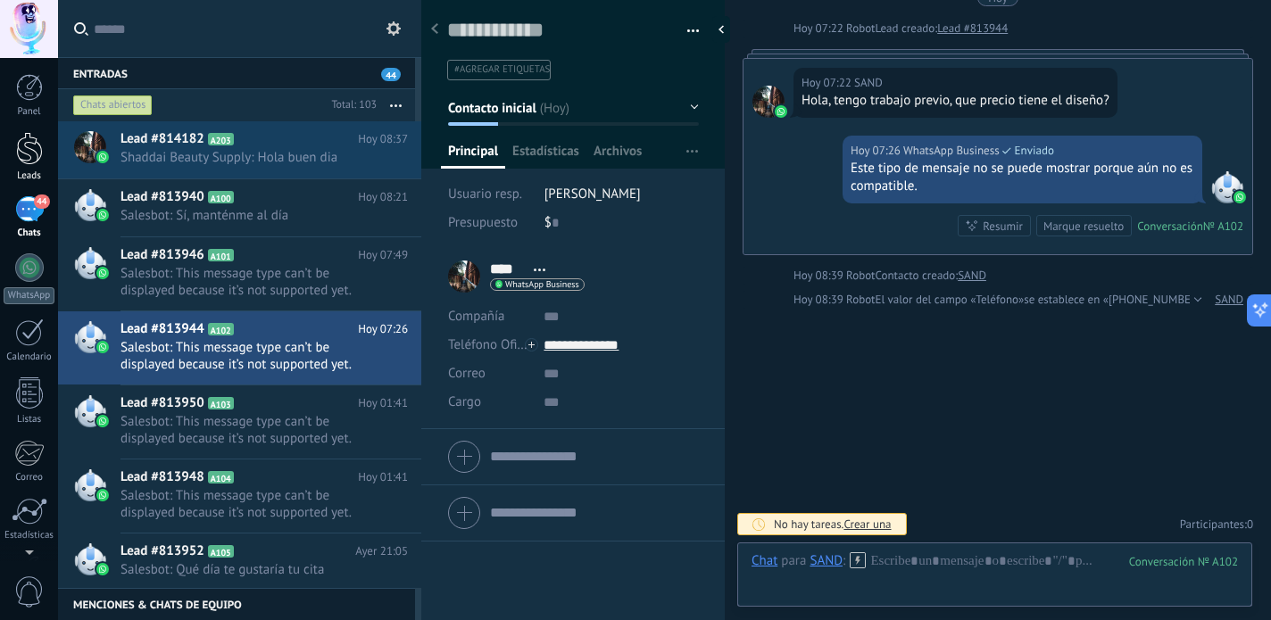
click at [32, 153] on div at bounding box center [29, 148] width 27 height 33
